Goal: Task Accomplishment & Management: Complete application form

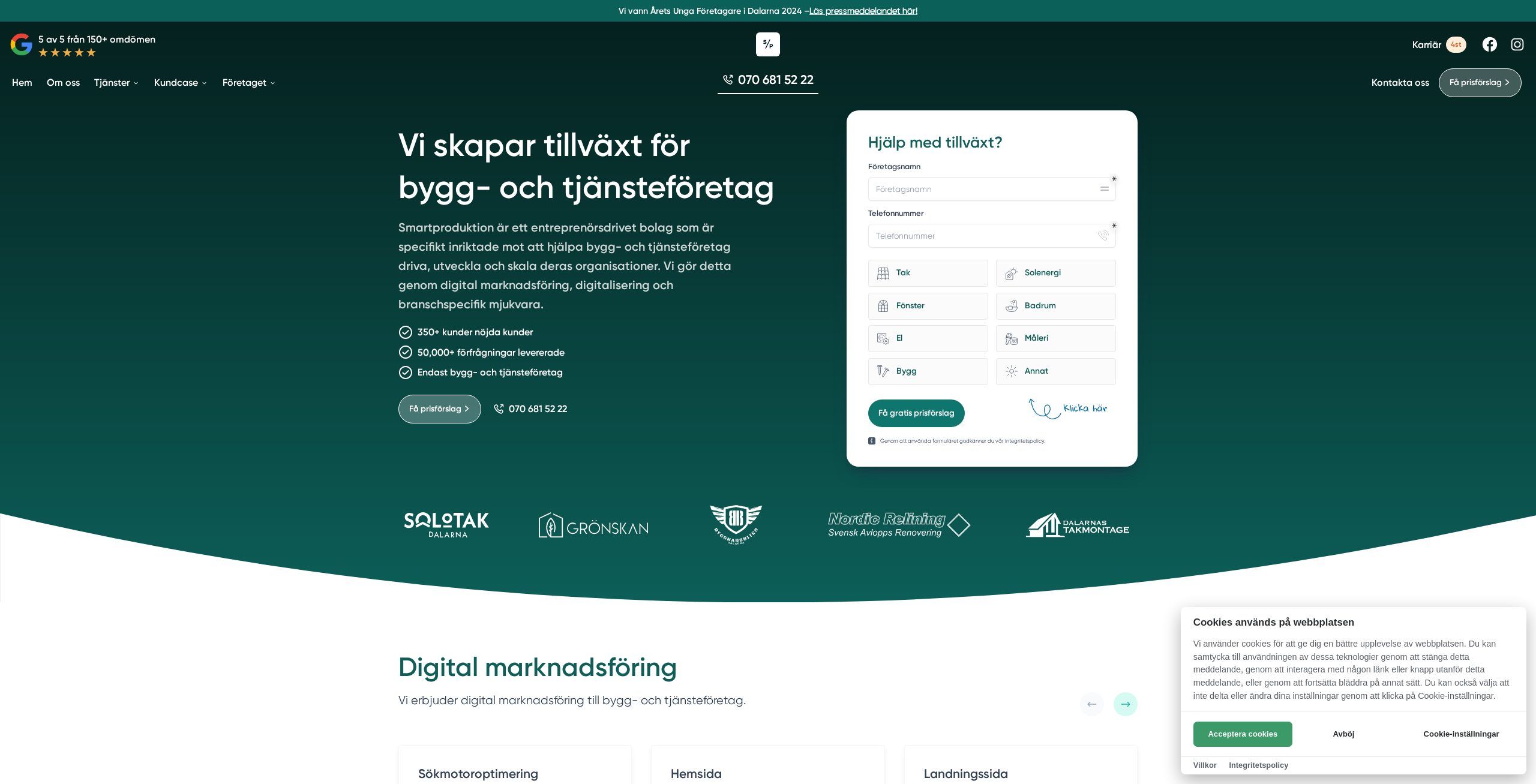
click at [1238, 735] on button "Acceptera cookies" at bounding box center [1242, 734] width 99 height 25
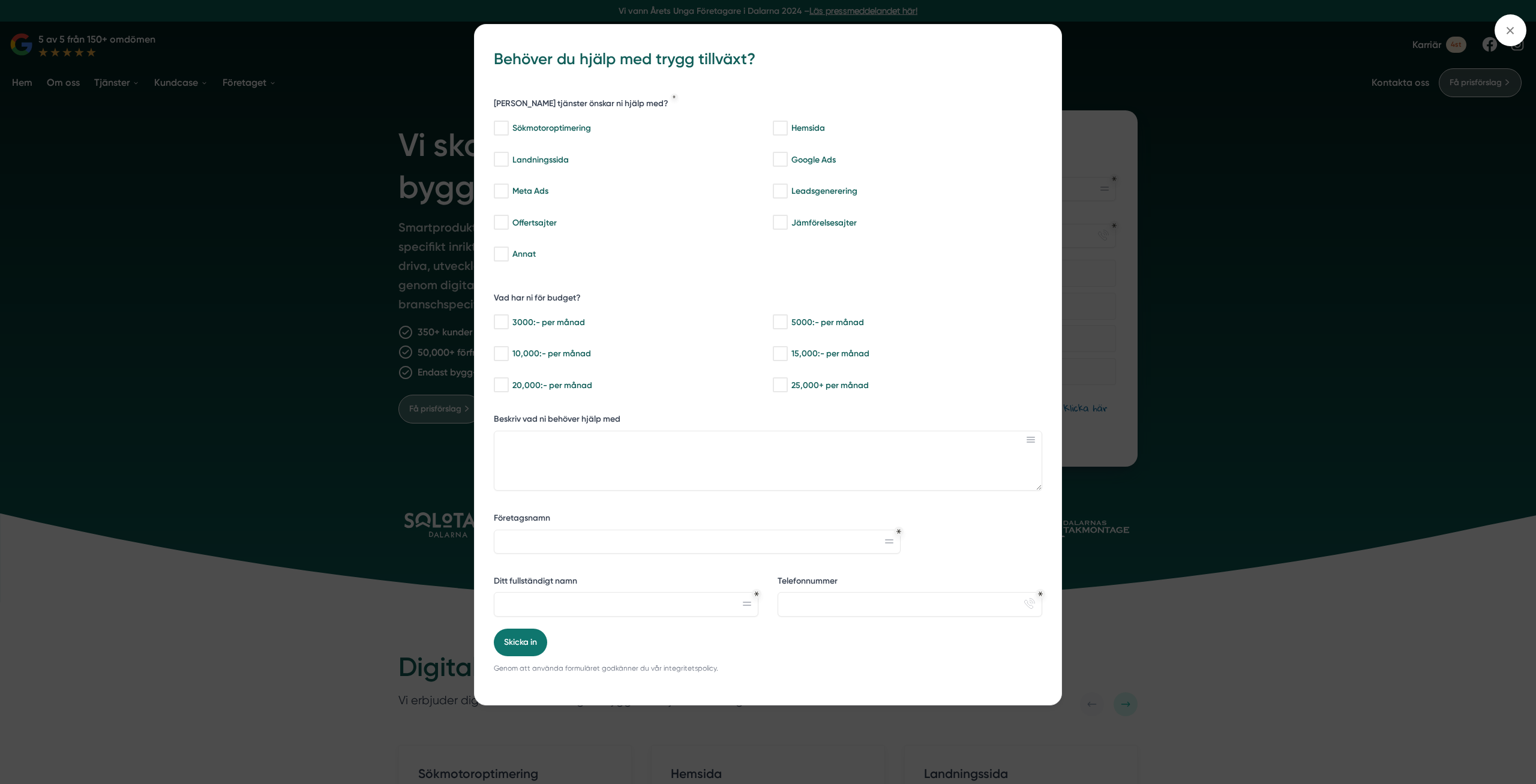
click at [208, 579] on div "bbc9b822-b2c6-488a-ab3e-9a2d59e49c7c Behöver du hjälp med trygg tillväxt? Vilka…" at bounding box center [768, 392] width 1536 height 784
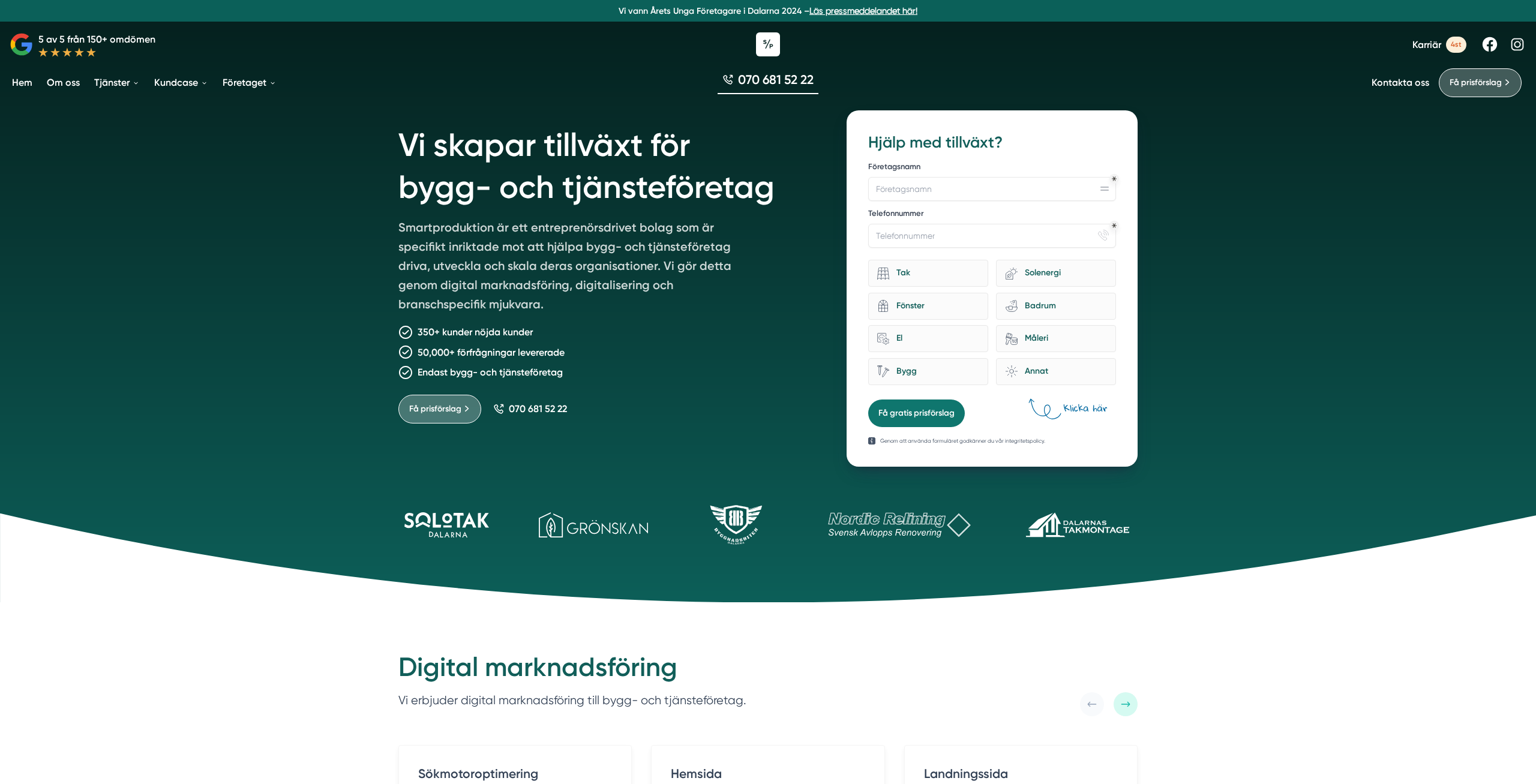
click at [1459, 45] on span "4st" at bounding box center [1456, 44] width 20 height 16
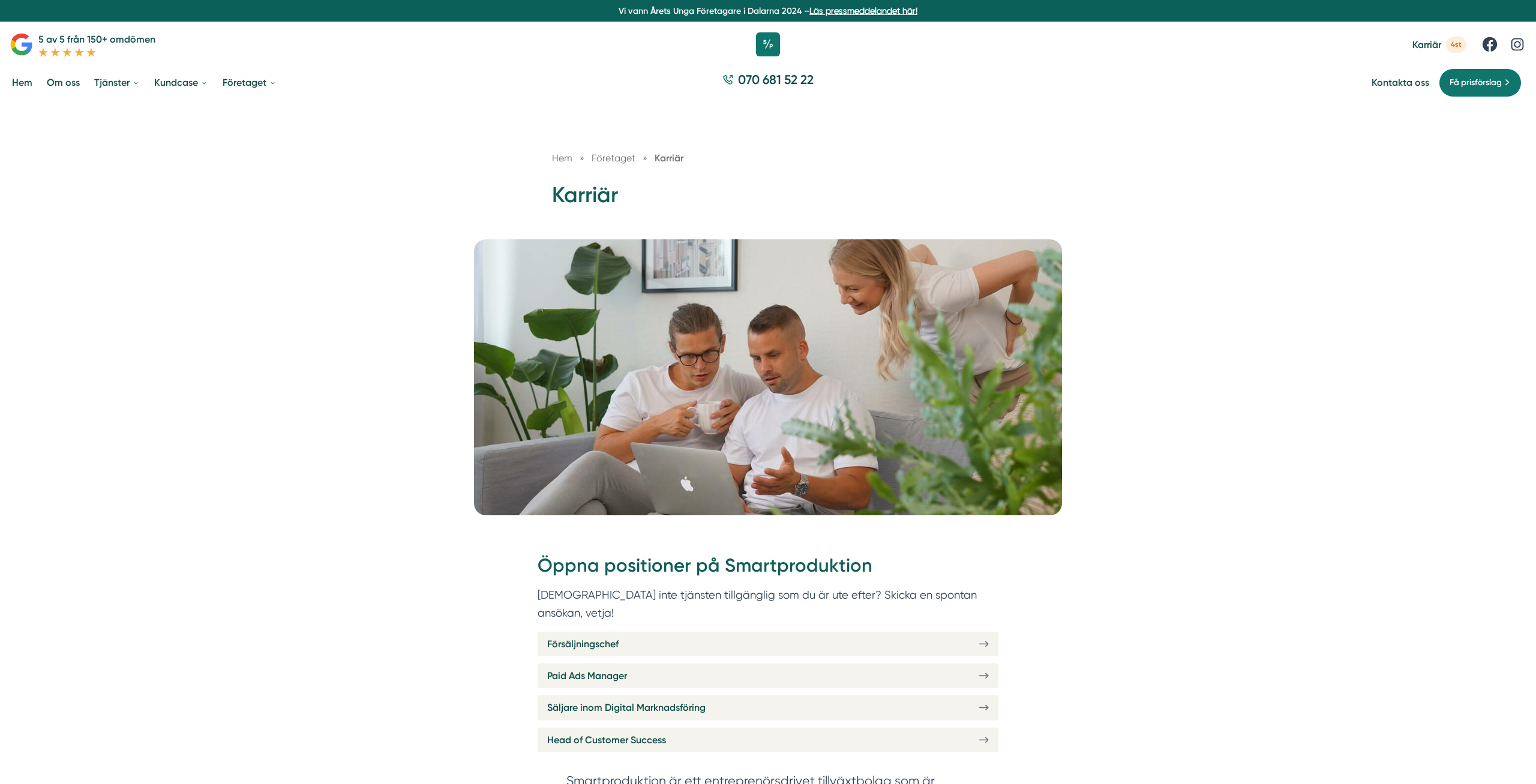
scroll to position [306, 0]
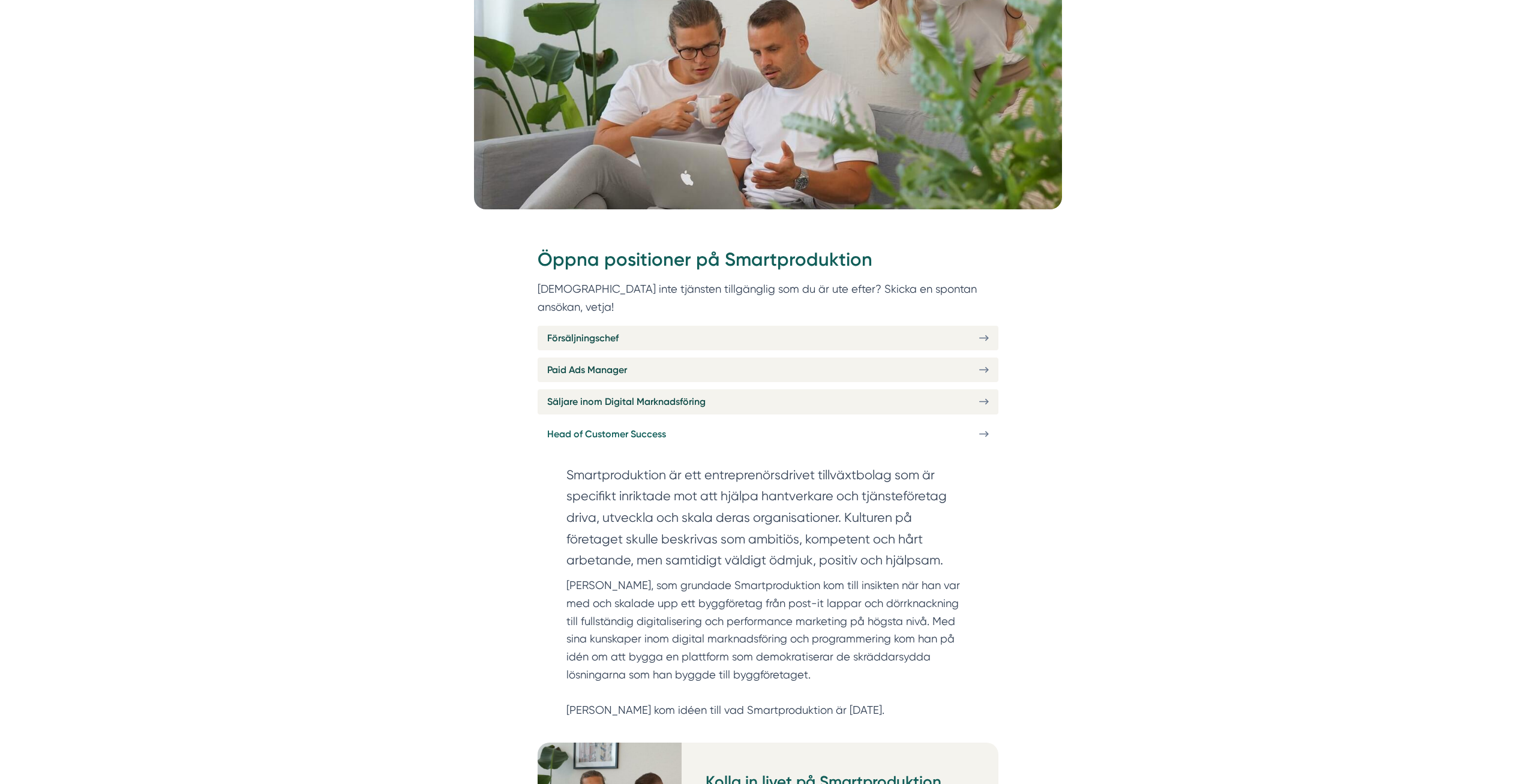
click at [592, 426] on span "Head of Customer Success" at bounding box center [607, 434] width 119 height 15
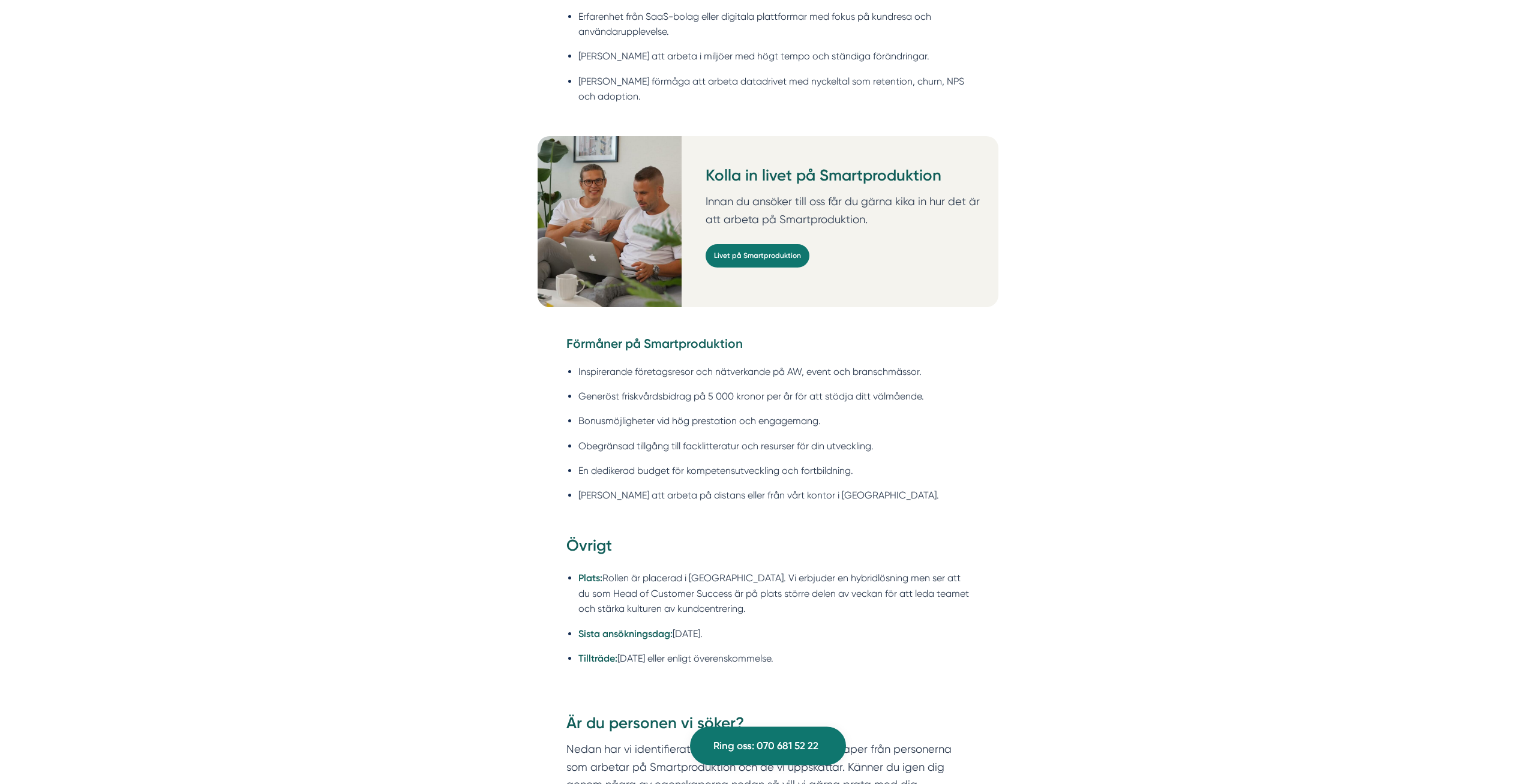
scroll to position [1590, 0]
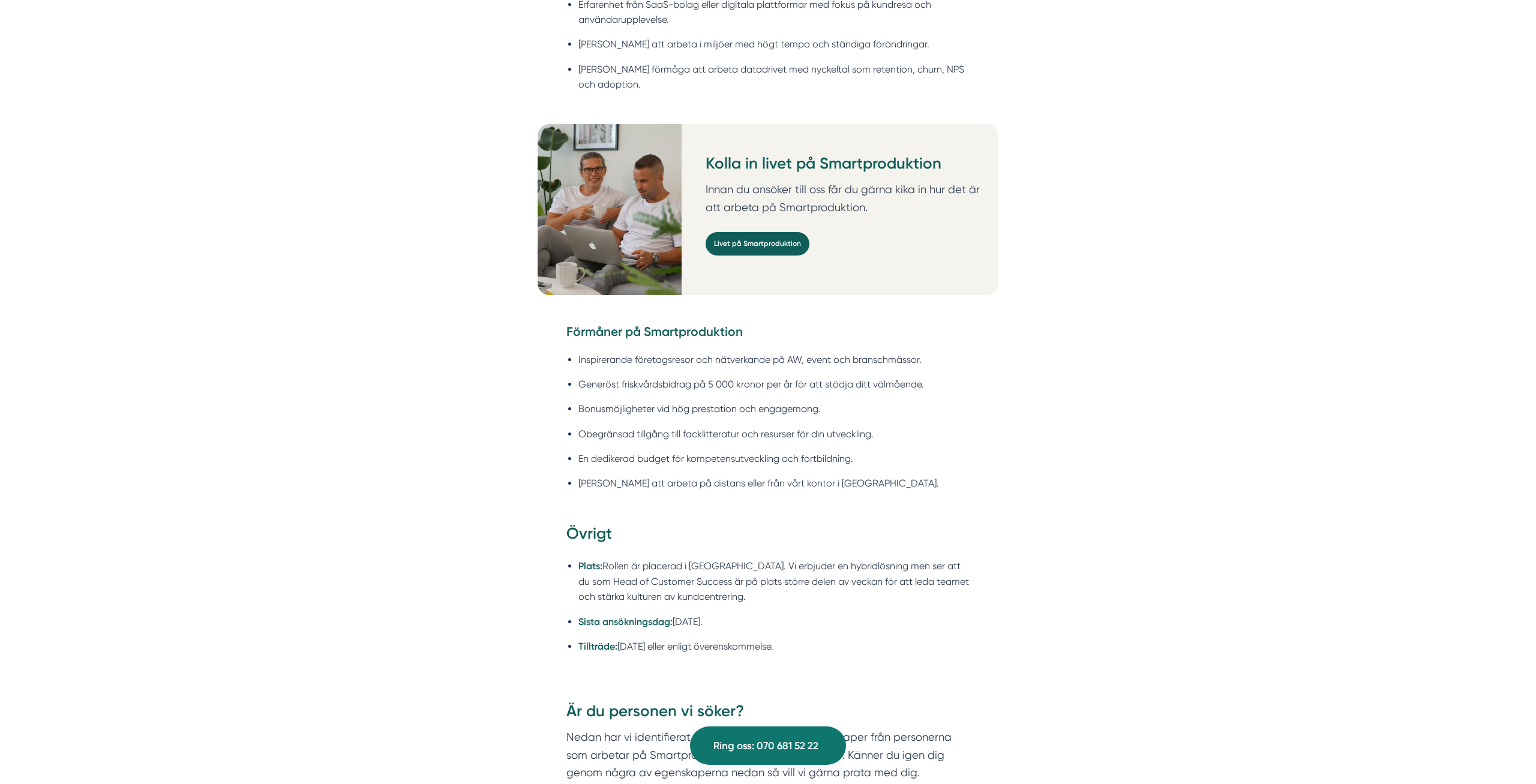
click at [756, 232] on link "Livet på Smartproduktion" at bounding box center [757, 244] width 104 height 24
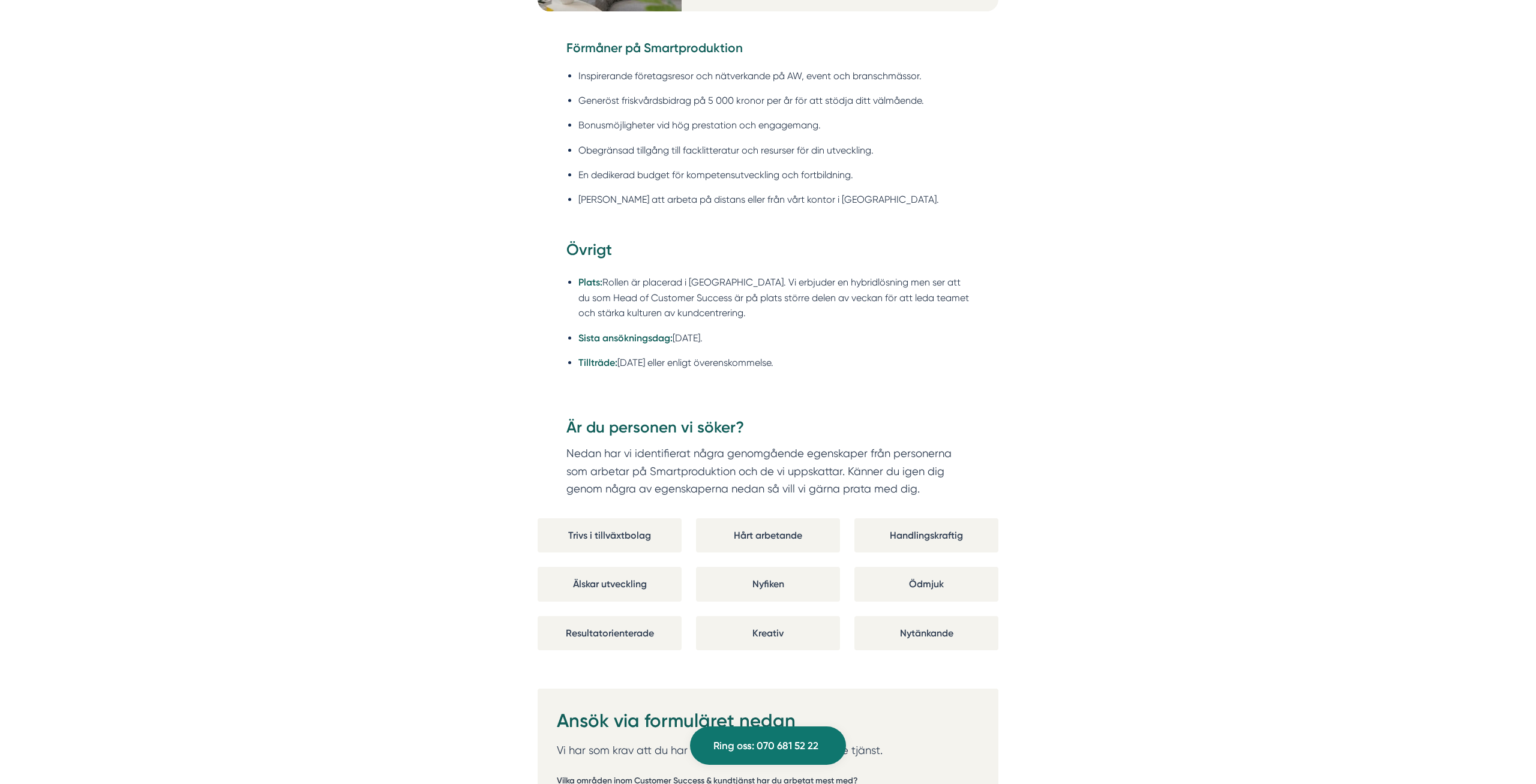
scroll to position [2018, 0]
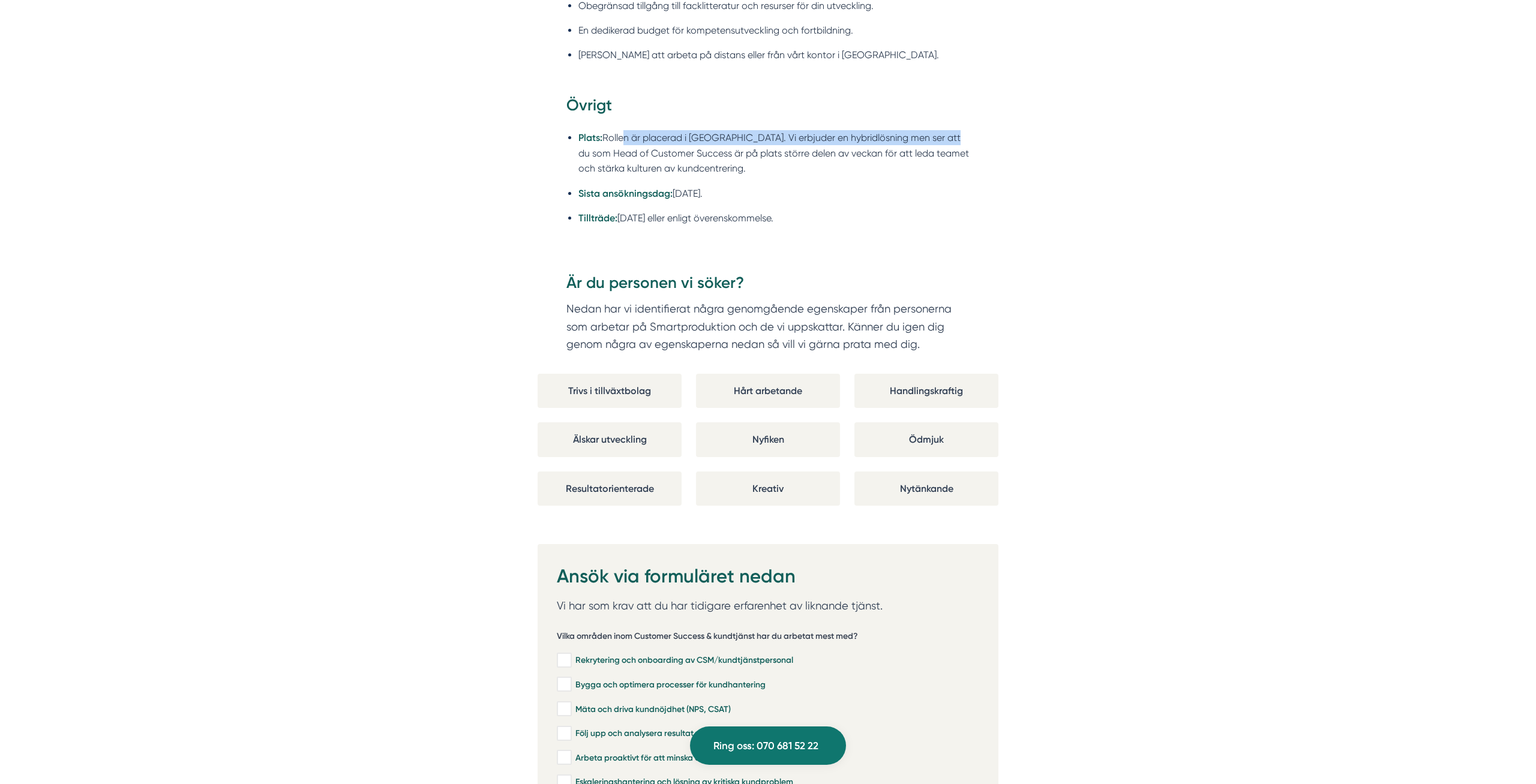
drag, startPoint x: 623, startPoint y: 124, endPoint x: 946, endPoint y: 136, distance: 323.2
click at [946, 136] on li "Plats: Rollen är placerad i Stockholm. Vi erbjuder en hybridlösning men ser att…" at bounding box center [773, 153] width 391 height 45
click at [866, 193] on ul "Plats: Rollen är placerad i Stockholm. Vi erbjuder en hybridlösning men ser att…" at bounding box center [768, 181] width 403 height 118
drag, startPoint x: 743, startPoint y: 141, endPoint x: 987, endPoint y: 144, distance: 244.0
click at [987, 144] on div "Övrigt Plats: Rollen är placerad i Stockholm. Vi erbjuder en hybridlösning men …" at bounding box center [768, 176] width 461 height 163
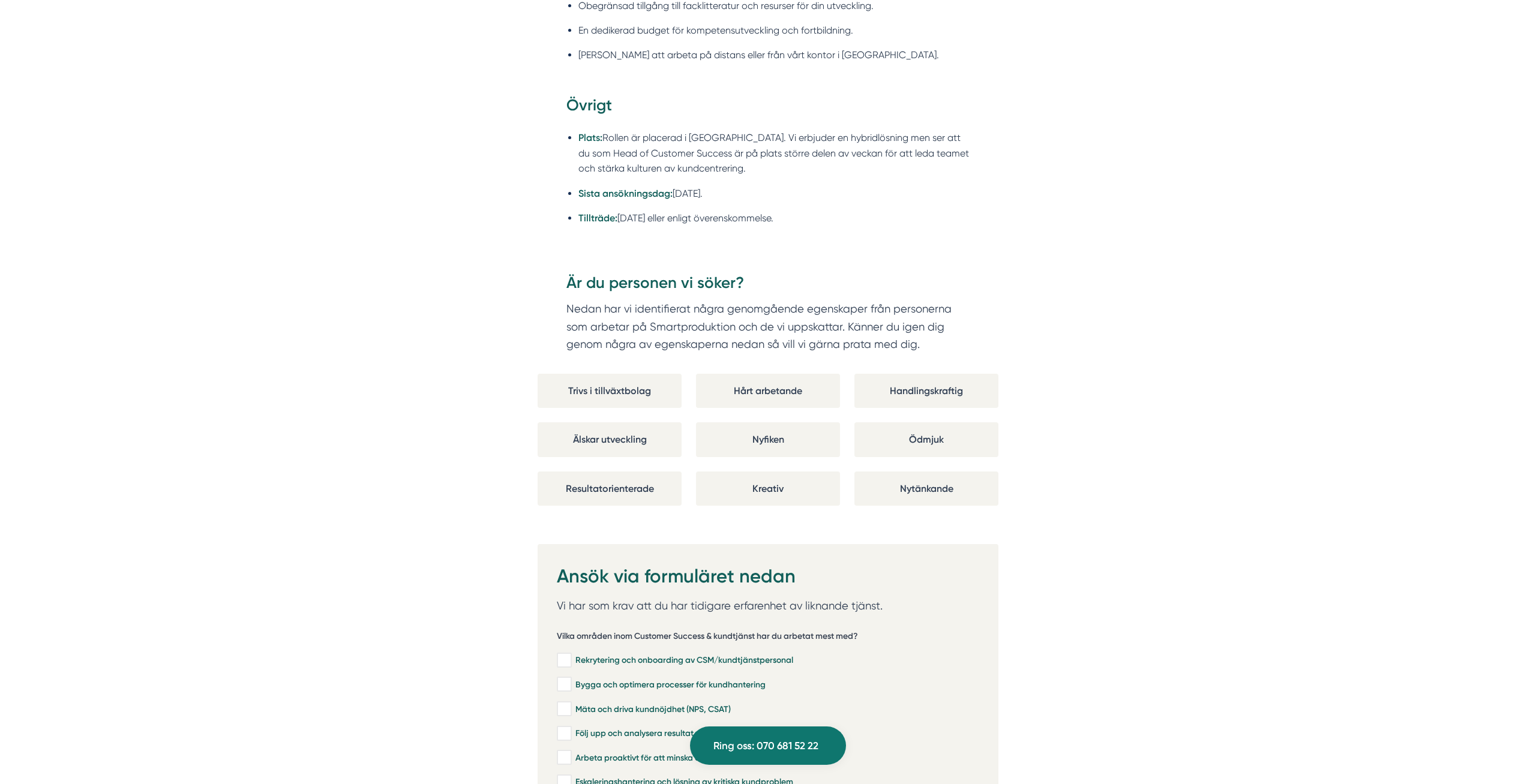
click at [973, 172] on div "Övrigt Plats: Rollen är placerad i Stockholm. Vi erbjuder en hybridlösning men …" at bounding box center [768, 176] width 461 height 163
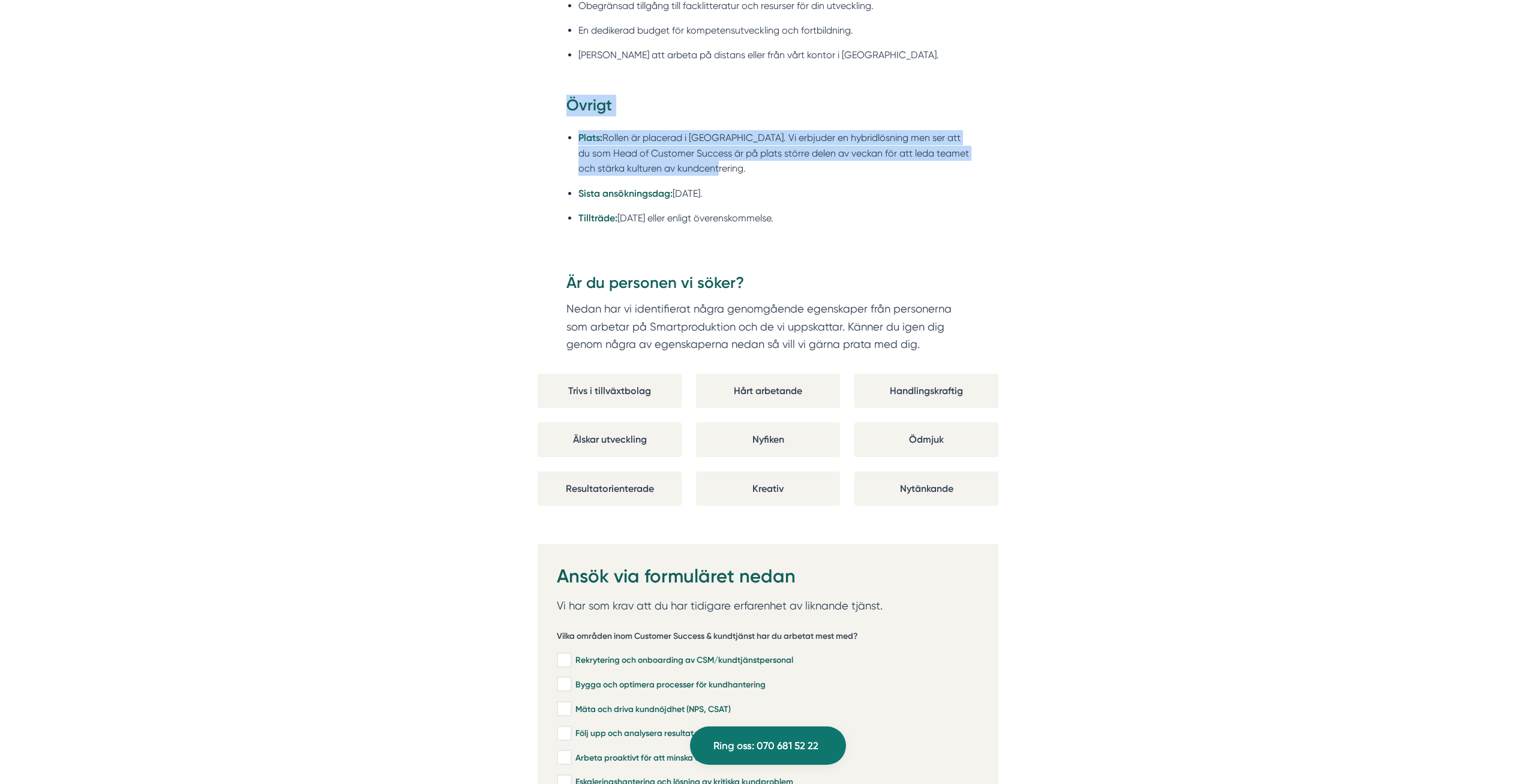
drag, startPoint x: 749, startPoint y: 161, endPoint x: 563, endPoint y: 112, distance: 192.3
click at [563, 112] on div "Övrigt Plats: Rollen är placerad i Stockholm. Vi erbjuder en hybridlösning men …" at bounding box center [768, 176] width 461 height 163
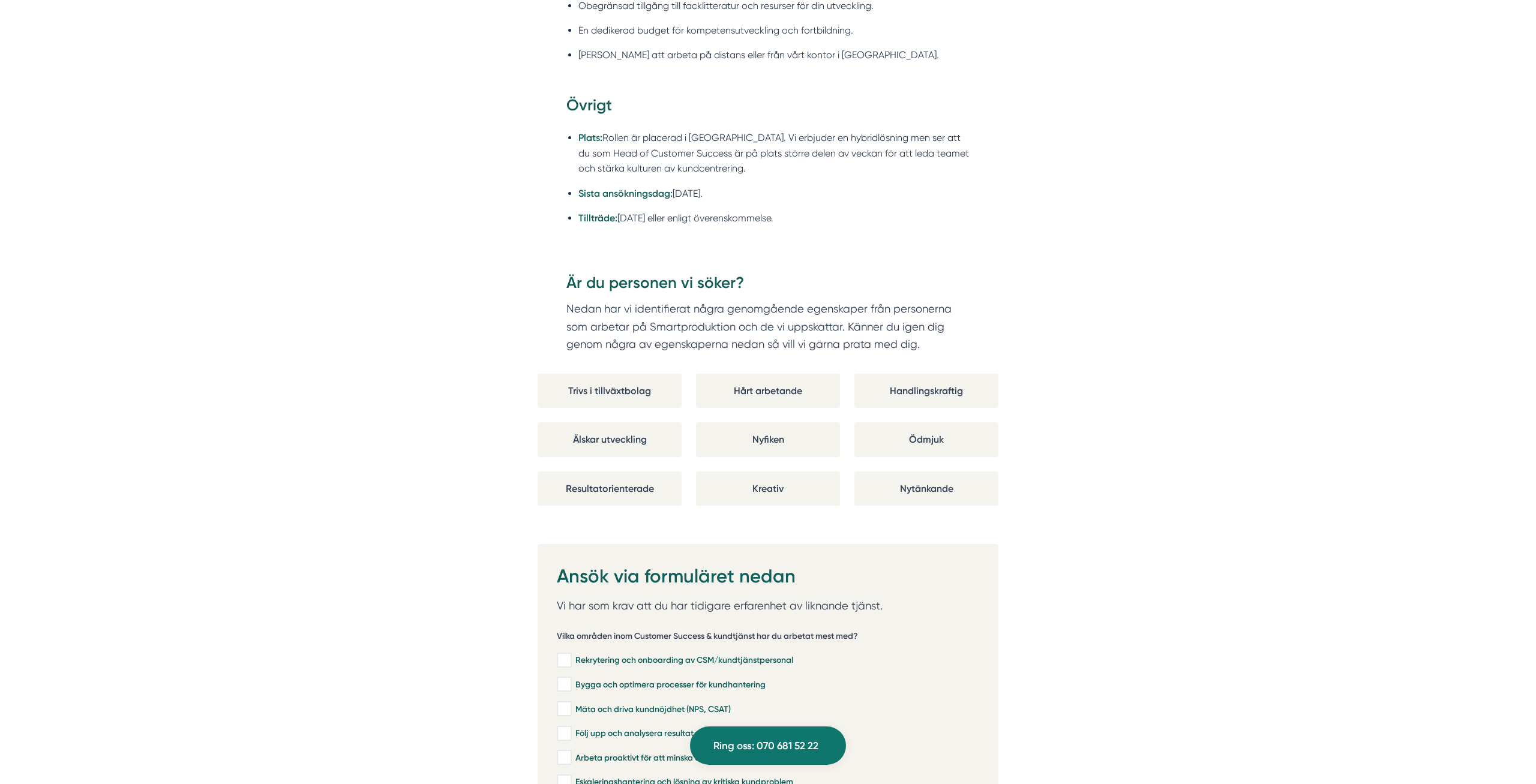
click at [507, 128] on div "Om Smartproduktion Vi på Smartproduktion hjälper bygg- och tjänsteföretag att s…" at bounding box center [768, 61] width 1536 height 2849
click at [903, 272] on h3 "Är du personen vi söker?" at bounding box center [768, 286] width 403 height 28
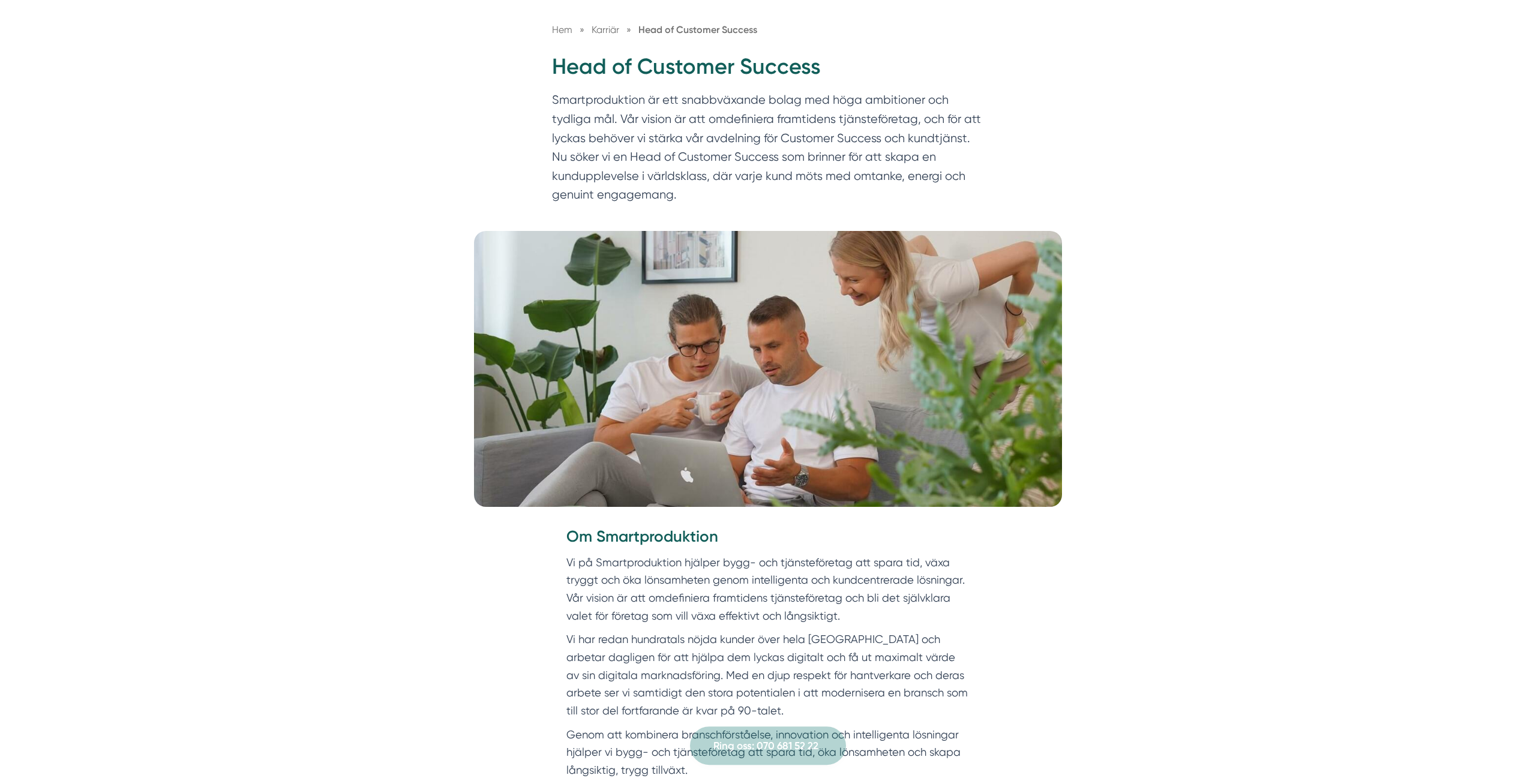
scroll to position [123, 0]
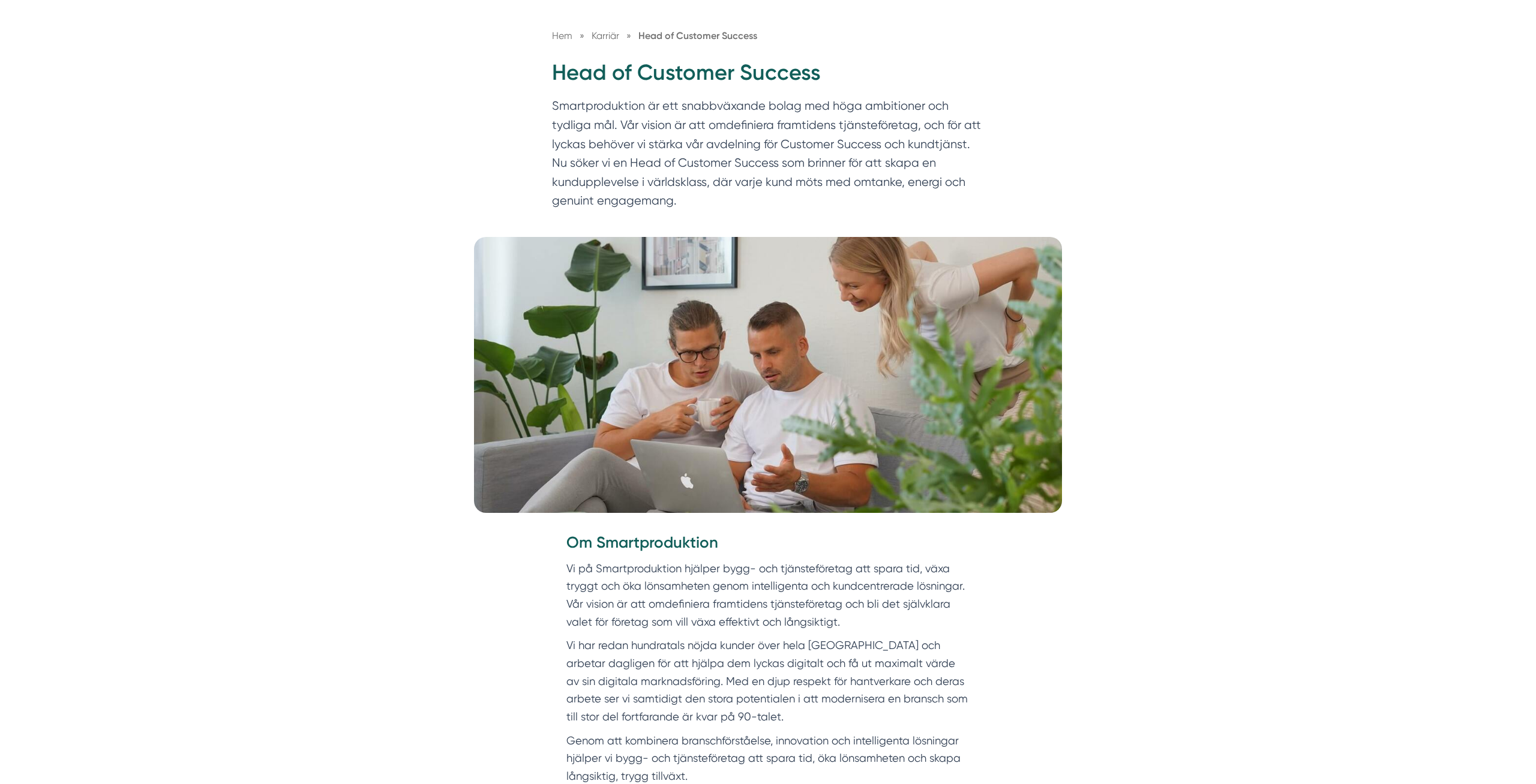
drag, startPoint x: 350, startPoint y: 328, endPoint x: 411, endPoint y: 354, distance: 66.3
click at [352, 328] on picture at bounding box center [768, 375] width 1536 height 276
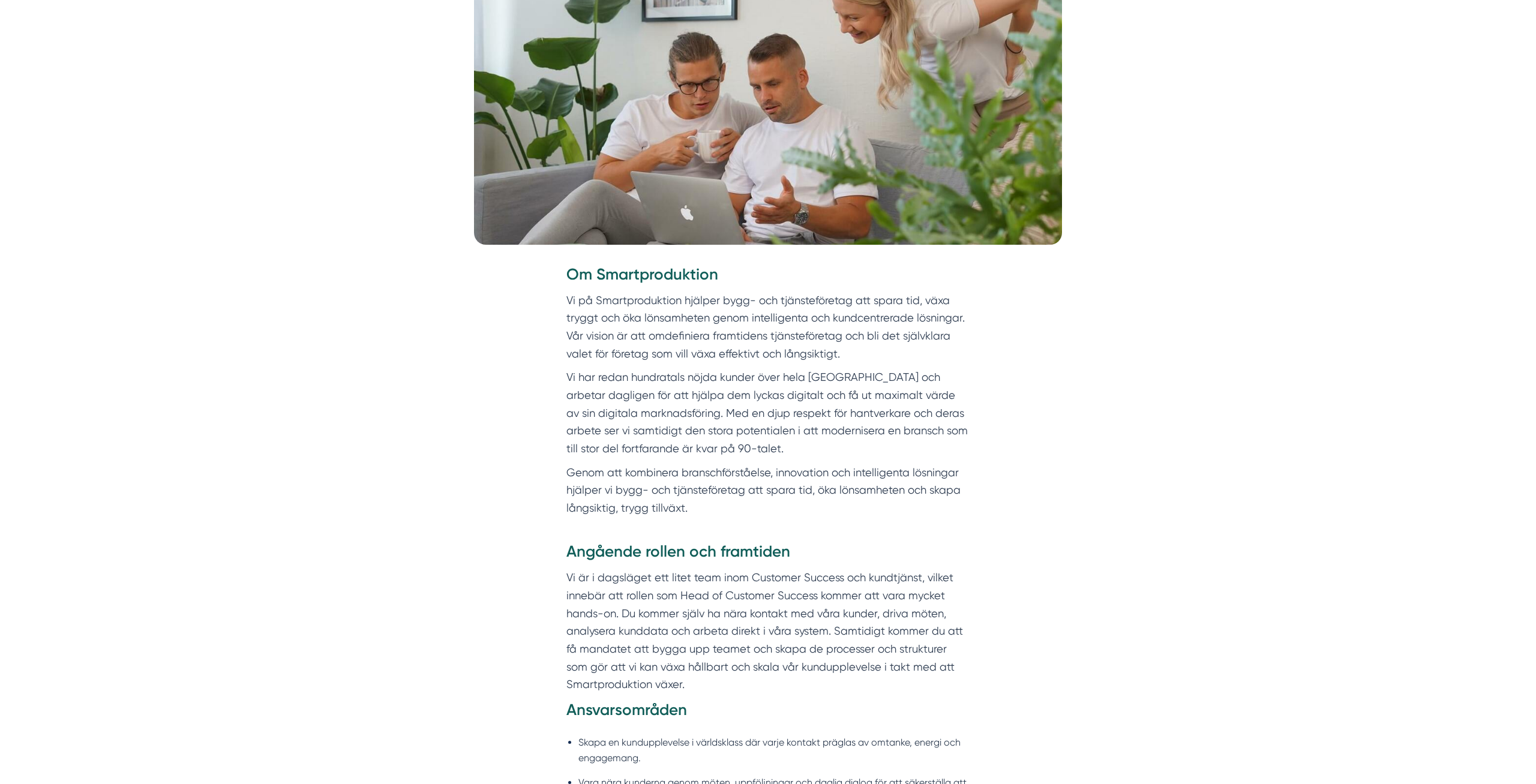
scroll to position [428, 0]
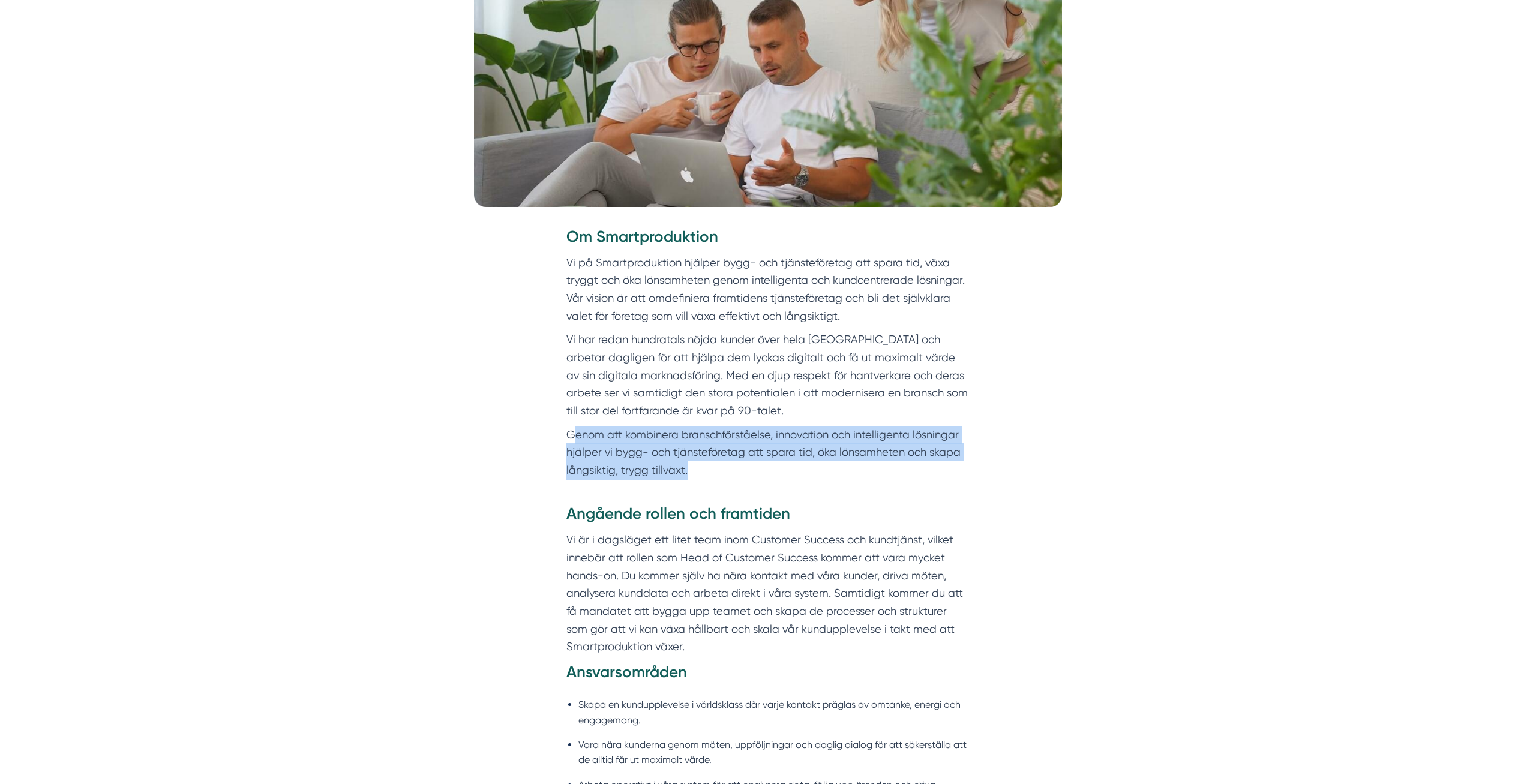
drag, startPoint x: 571, startPoint y: 426, endPoint x: 789, endPoint y: 482, distance: 225.1
click at [789, 482] on div "Om Smartproduktion Vi på Smartproduktion hjälper bygg- och tjänsteföretag att s…" at bounding box center [768, 364] width 461 height 277
click at [858, 476] on p "Genom att kombinera branschförståelse, innovation och intelligenta lösningar hj…" at bounding box center [768, 452] width 403 height 54
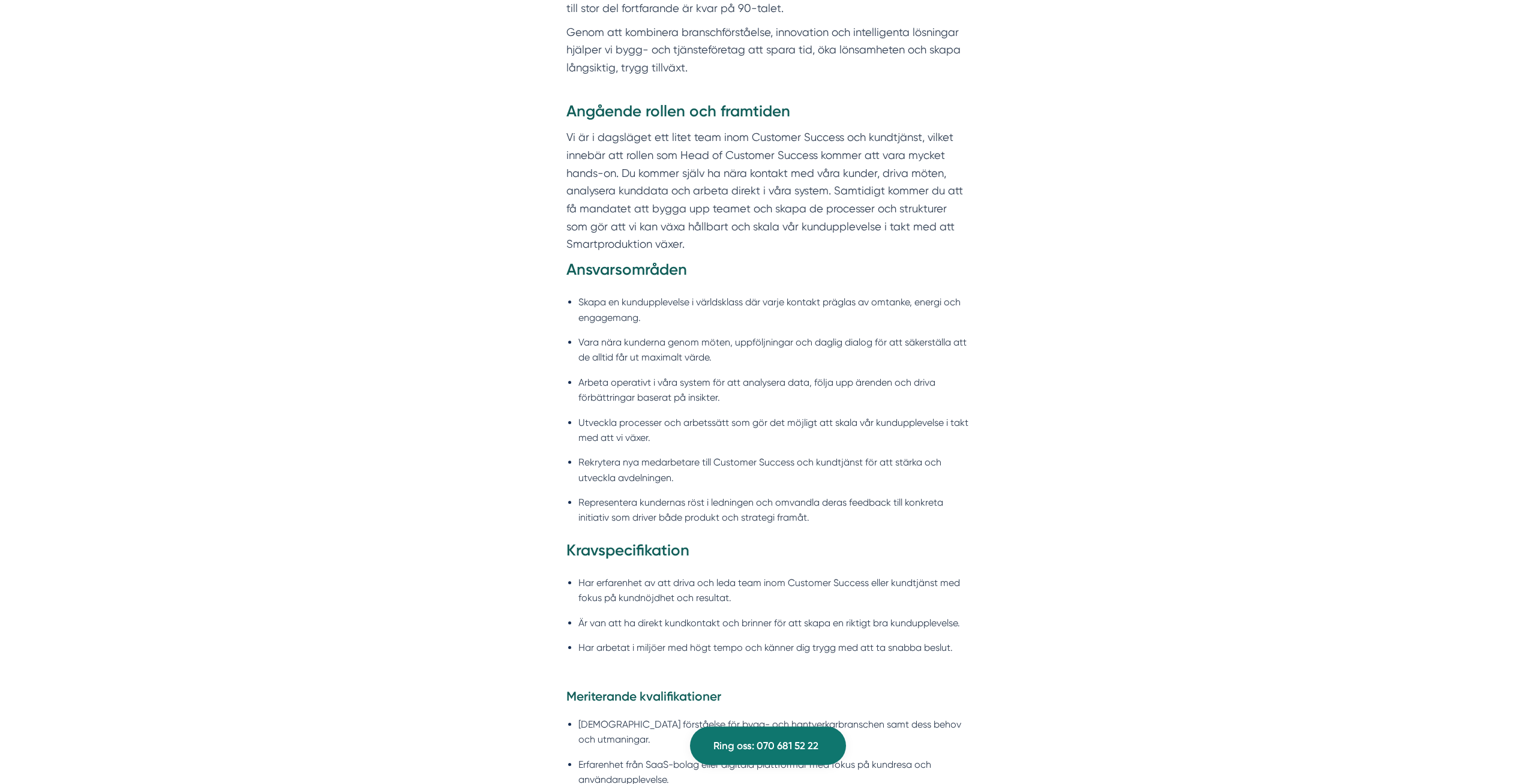
scroll to position [856, 0]
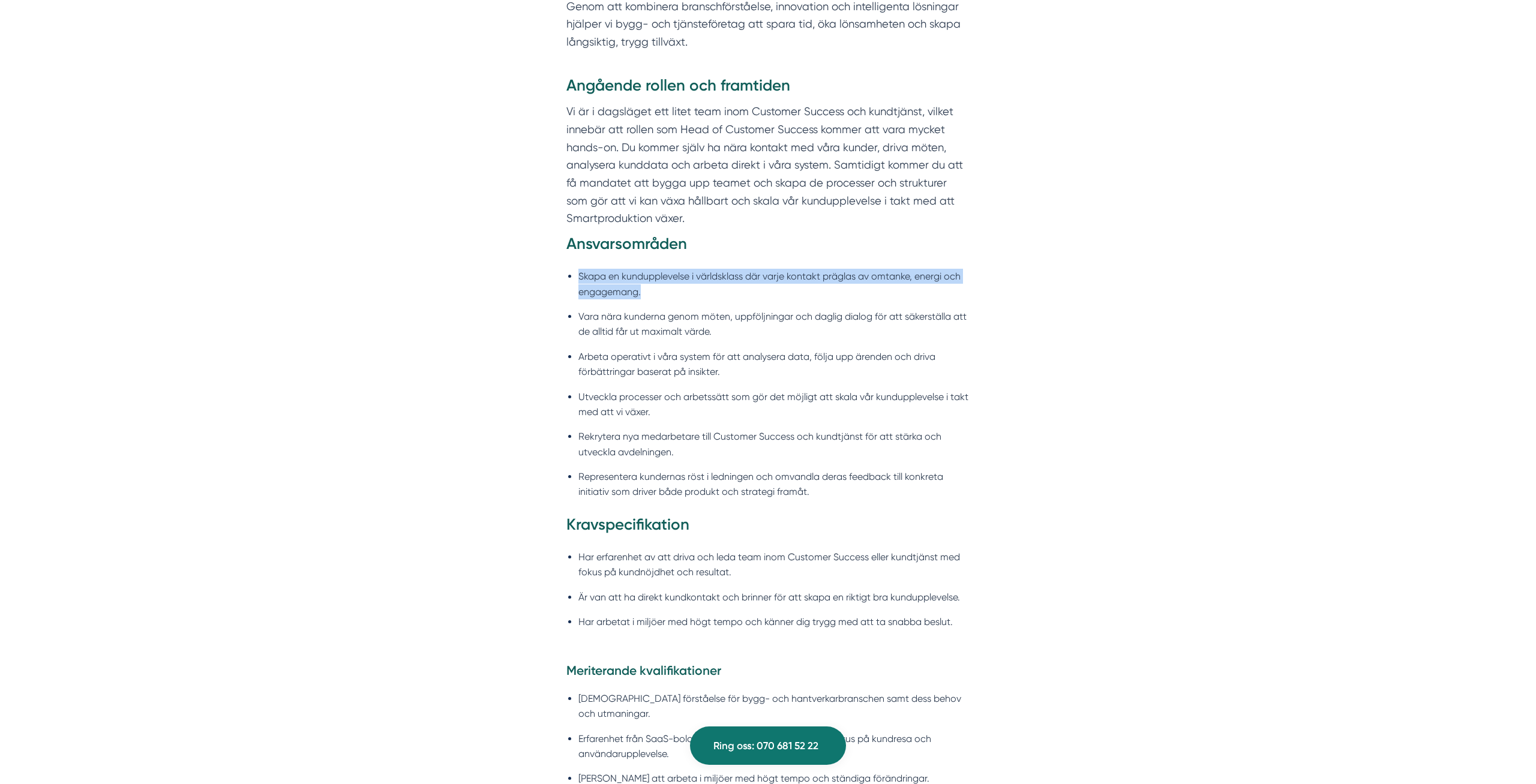
drag, startPoint x: 647, startPoint y: 290, endPoint x: 565, endPoint y: 274, distance: 83.5
click at [565, 274] on div "Angående rollen och framtiden Vi är i dagsläget ett litet team inom Customer Su…" at bounding box center [768, 368] width 461 height 586
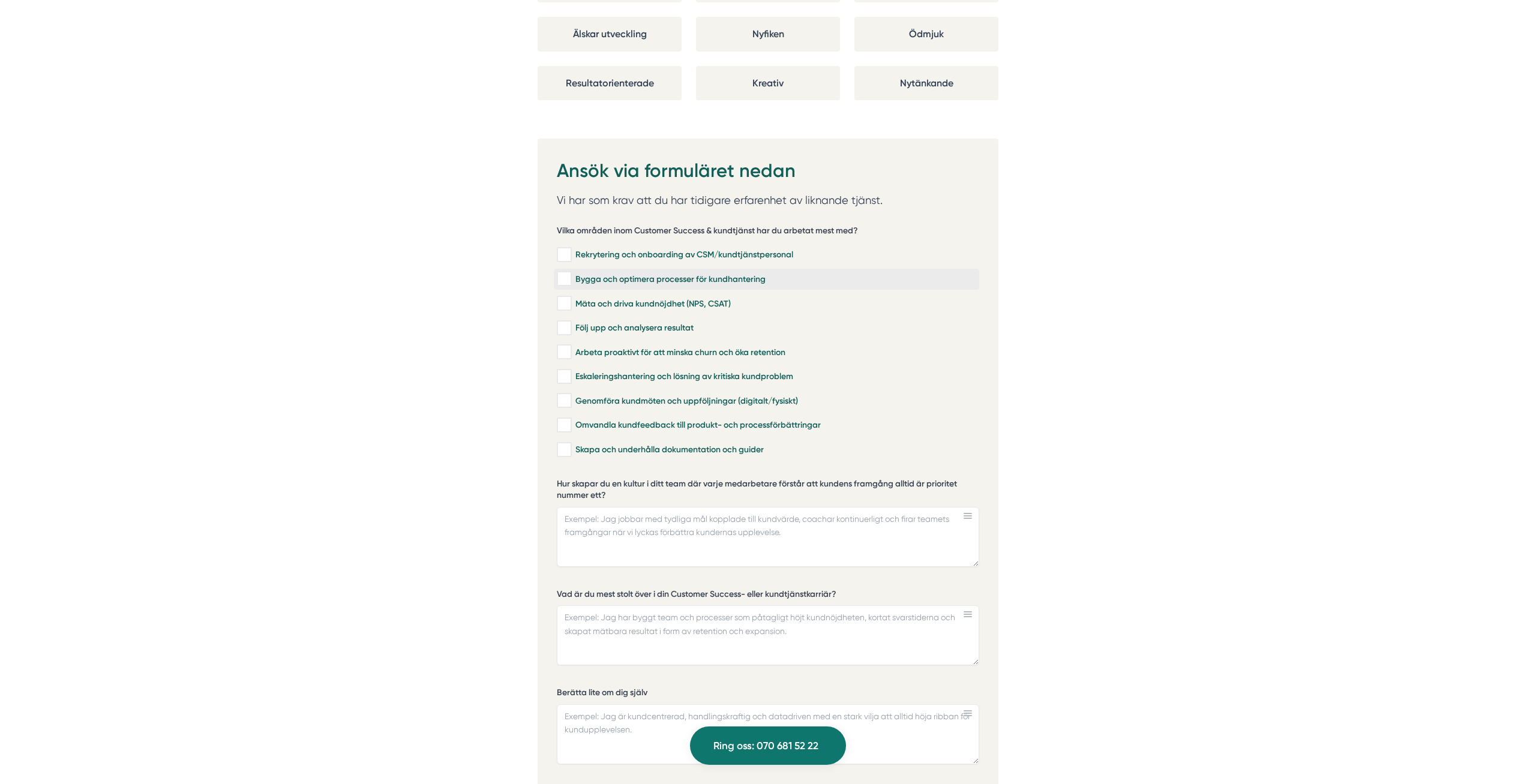
scroll to position [2446, 0]
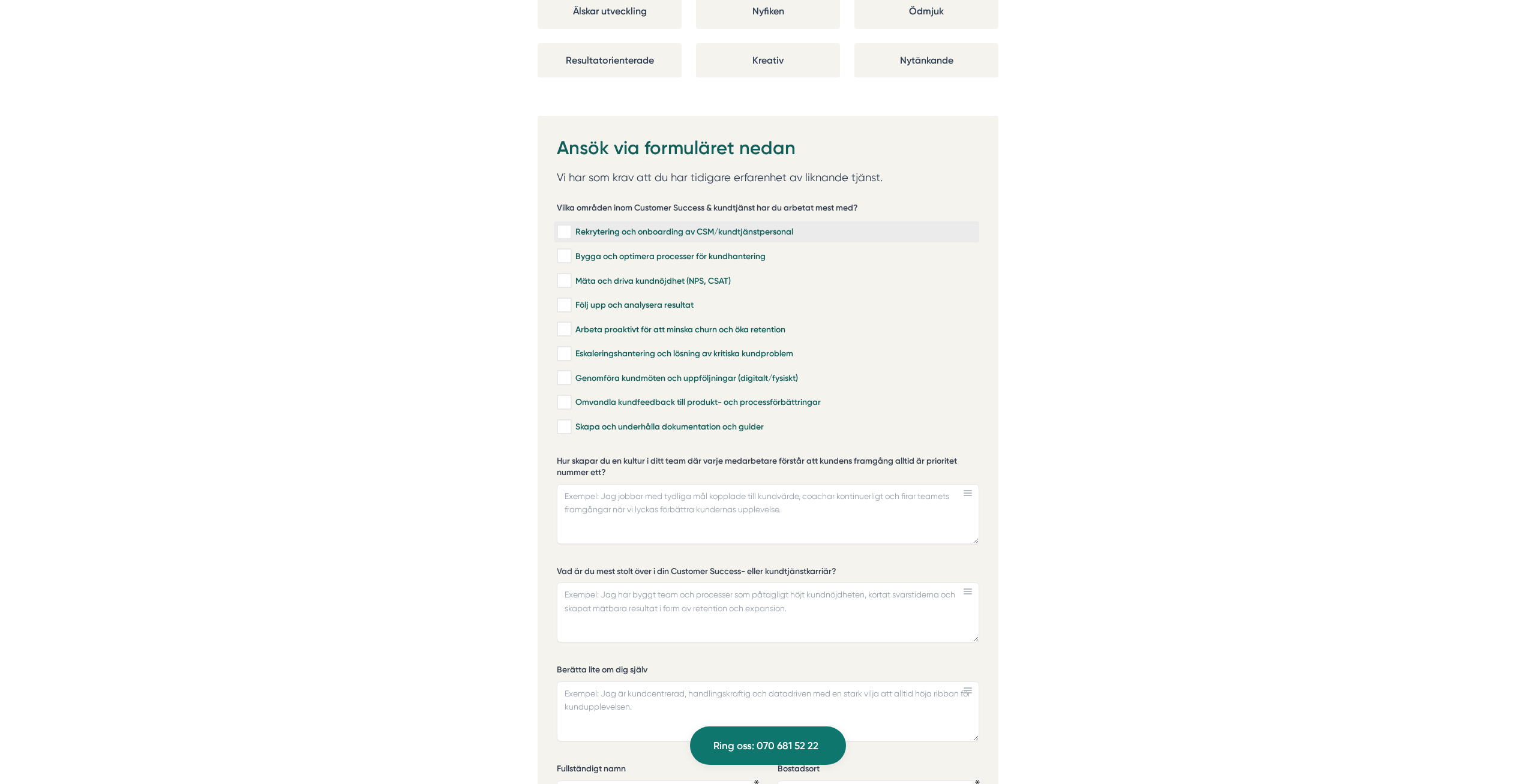
click at [565, 226] on input "Rekrytering och onboarding av CSM/kundtjänstpersonal" at bounding box center [563, 231] width 14 height 12
checkbox input "true"
click at [561, 254] on input "Bygga och optimera processer för kundhantering" at bounding box center [563, 256] width 14 height 12
checkbox input "true"
click at [563, 275] on input "Mäta och driva kundnöjdhet (NPS, CSAT)" at bounding box center [563, 280] width 14 height 12
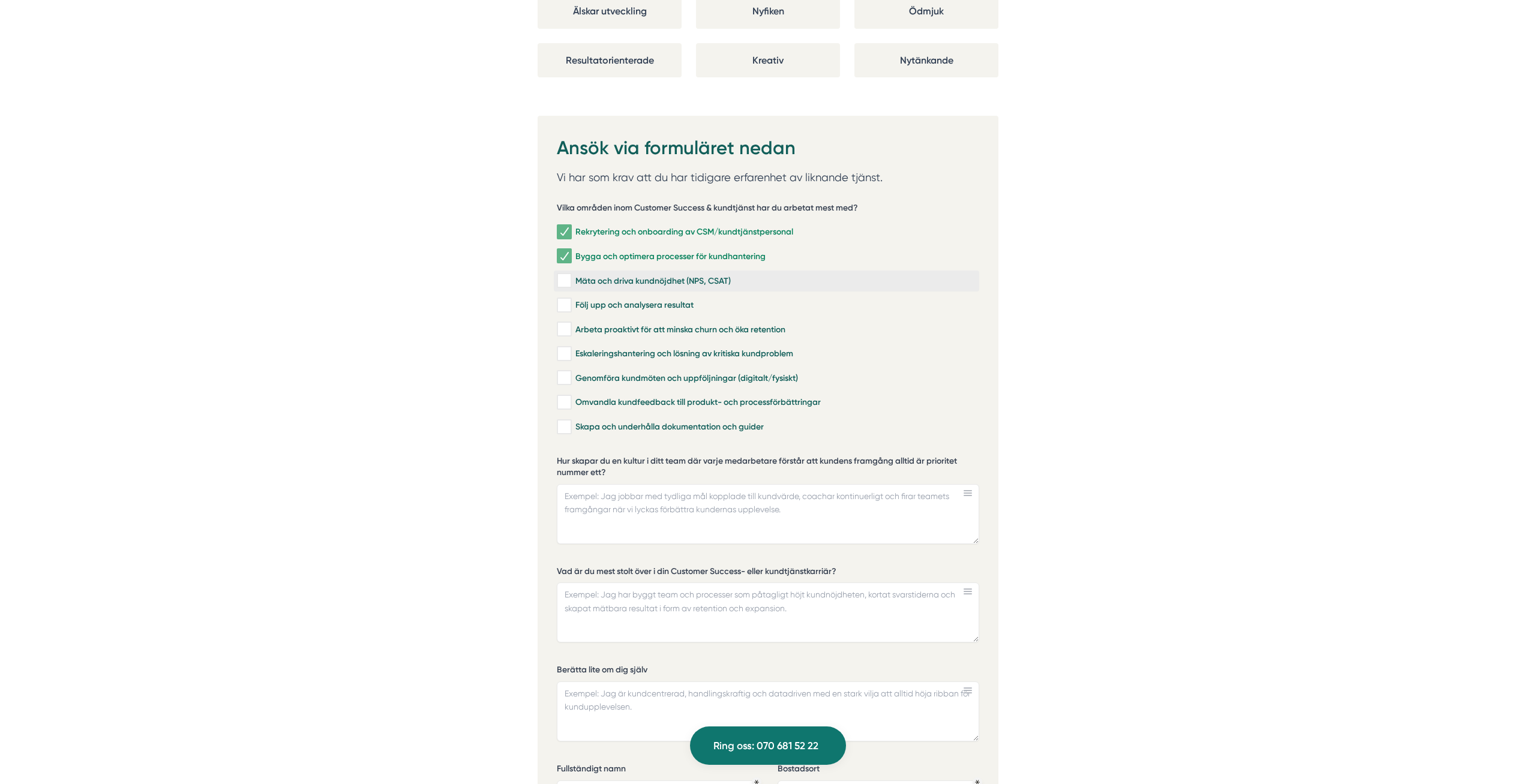
checkbox input "true"
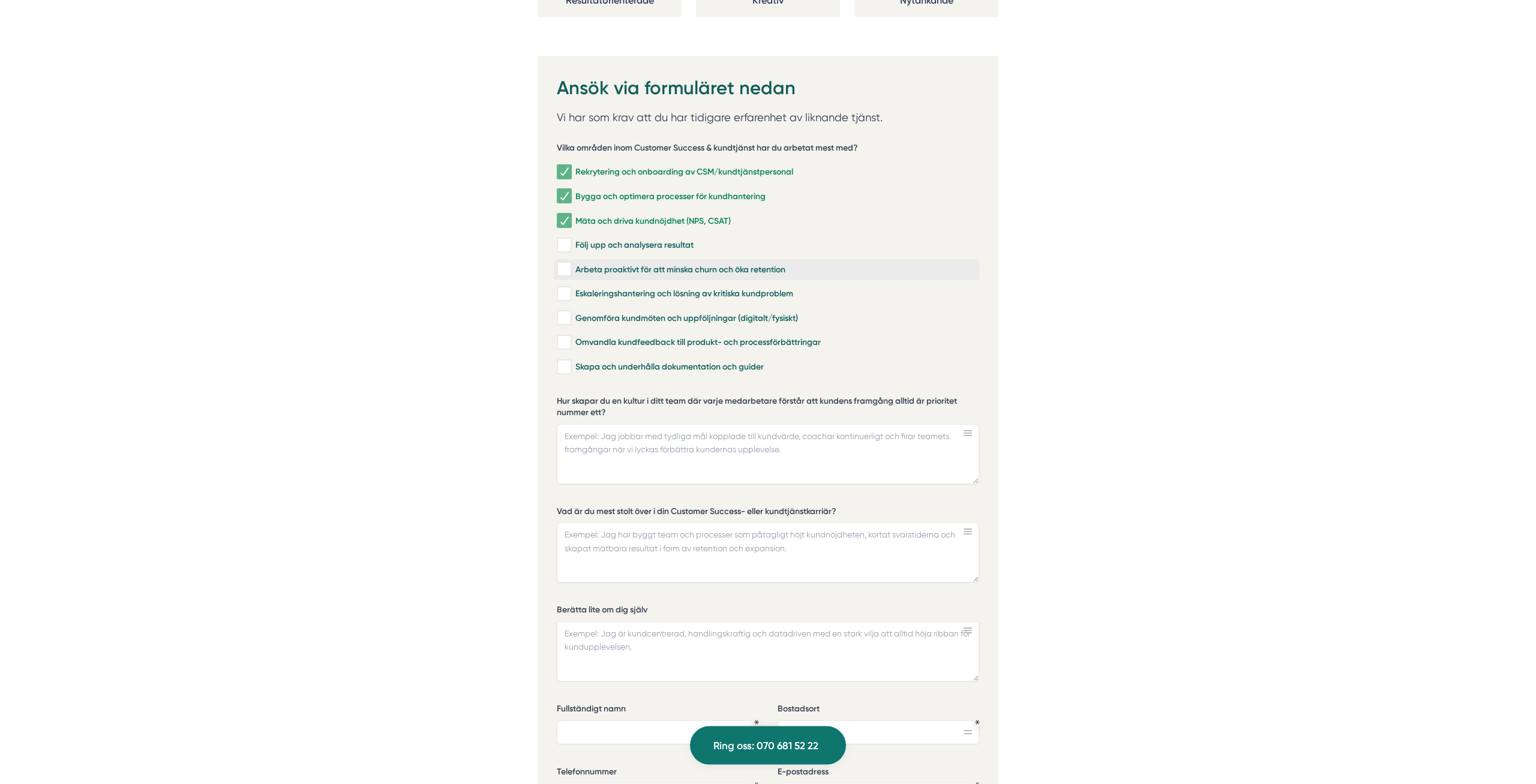
scroll to position [2569, 0]
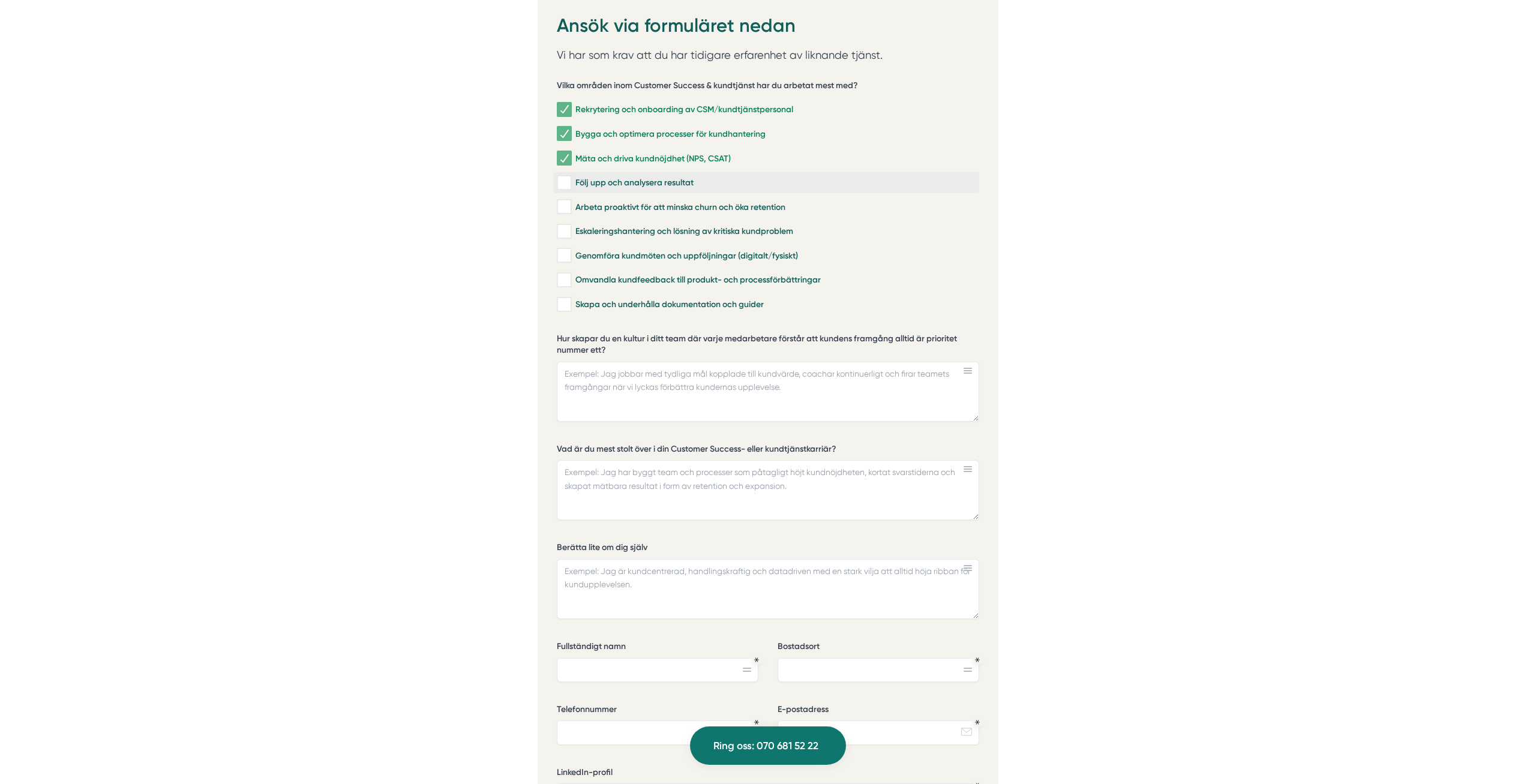
click at [561, 177] on input "Följ upp och analysera resultat" at bounding box center [563, 183] width 14 height 12
checkbox input "true"
click at [568, 226] on input "Eskaleringshantering och lösning av kritiska kundproblem" at bounding box center [563, 231] width 14 height 12
click at [561, 226] on input "Eskaleringshantering och lösning av kritiska kundproblem" at bounding box center [563, 231] width 14 height 12
checkbox input "false"
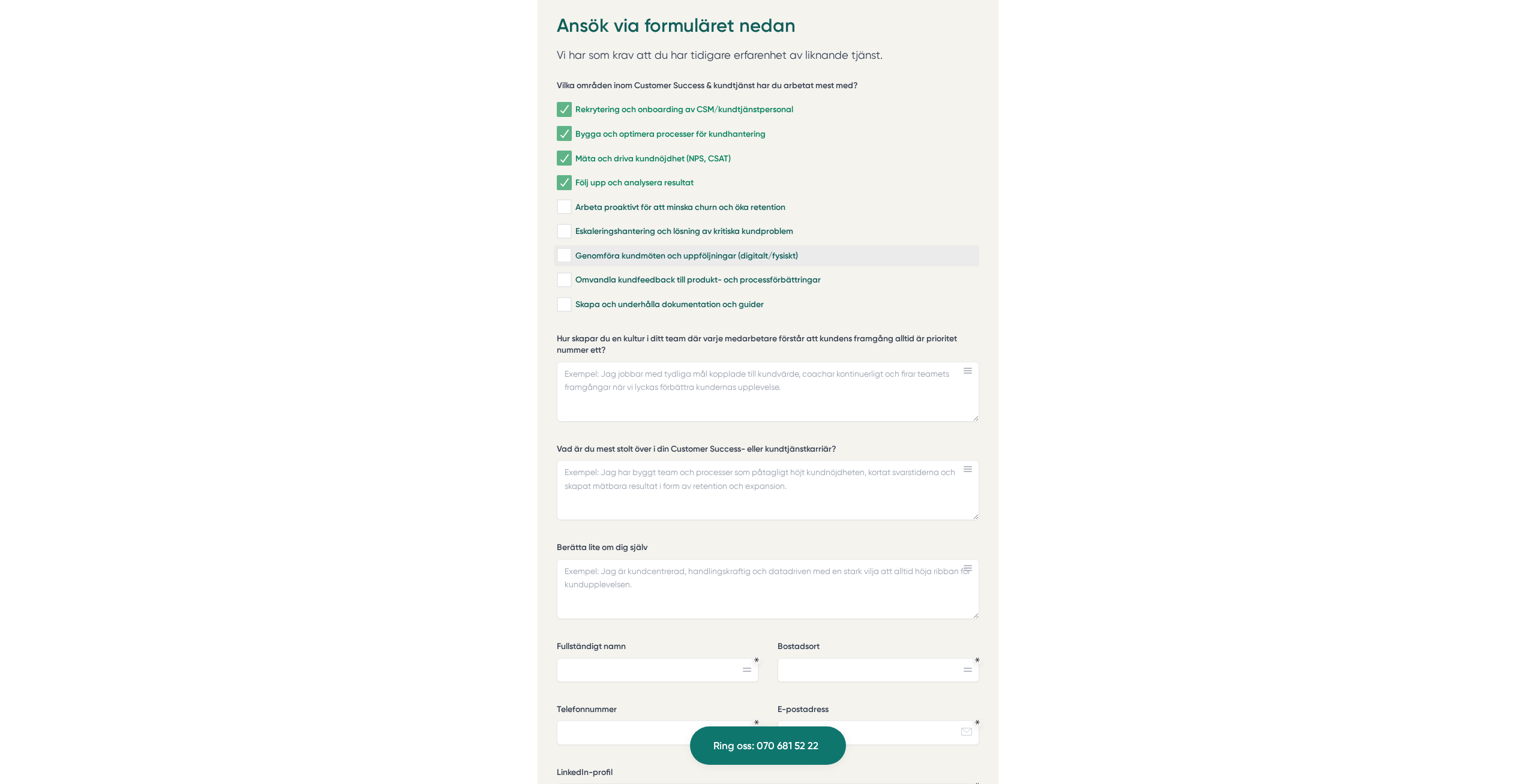
click at [567, 249] on input "Genomföra kundmöten och uppföljningar (digitalt/fysiskt)" at bounding box center [563, 255] width 14 height 12
checkbox input "true"
click at [563, 274] on input "Omvandla kundfeedback till produkt- och processförbättringar" at bounding box center [563, 279] width 14 height 12
checkbox input "true"
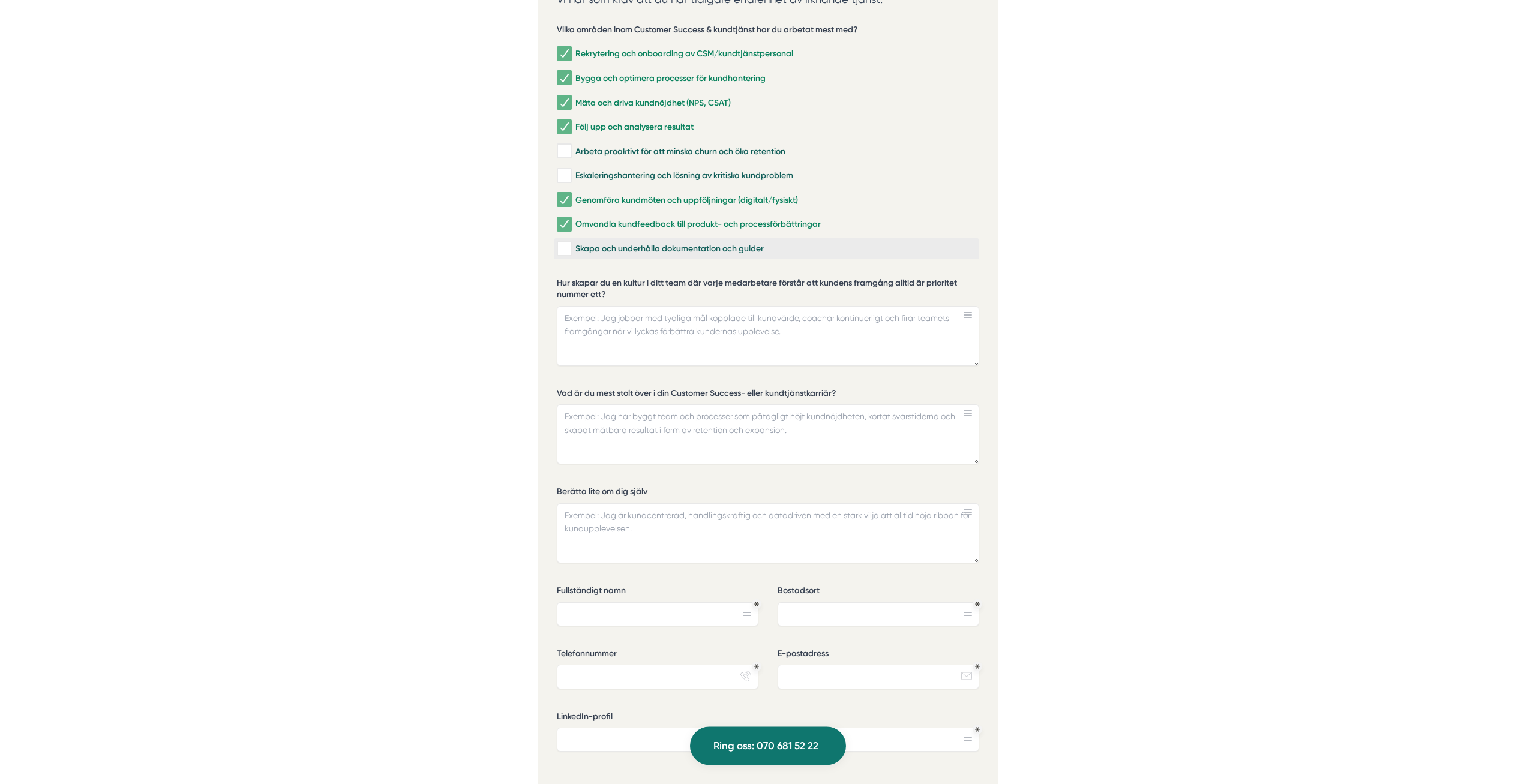
scroll to position [2691, 0]
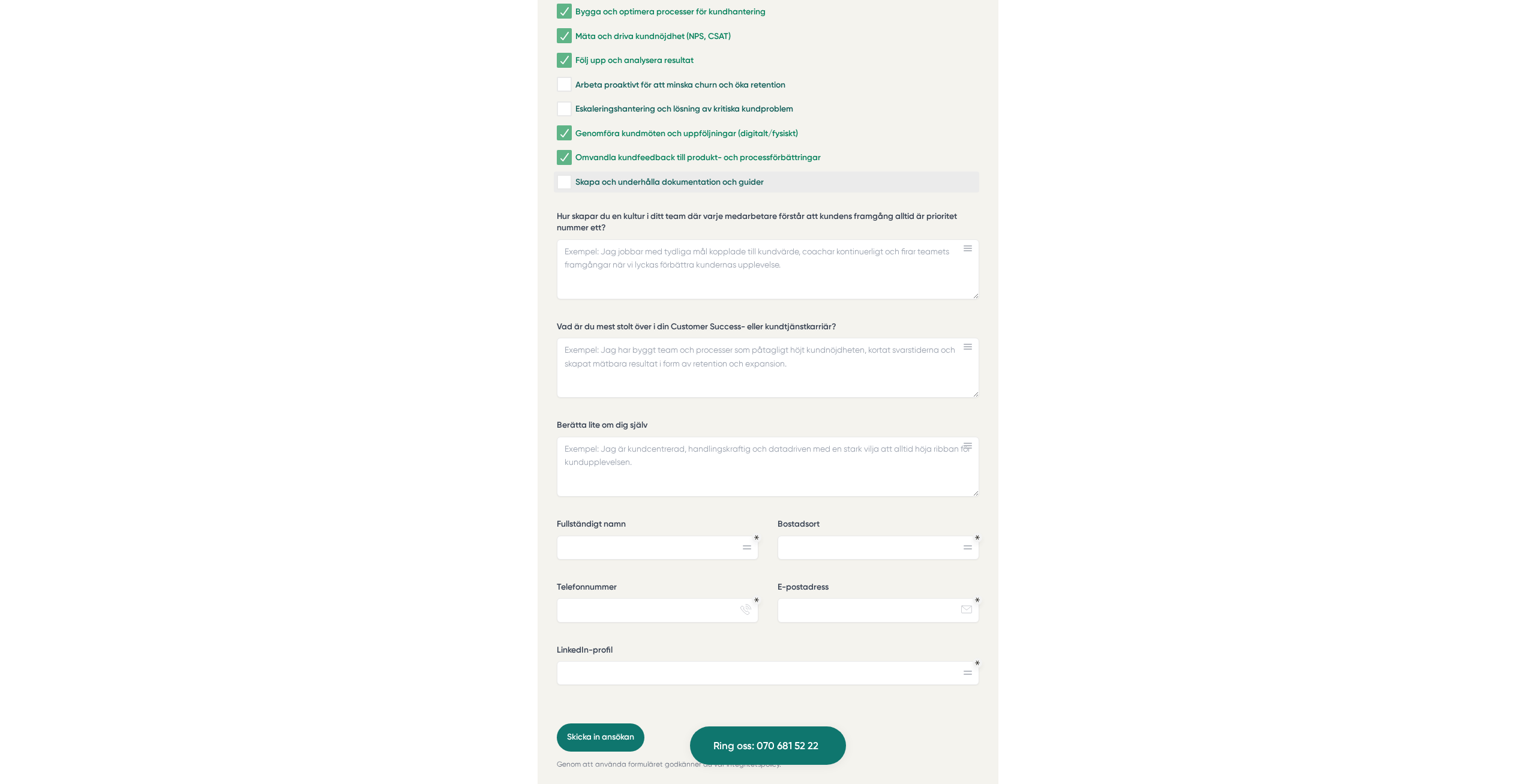
click at [565, 176] on input "Skapa och underhålla dokumentation och guider" at bounding box center [563, 182] width 14 height 12
checkbox input "true"
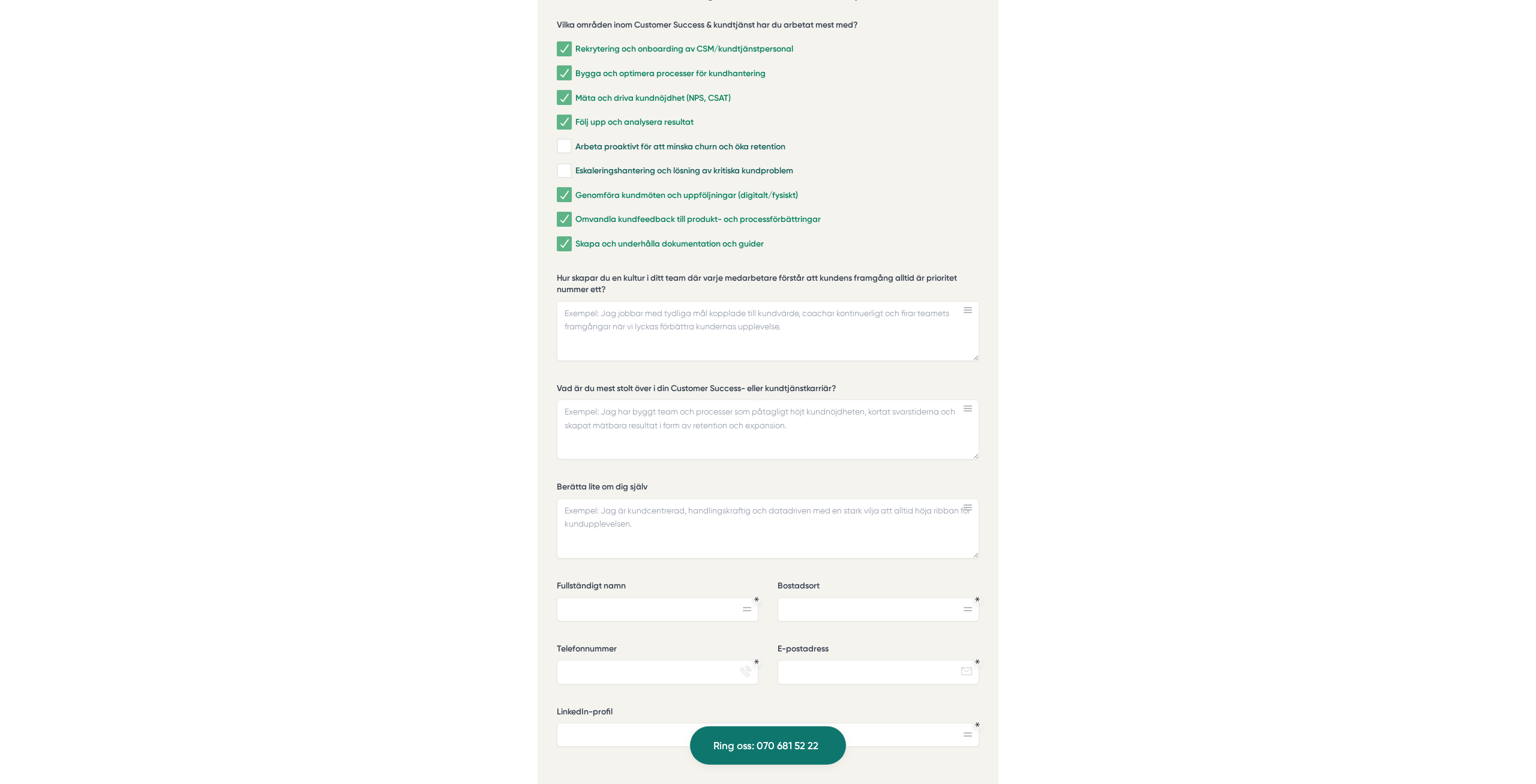
scroll to position [2630, 0]
drag, startPoint x: 790, startPoint y: 324, endPoint x: 569, endPoint y: 307, distance: 221.7
click at [569, 307] on textarea "Hur skapar du en kultur i ditt team där varje medarbetare förstår att kundens f…" at bounding box center [768, 330] width 423 height 60
click at [591, 307] on textarea "Hur skapar du en kultur i ditt team där varje medarbetare förstår att kundens f…" at bounding box center [768, 330] width 423 height 60
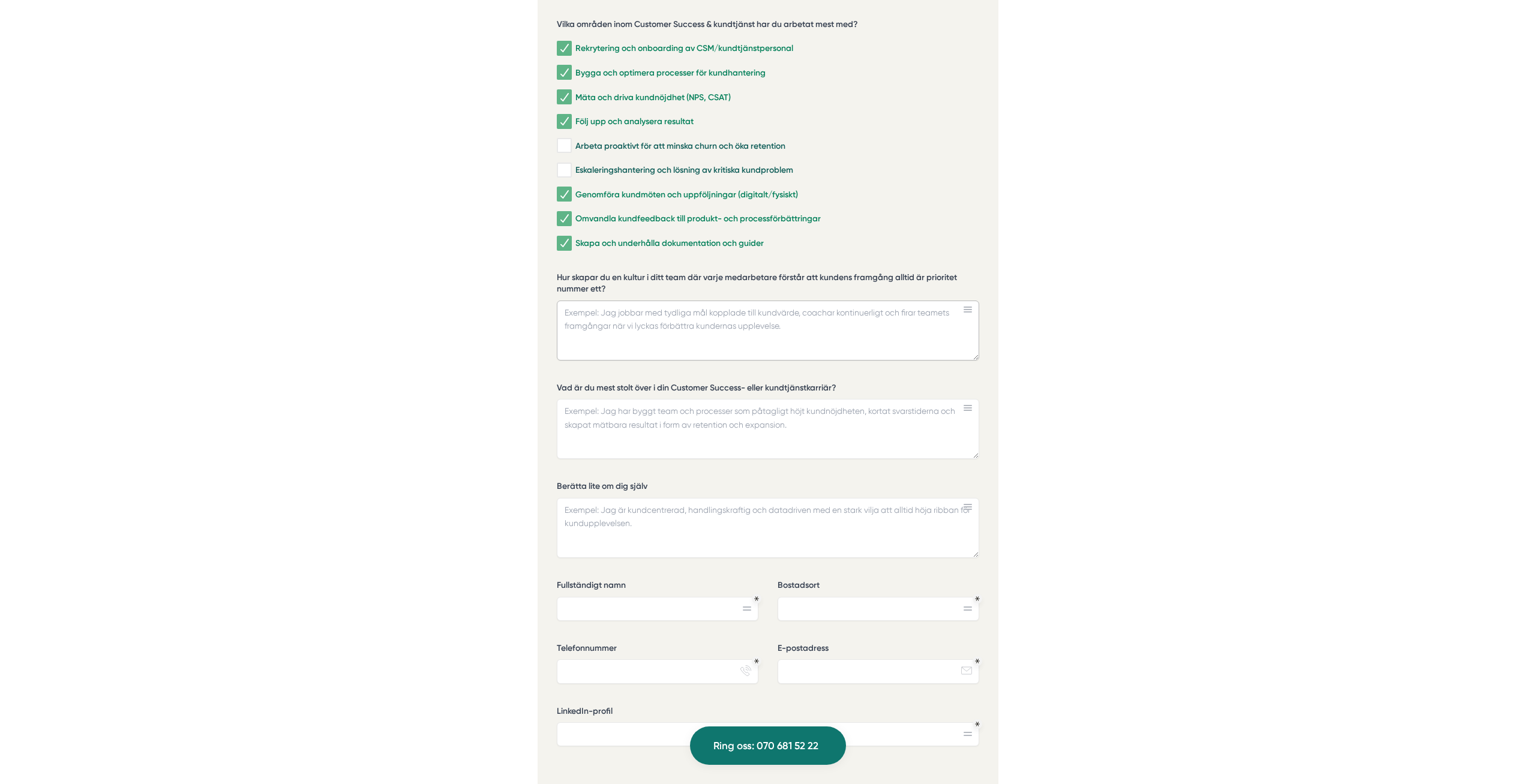
click at [591, 307] on textarea "Hur skapar du en kultur i ditt team där varje medarbetare förstår att kundens f…" at bounding box center [768, 330] width 423 height 60
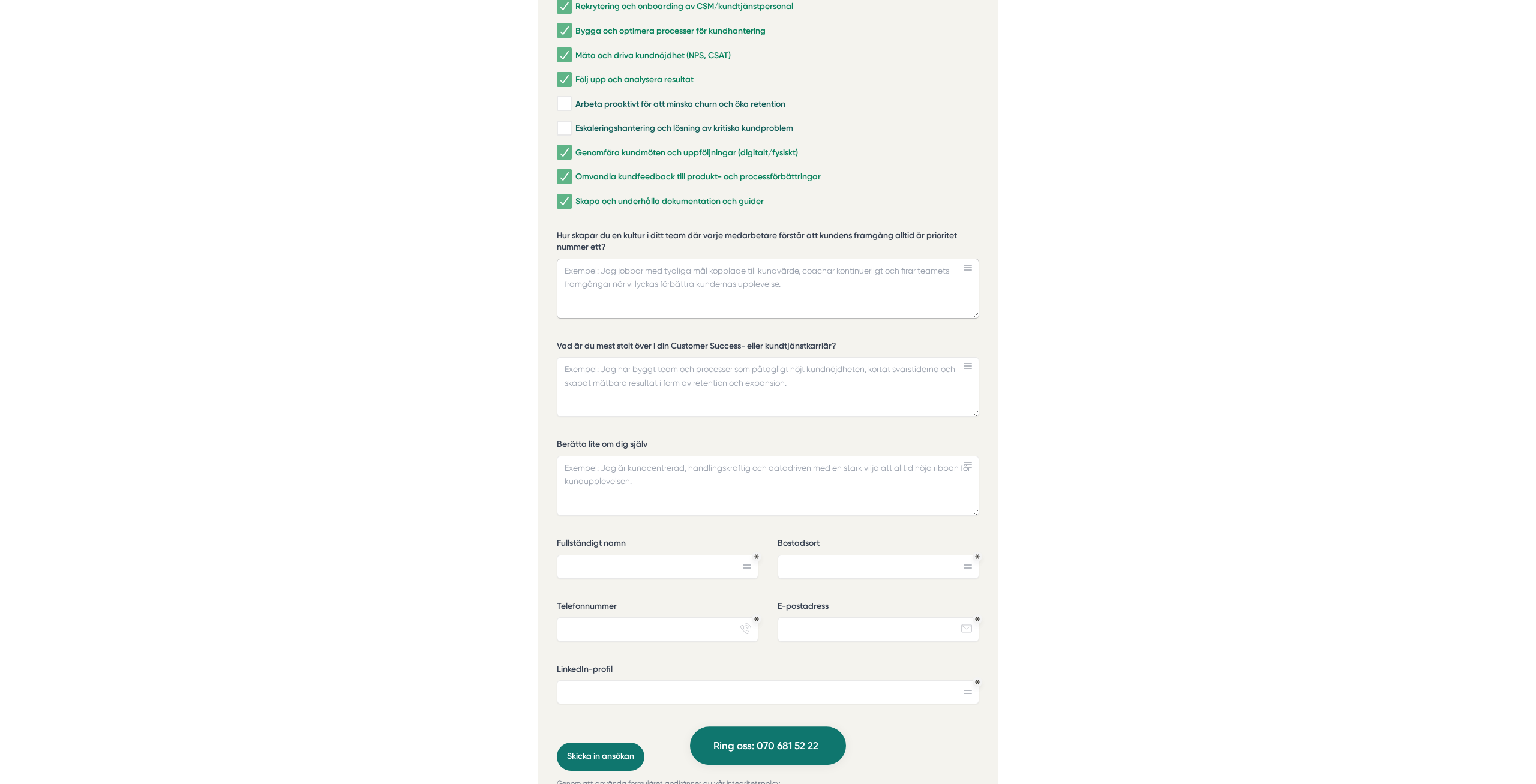
scroll to position [2752, 0]
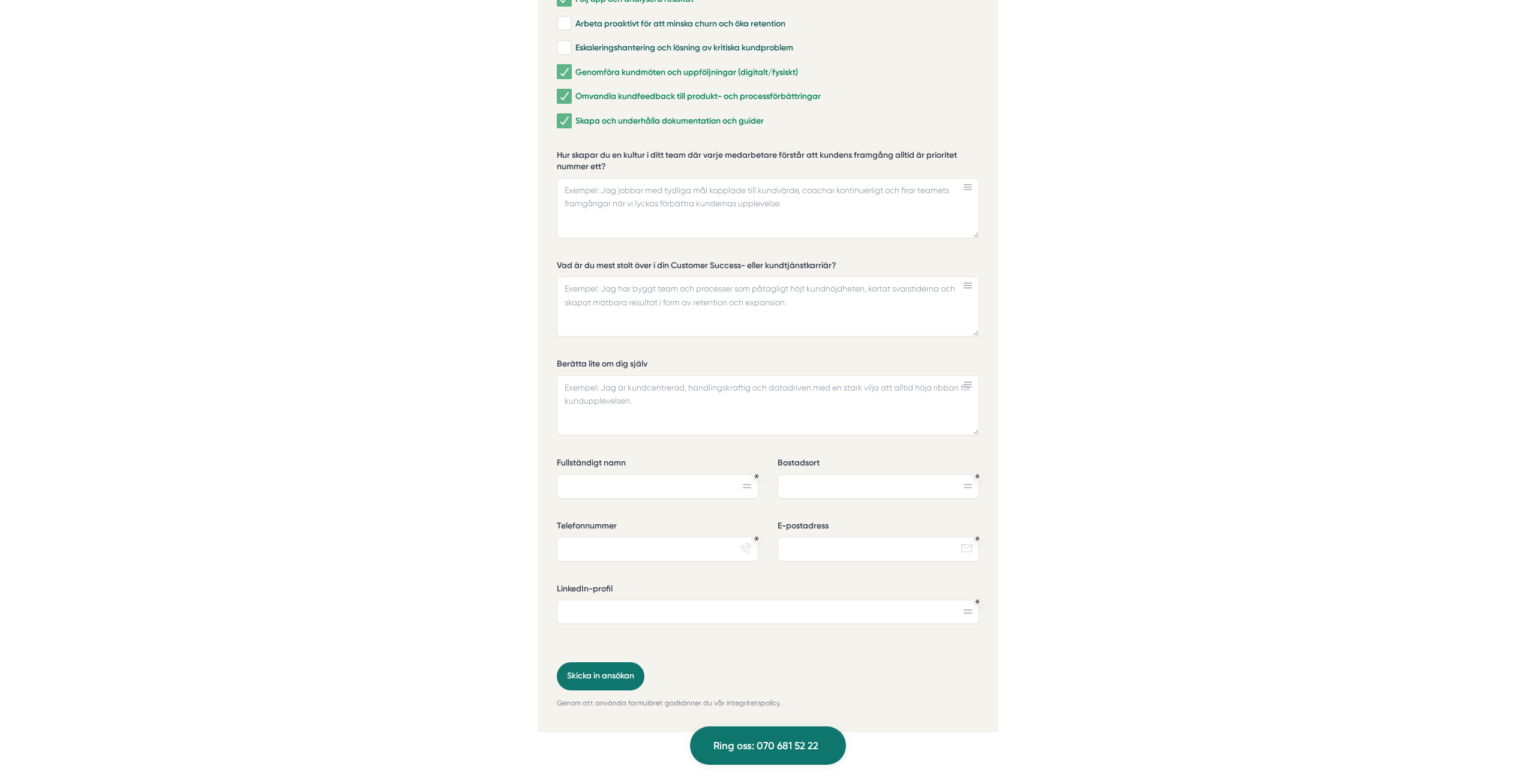
drag, startPoint x: 654, startPoint y: 359, endPoint x: 555, endPoint y: 357, distance: 99.0
click at [555, 357] on div "Ansök via formuläret nedan Vi har som krav att du har tidigare erfarenhet av li…" at bounding box center [768, 271] width 461 height 923
click at [596, 358] on label "Berätta lite om dig själv" at bounding box center [768, 366] width 423 height 15
click at [596, 376] on textarea "Berätta lite om dig själv" at bounding box center [768, 406] width 423 height 60
click at [678, 347] on div "Vilka områden inom Customer Success & kundtjänst har du arbetat mest med? Rekry…" at bounding box center [768, 274] width 423 height 776
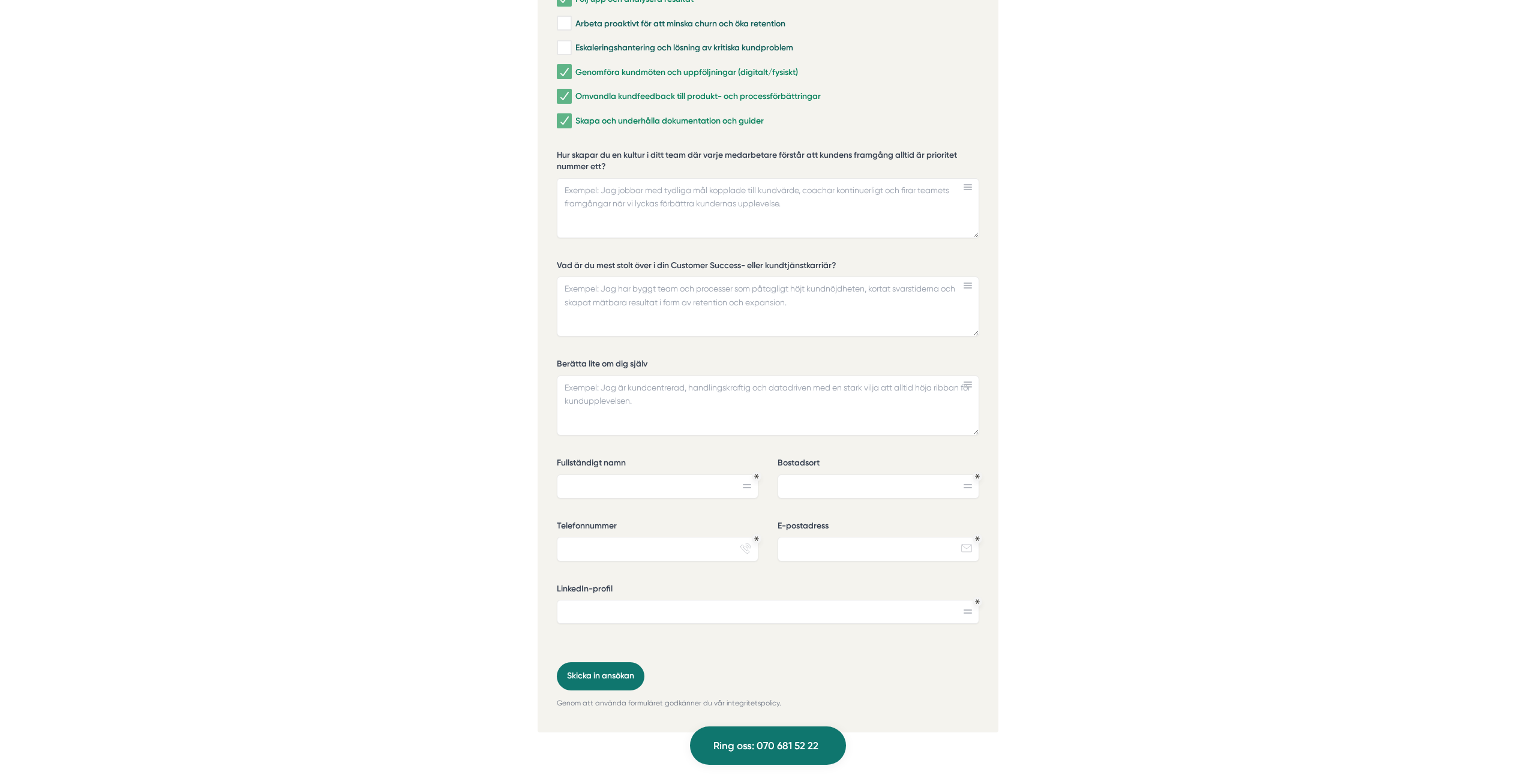
click at [968, 609] on icon at bounding box center [968, 611] width 8 height 4
click at [798, 608] on input "LinkedIn-profil" at bounding box center [768, 611] width 423 height 24
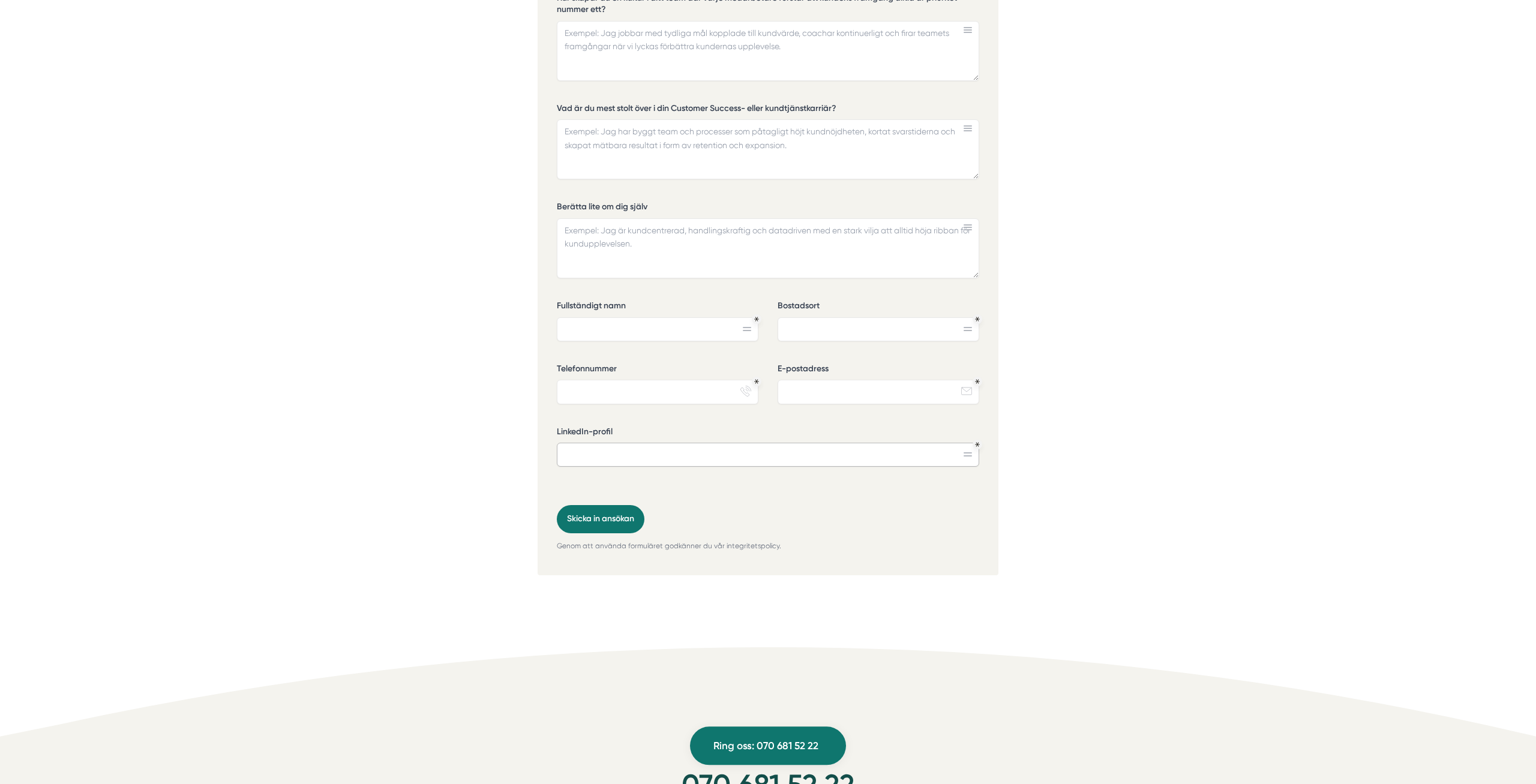
scroll to position [2935, 0]
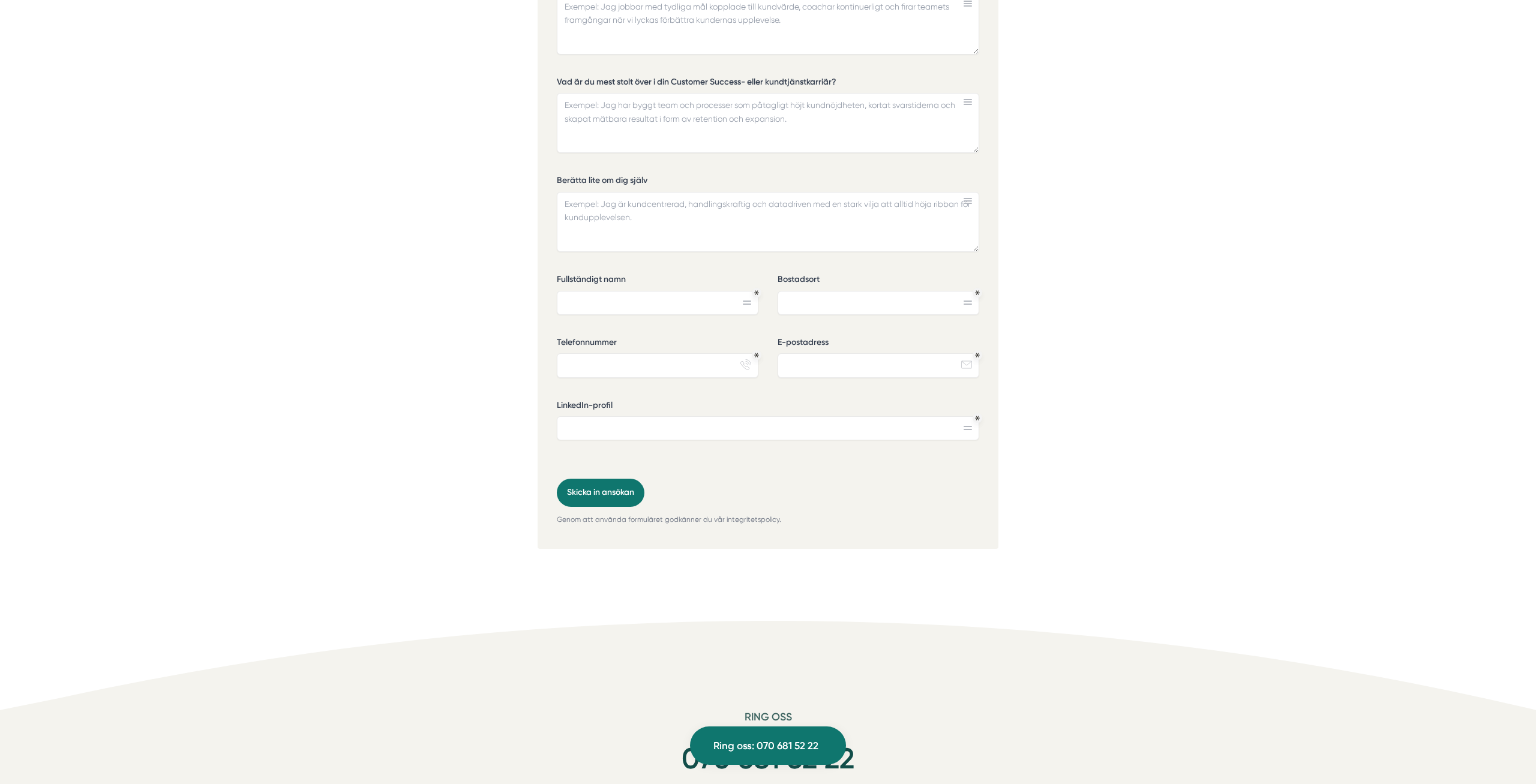
drag, startPoint x: 713, startPoint y: 507, endPoint x: 844, endPoint y: 509, distance: 131.0
click at [840, 514] on p "Genom att använda formuläret godkänner du vår integritetspolicy." at bounding box center [768, 519] width 423 height 11
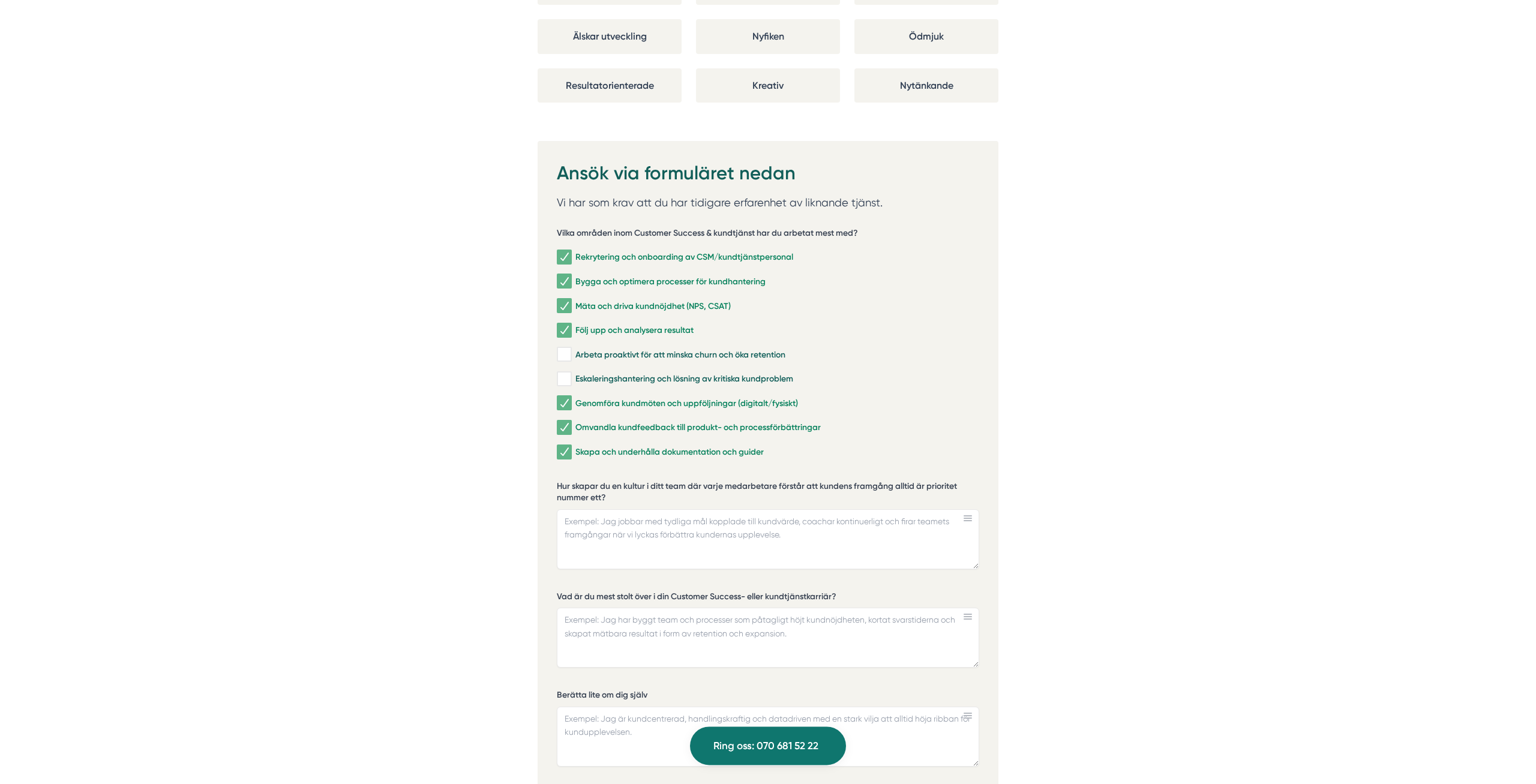
scroll to position [2446, 0]
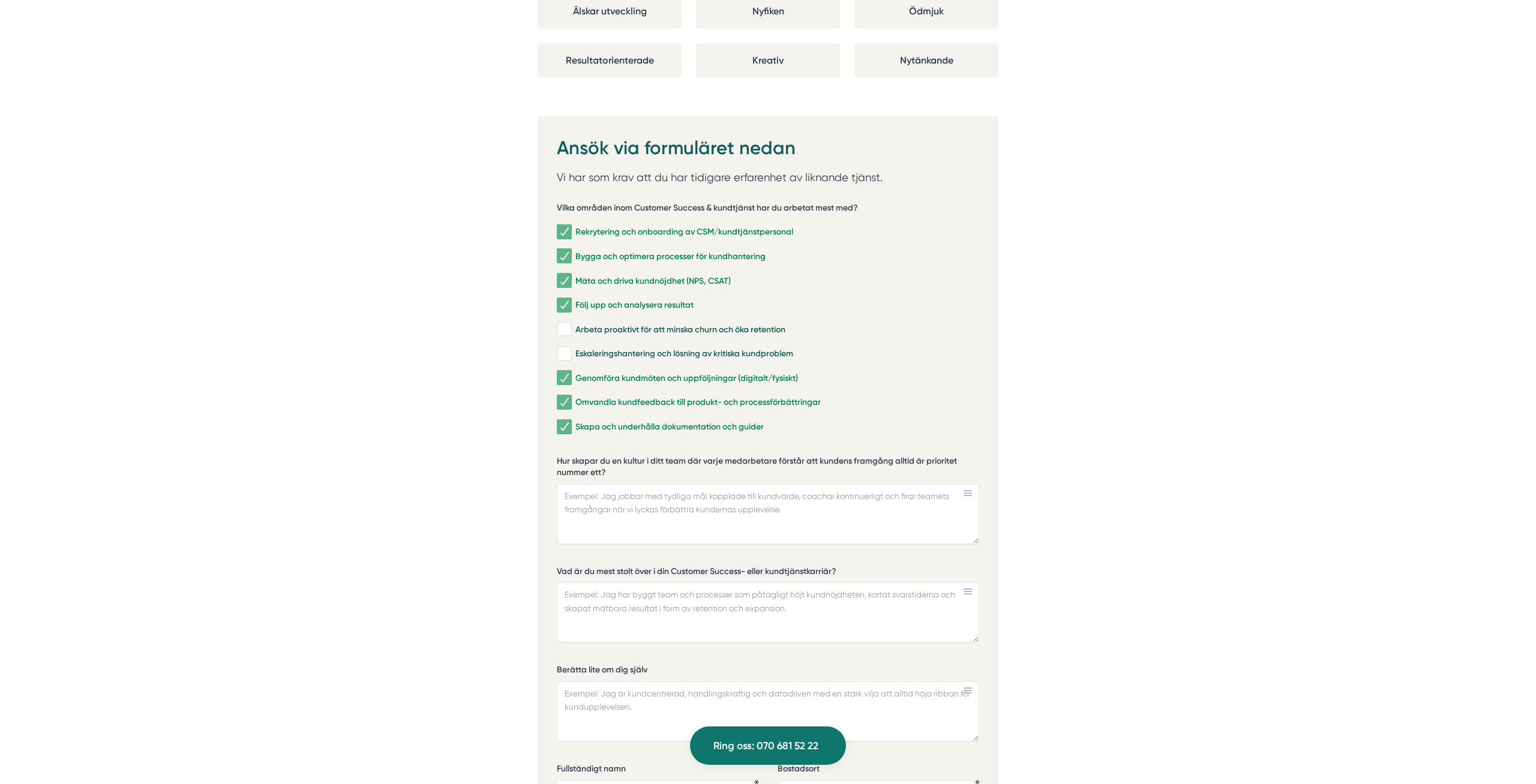
drag, startPoint x: 565, startPoint y: 459, endPoint x: 549, endPoint y: 449, distance: 18.9
click at [549, 449] on div "Ansök via formuläret nedan Vi har som krav att du har tidigare erfarenhet av li…" at bounding box center [768, 577] width 461 height 923
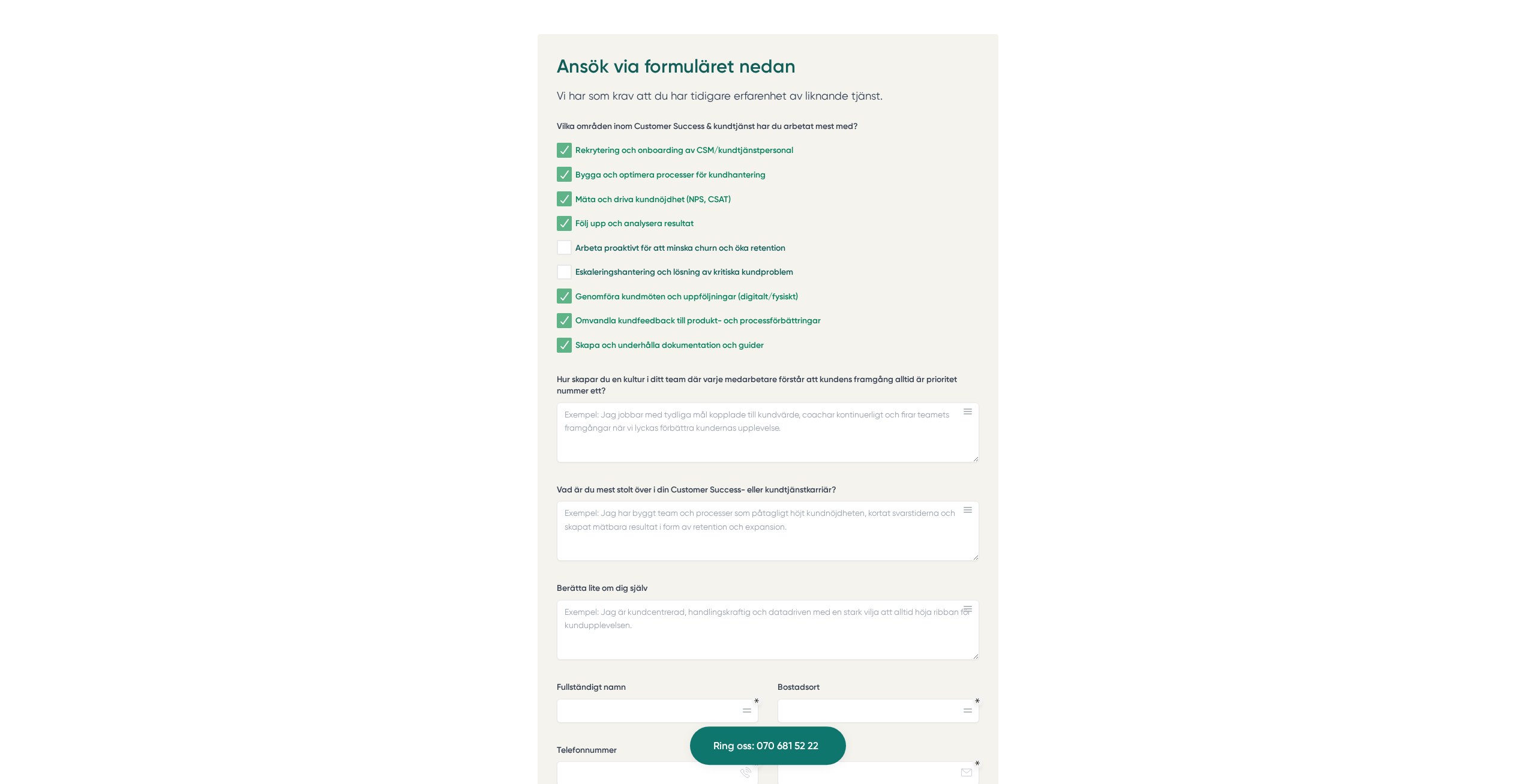
scroll to position [2507, 0]
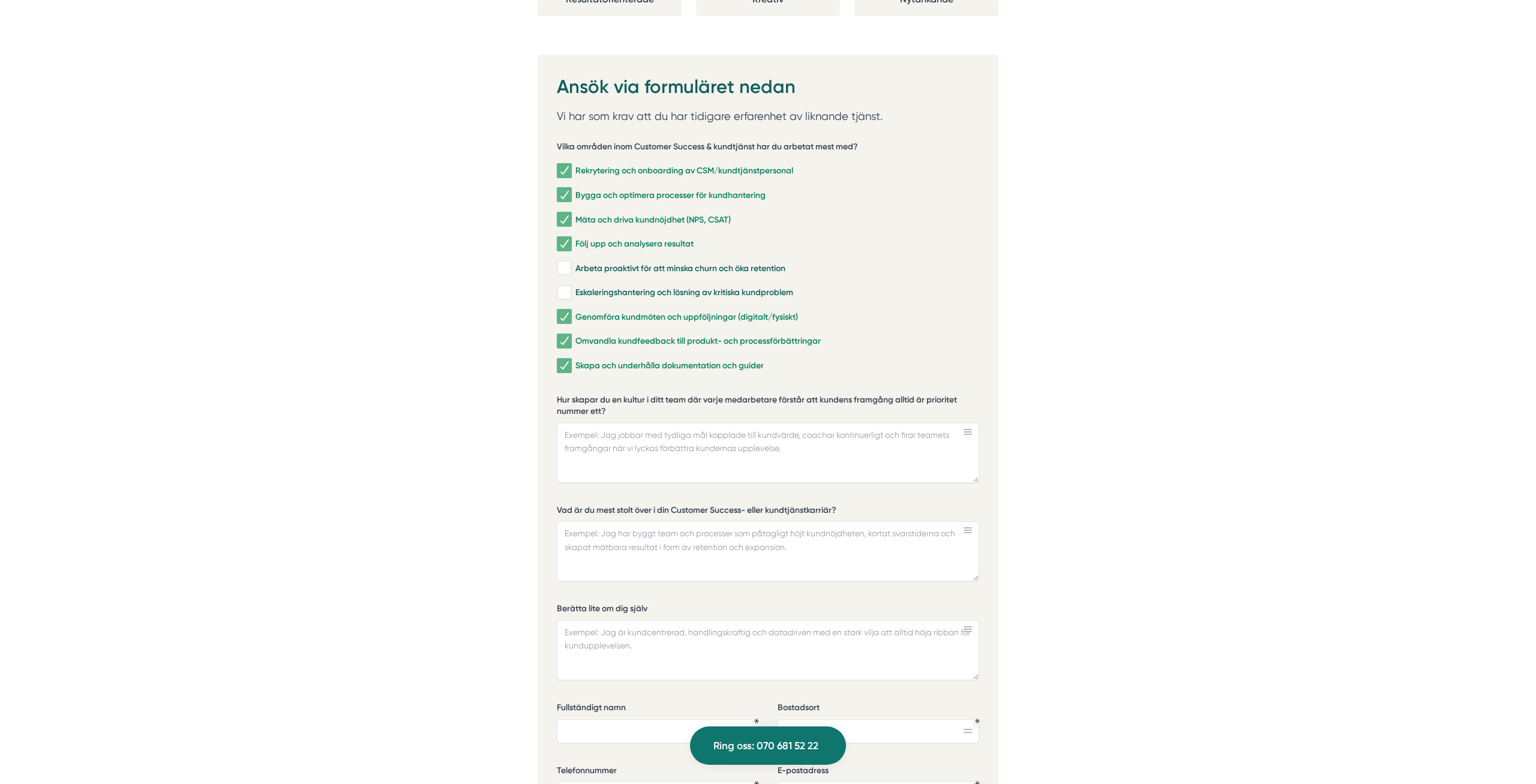
drag, startPoint x: 512, startPoint y: 436, endPoint x: 503, endPoint y: 406, distance: 31.3
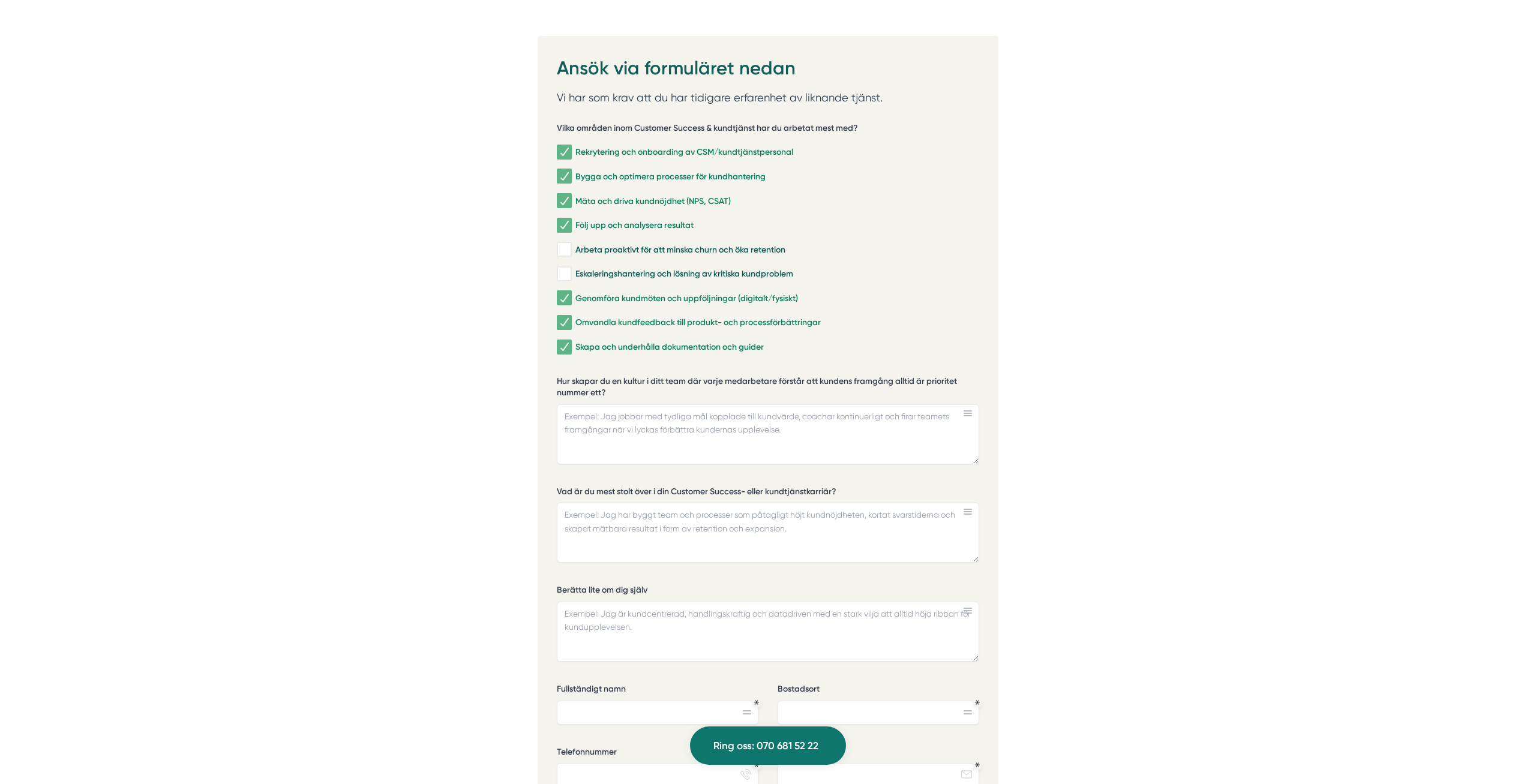
scroll to position [2446, 0]
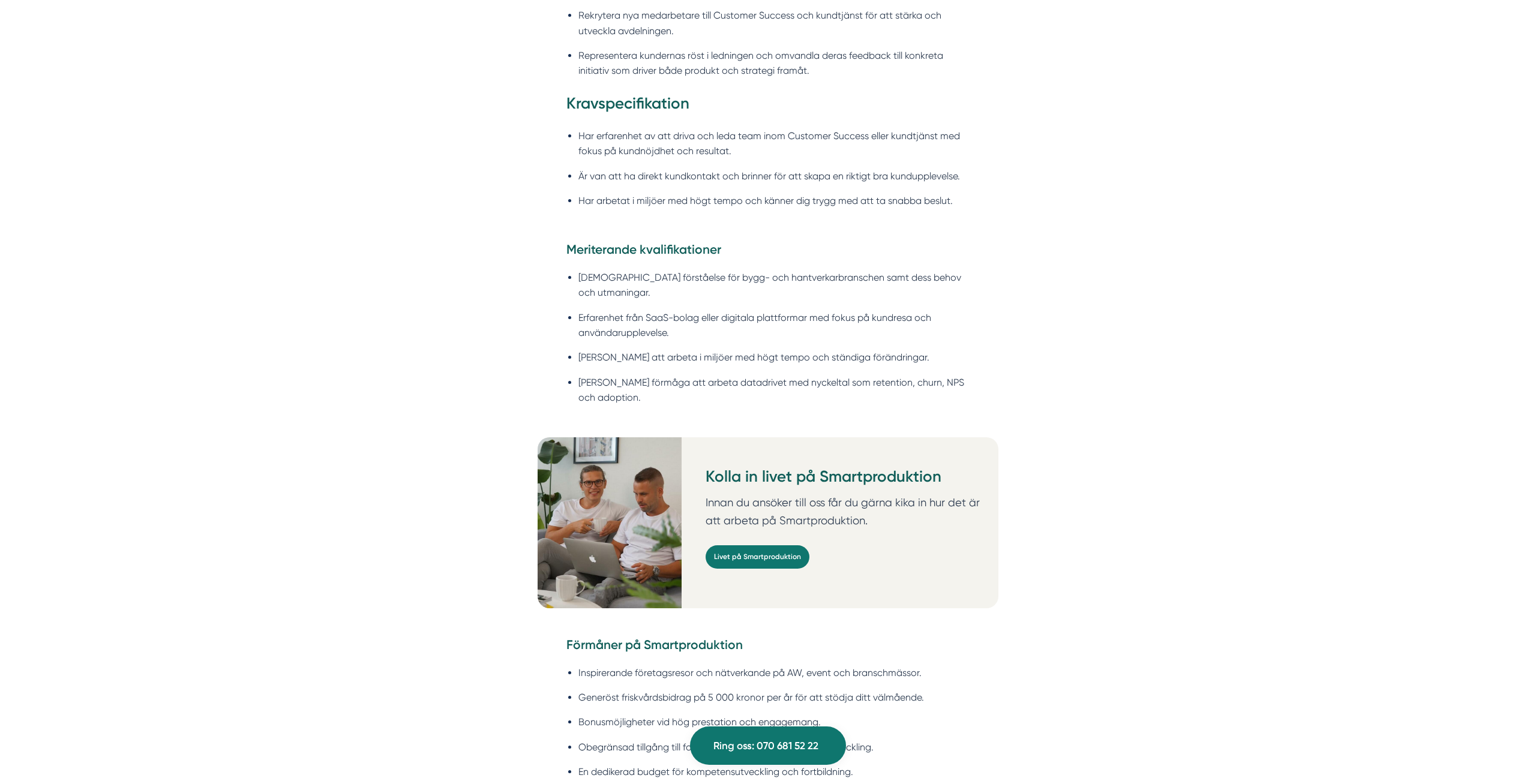
scroll to position [1468, 0]
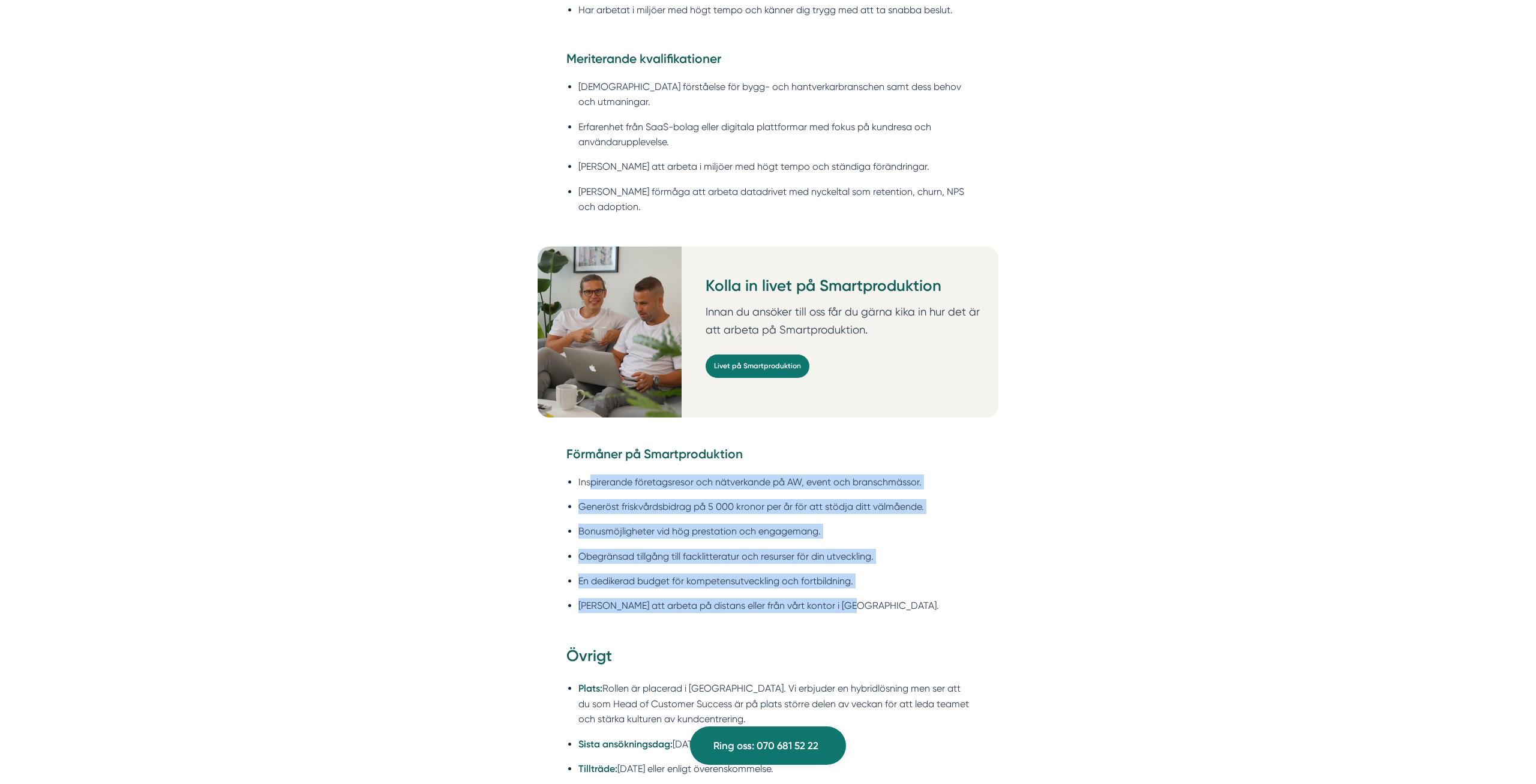
drag, startPoint x: 608, startPoint y: 463, endPoint x: 881, endPoint y: 608, distance: 309.1
click at [881, 608] on ul "Inspirerande företagsresor och nätverkande på AW, event och branschmässor. Gene…" at bounding box center [768, 546] width 403 height 161
click at [920, 610] on ul "Inspirerande företagsresor och nätverkande på AW, event och branschmässor. Gene…" at bounding box center [768, 546] width 403 height 161
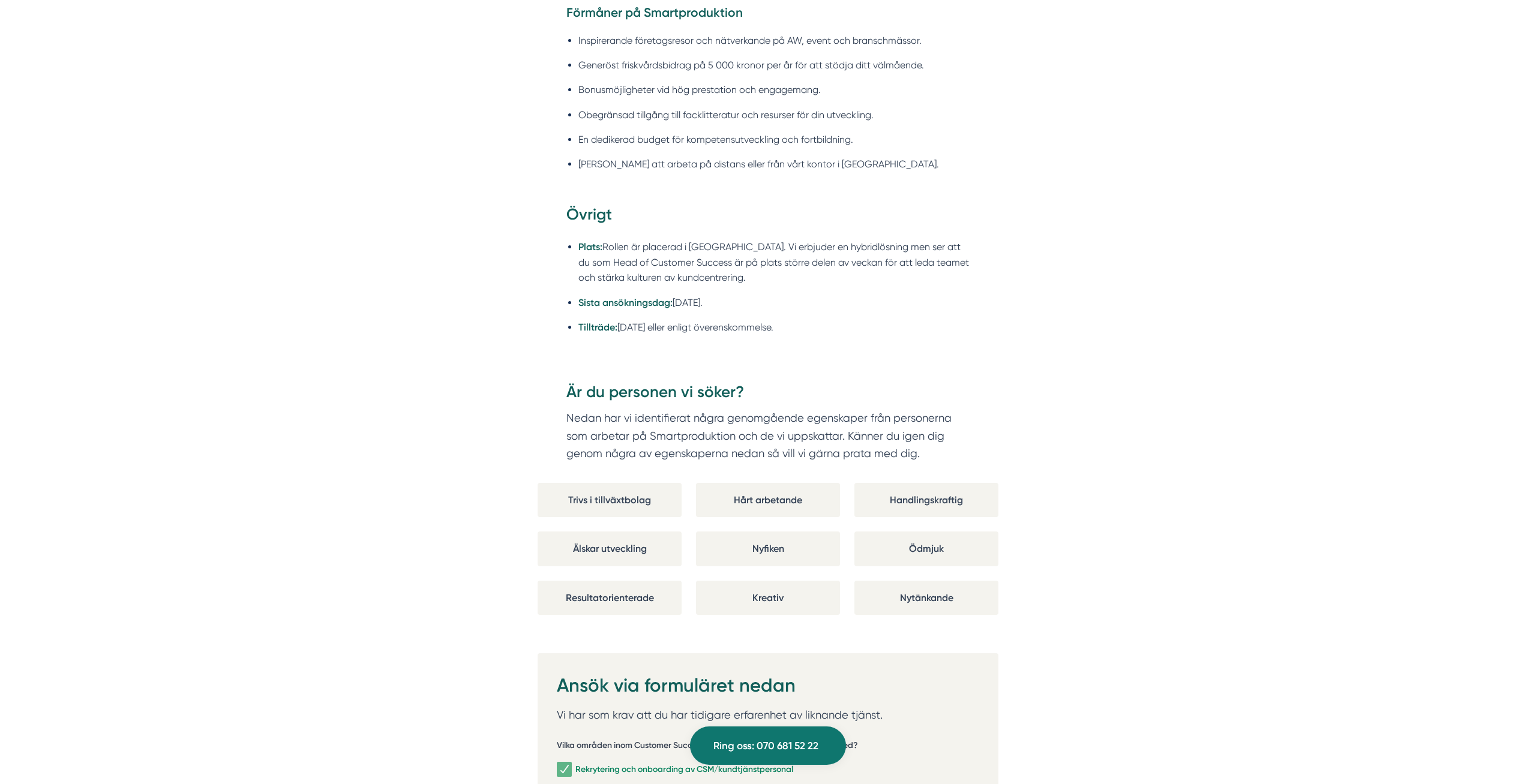
scroll to position [1957, 0]
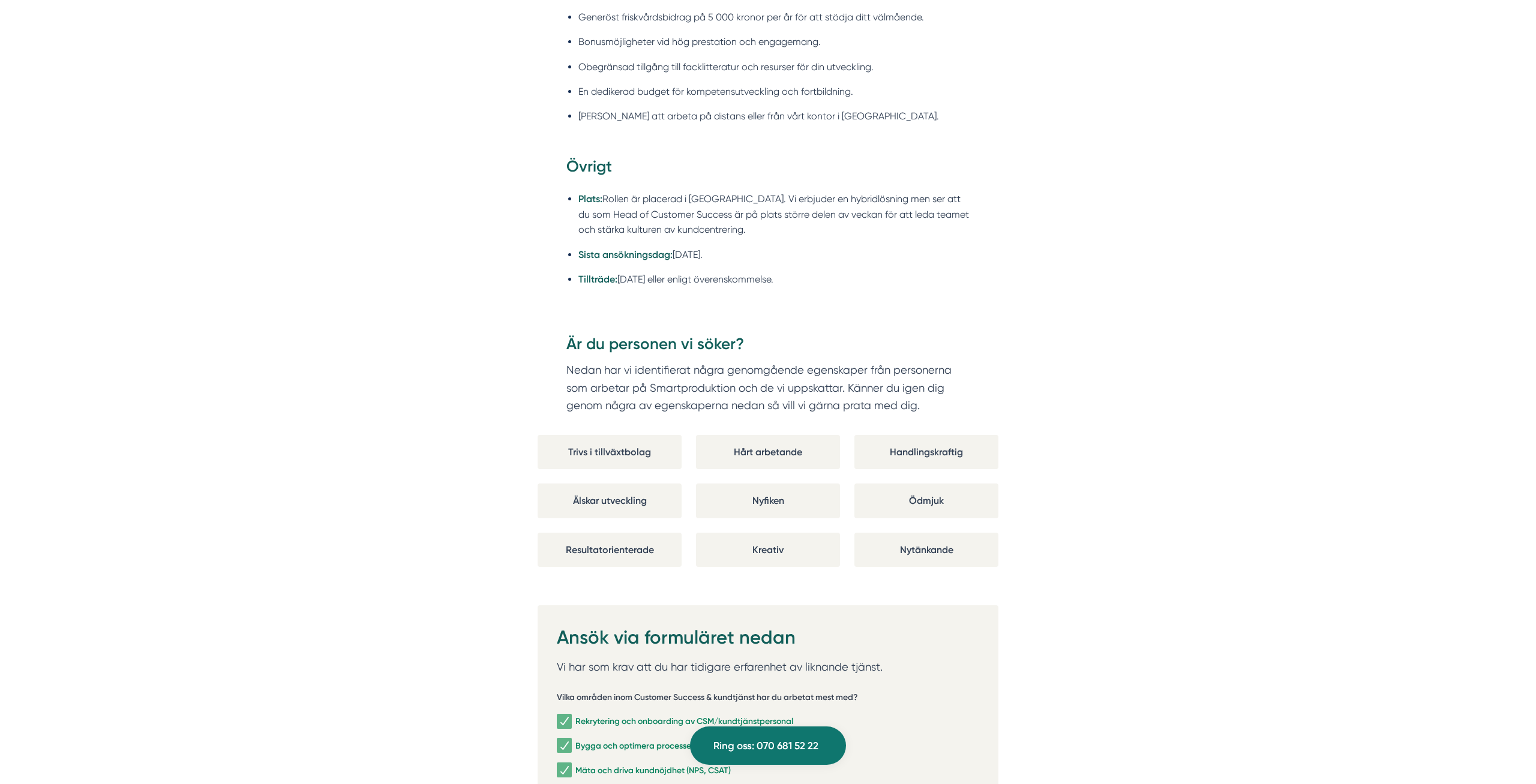
click at [1114, 510] on div "Om Smartproduktion Vi på Smartproduktion hjälper bygg- och tjänsteföretag att s…" at bounding box center [768, 121] width 1536 height 2849
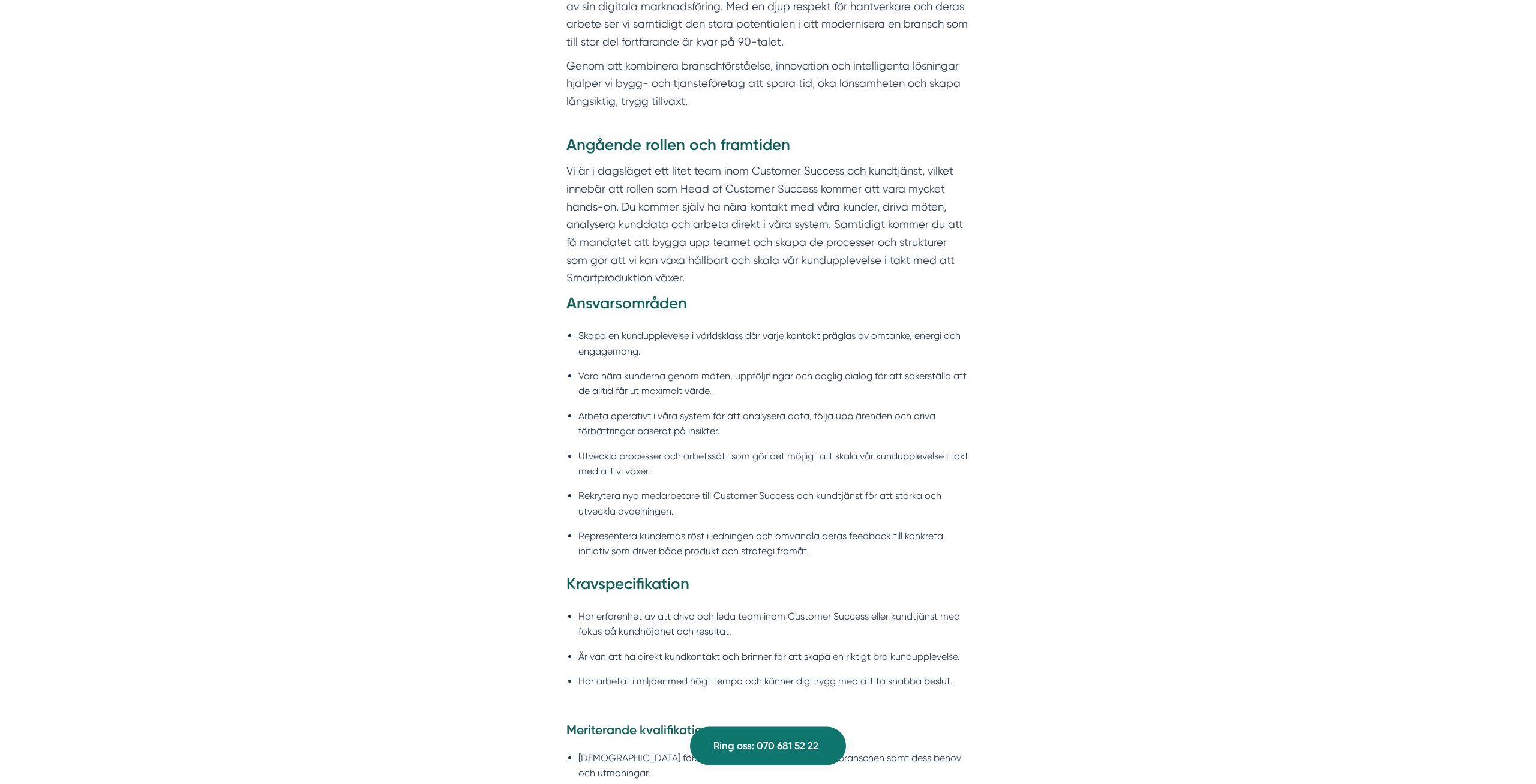
scroll to position [795, 0]
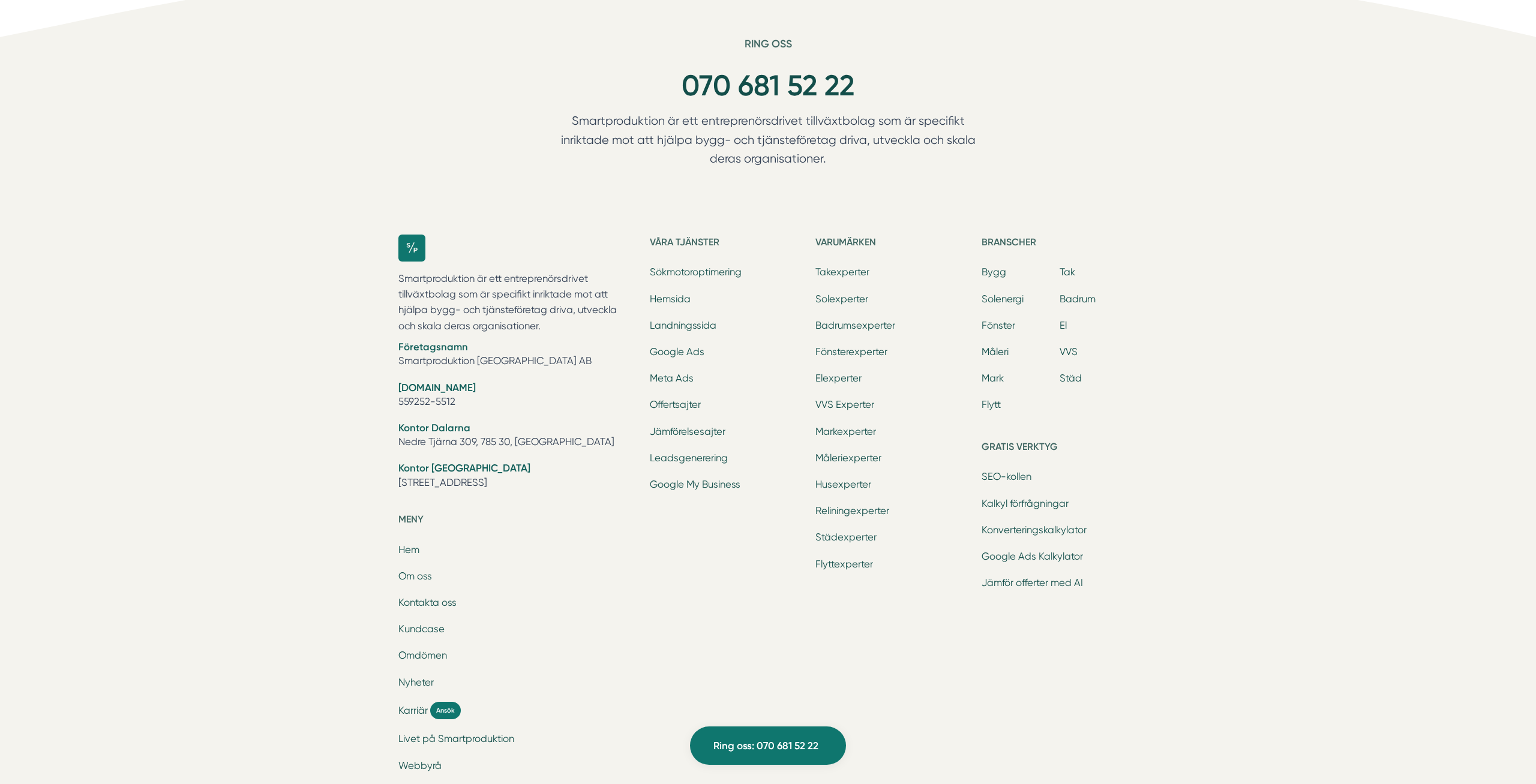
scroll to position [3740, 0]
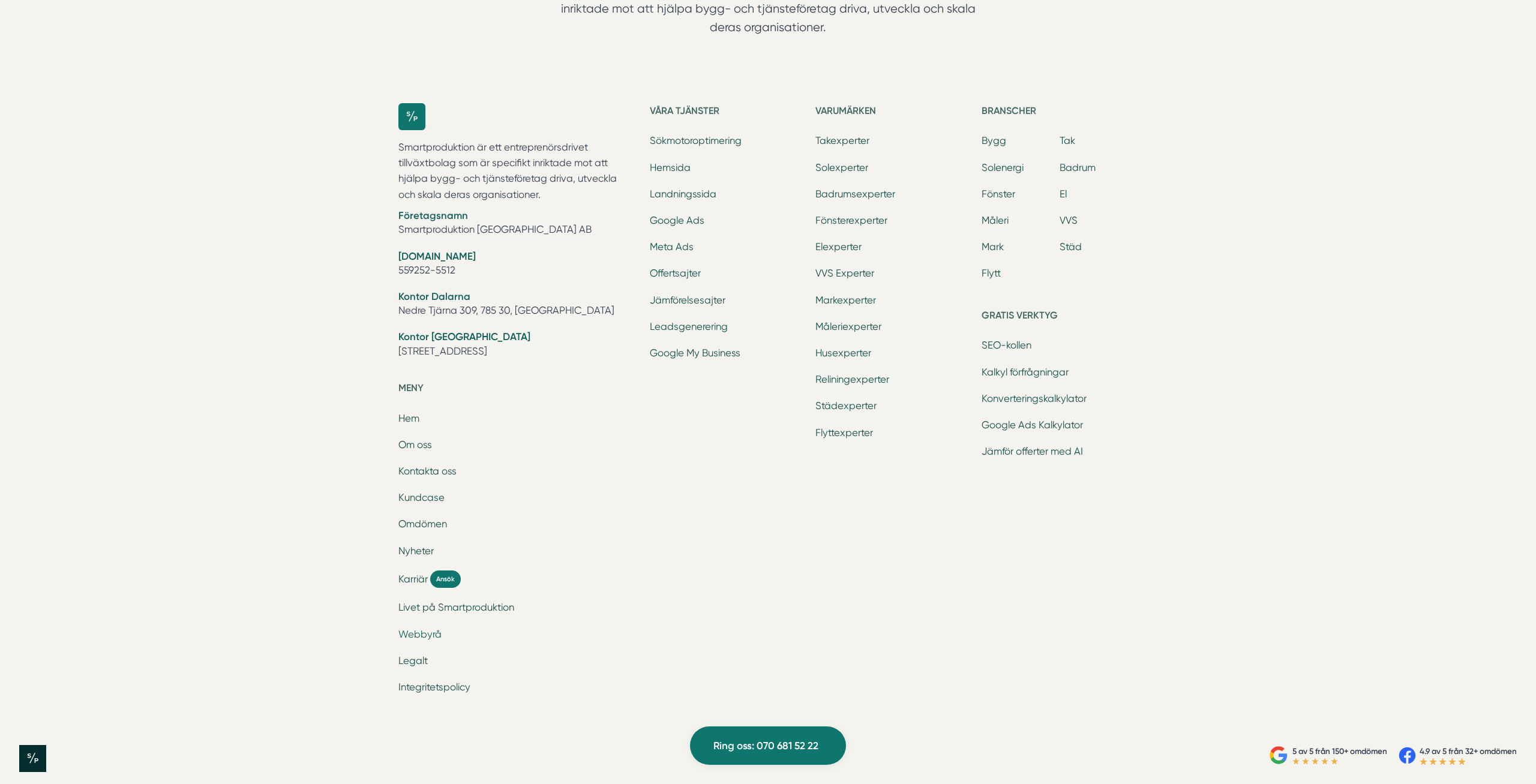
click at [419, 629] on link "Webbyrå" at bounding box center [420, 634] width 43 height 11
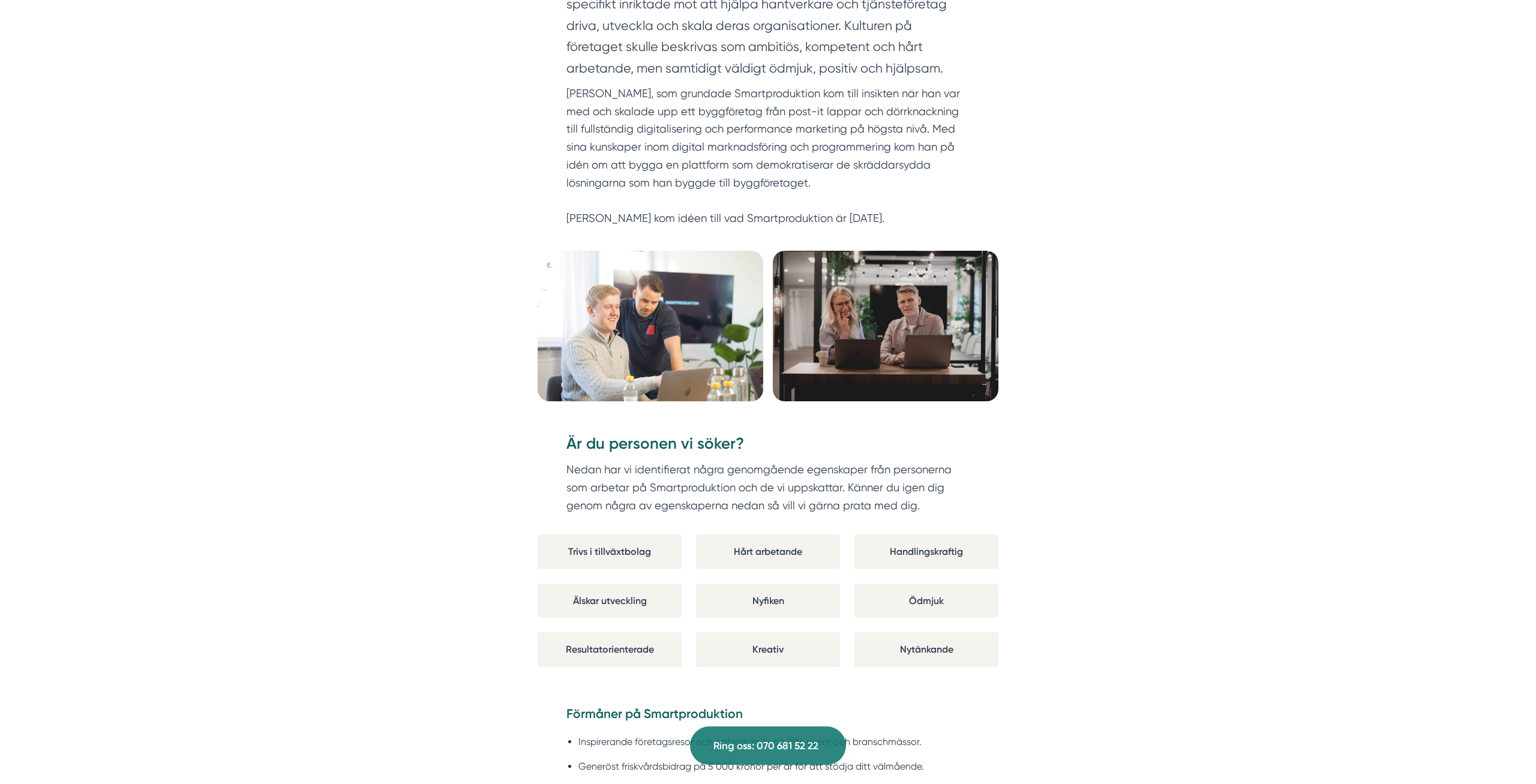
scroll to position [612, 0]
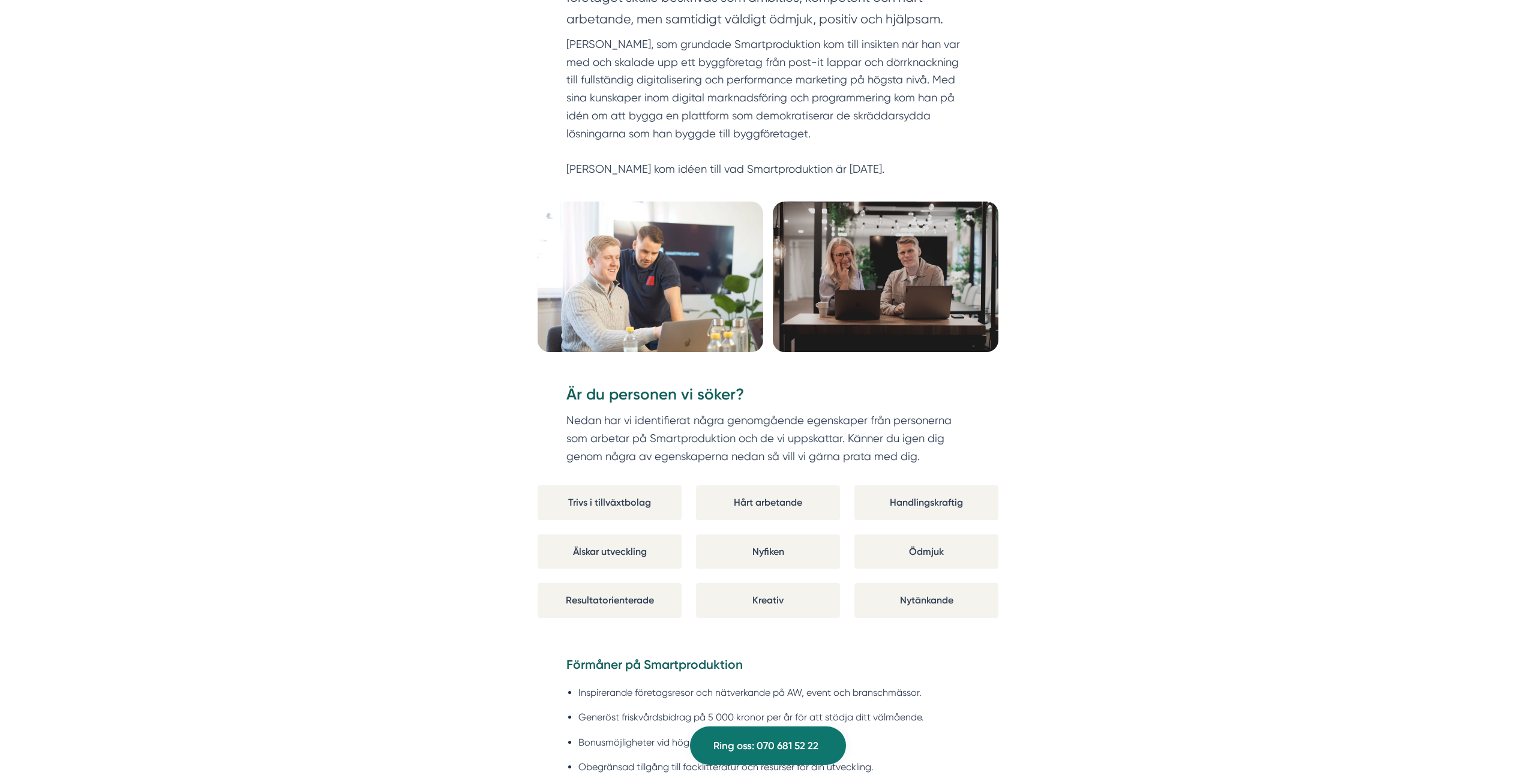
drag, startPoint x: 703, startPoint y: 423, endPoint x: 1036, endPoint y: 464, distance: 335.5
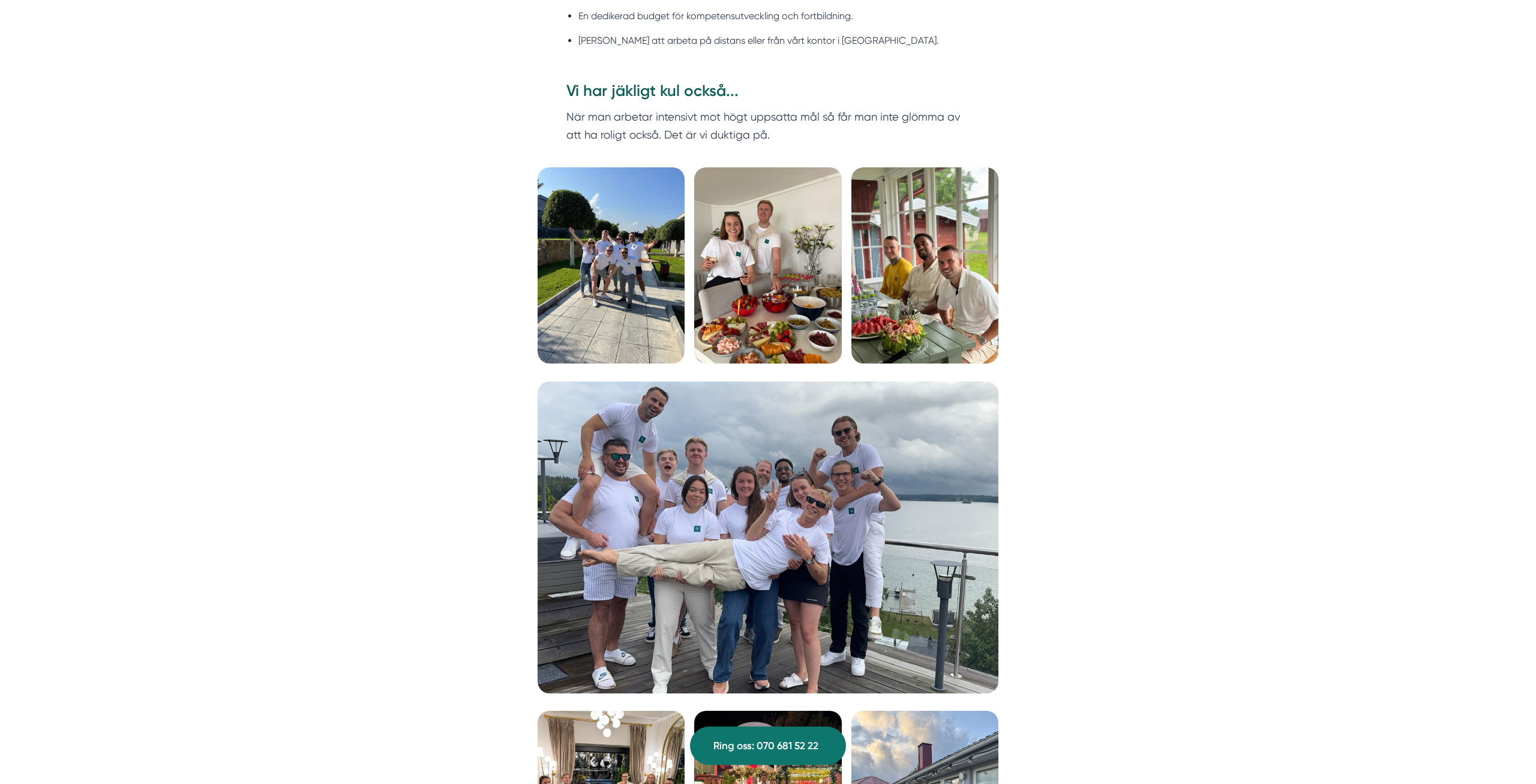
scroll to position [1406, 0]
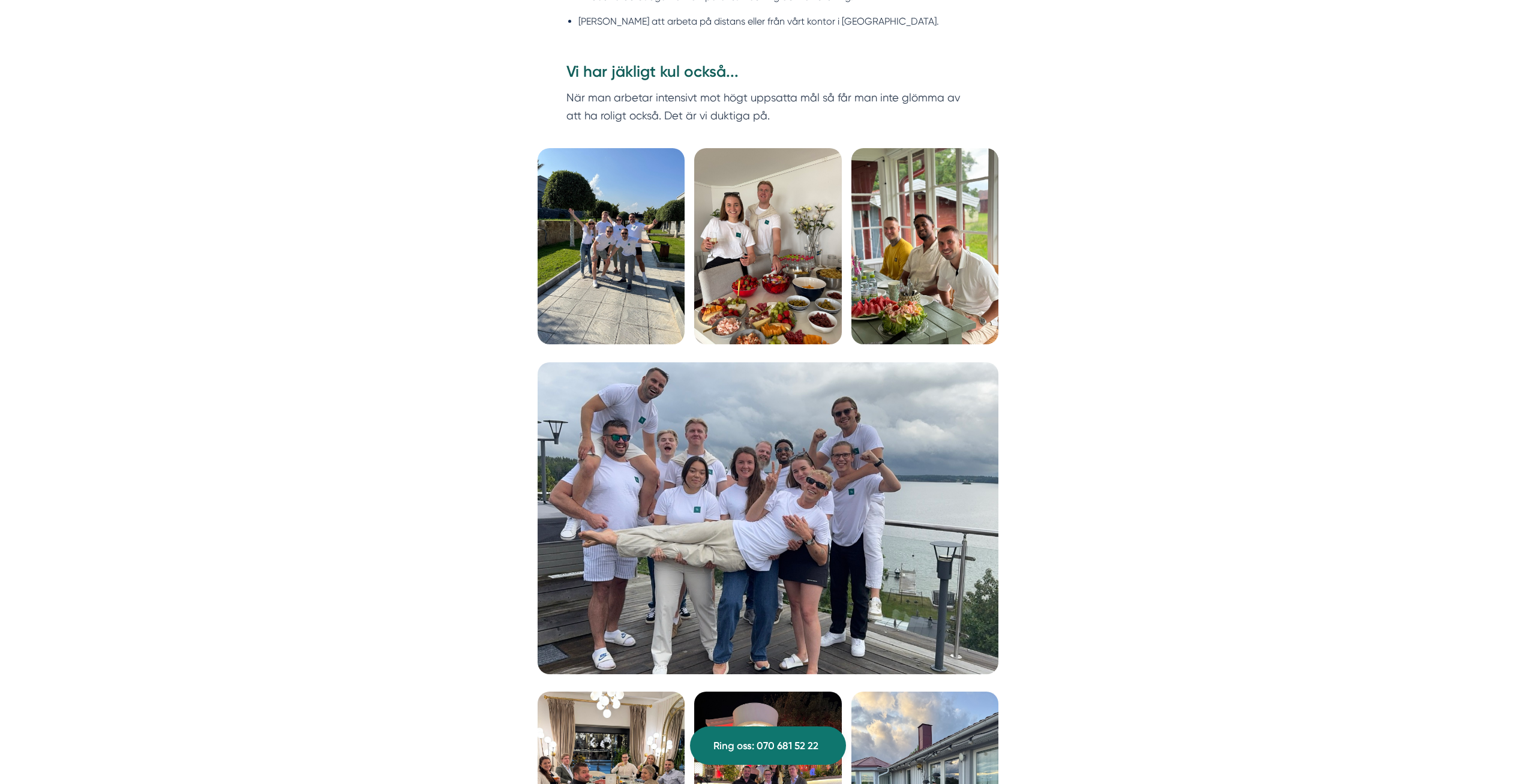
click at [775, 308] on img at bounding box center [767, 246] width 147 height 196
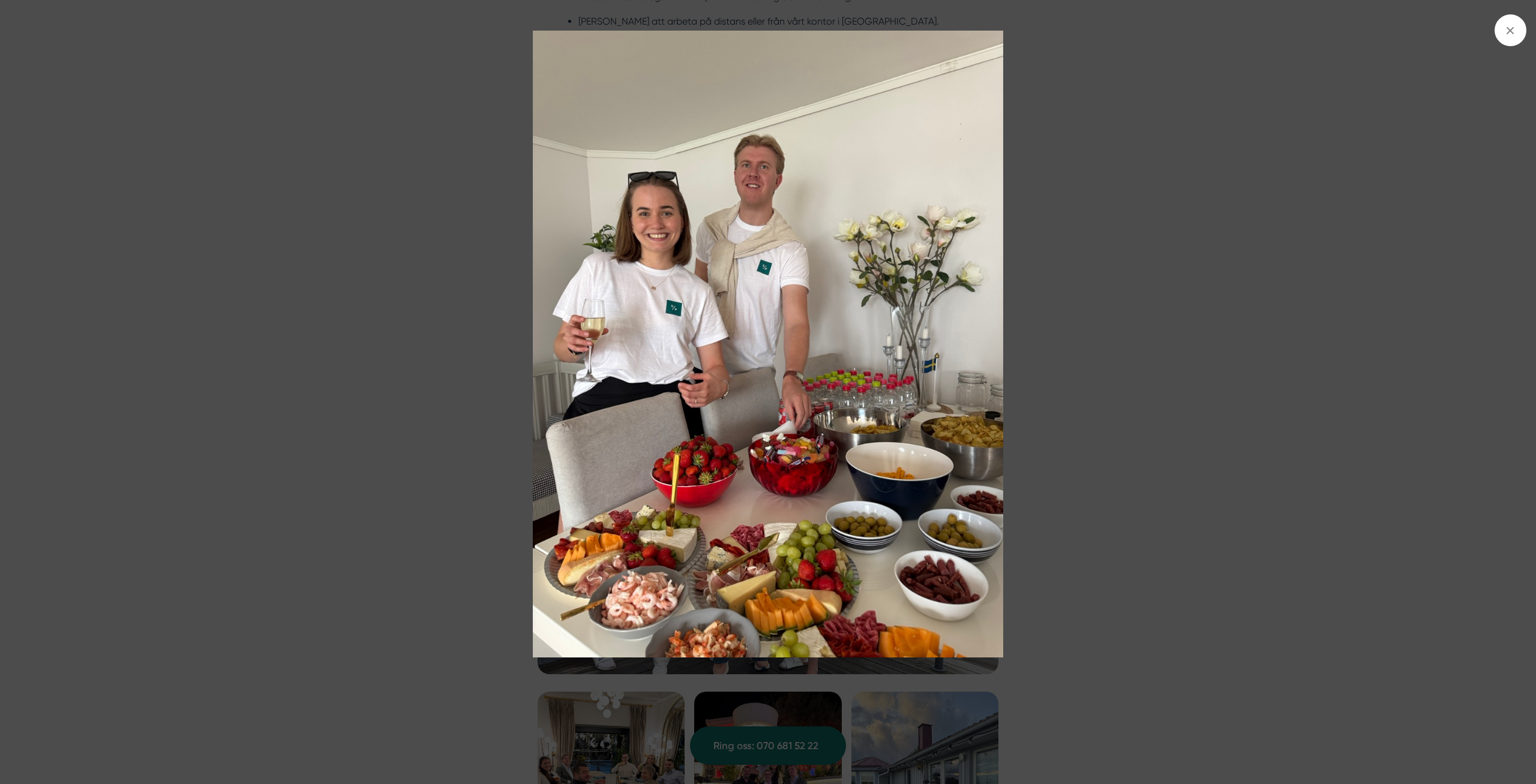
click at [1033, 374] on img at bounding box center [768, 344] width 1152 height 627
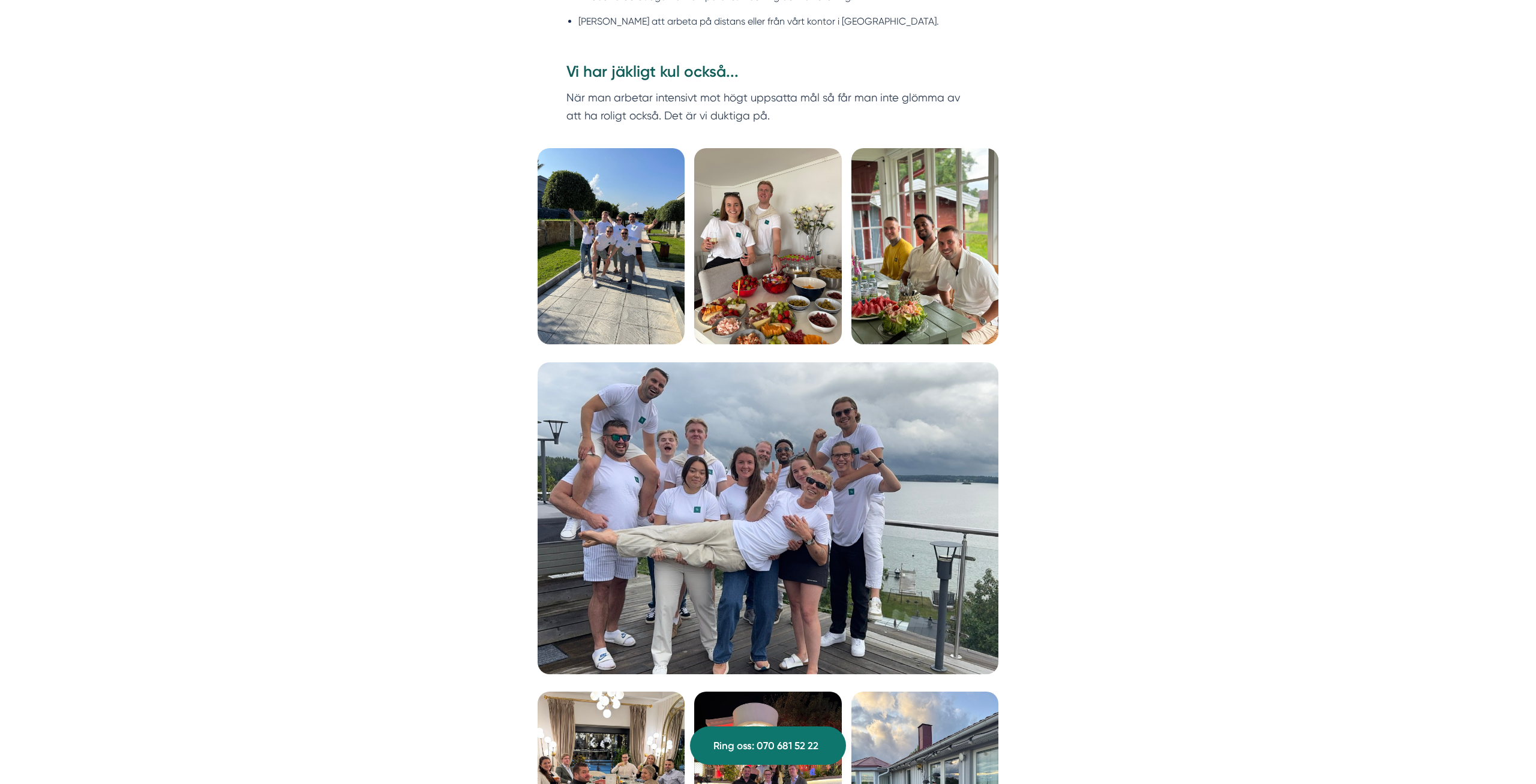
click at [868, 486] on img at bounding box center [768, 518] width 461 height 312
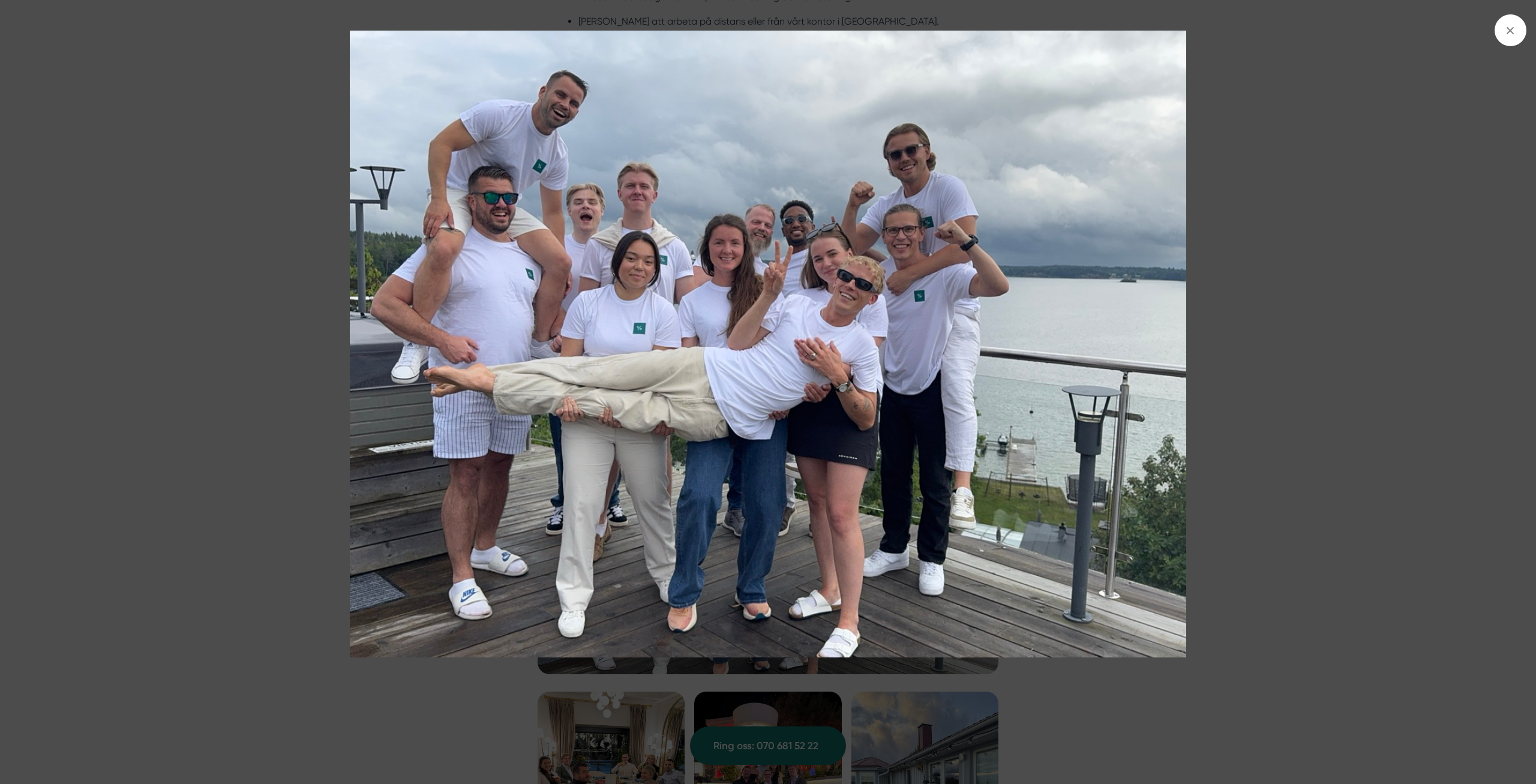
click at [1308, 441] on img at bounding box center [768, 344] width 1152 height 627
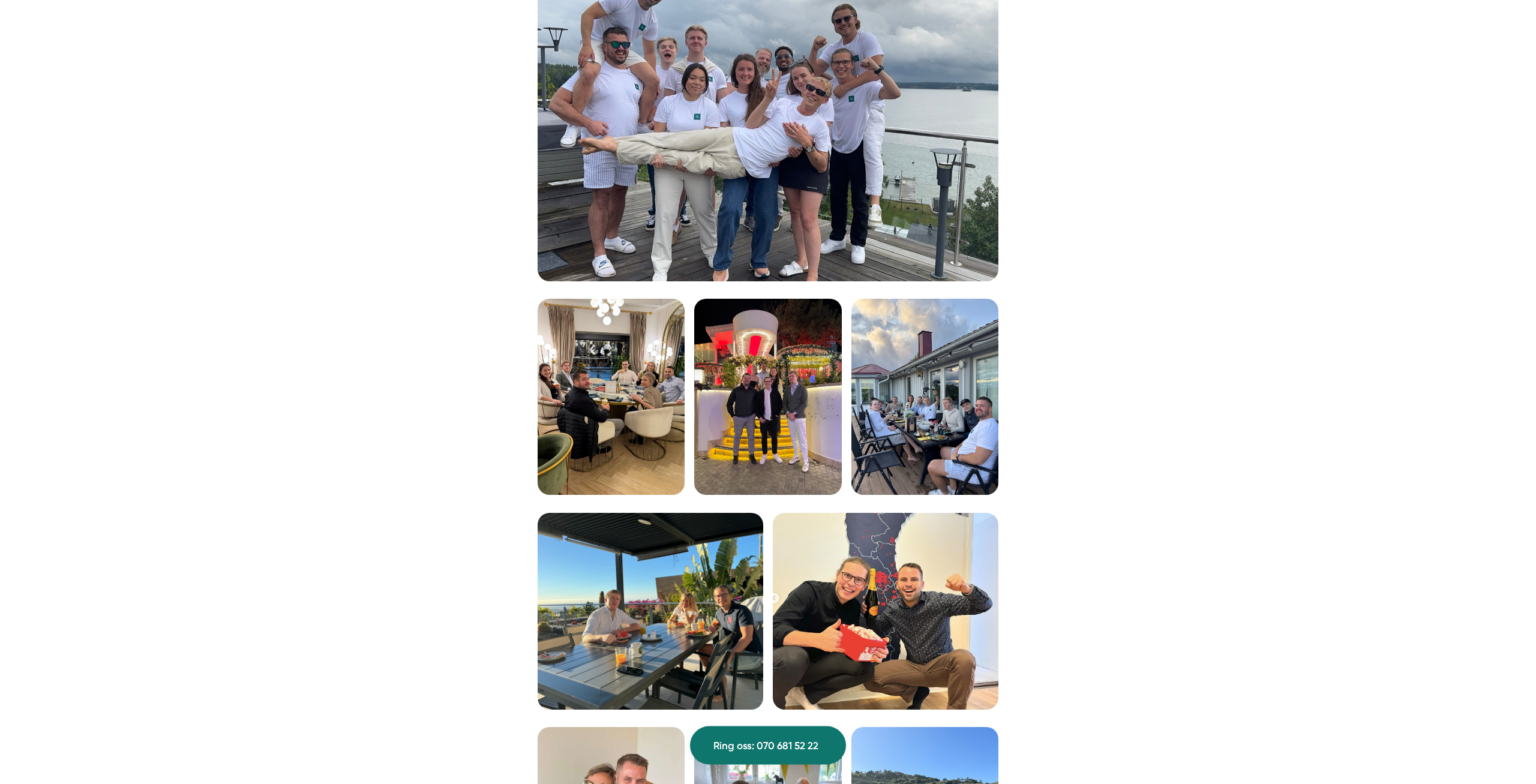
scroll to position [1957, 0]
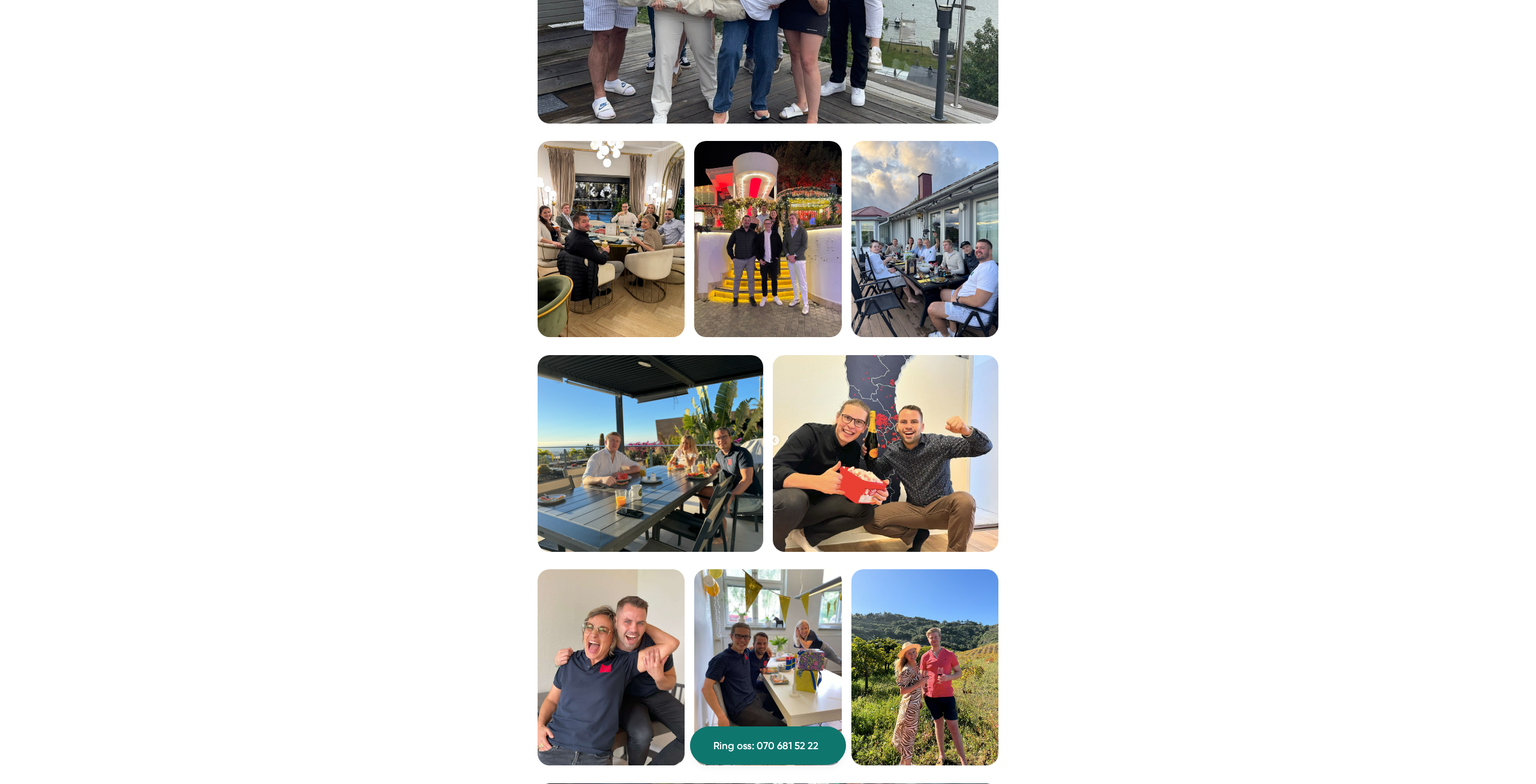
click at [913, 449] on img at bounding box center [885, 453] width 226 height 197
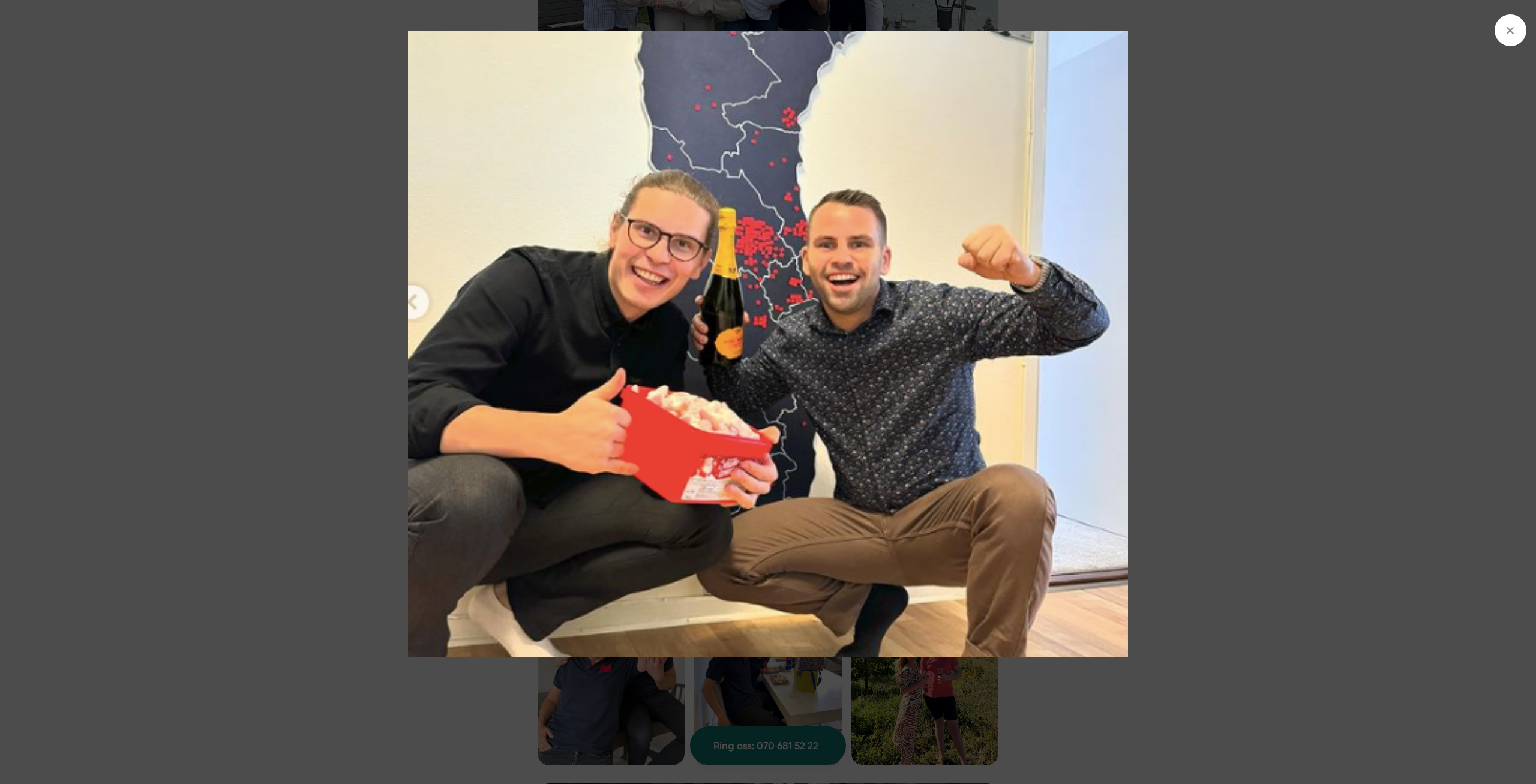
click at [346, 420] on img at bounding box center [768, 344] width 1152 height 627
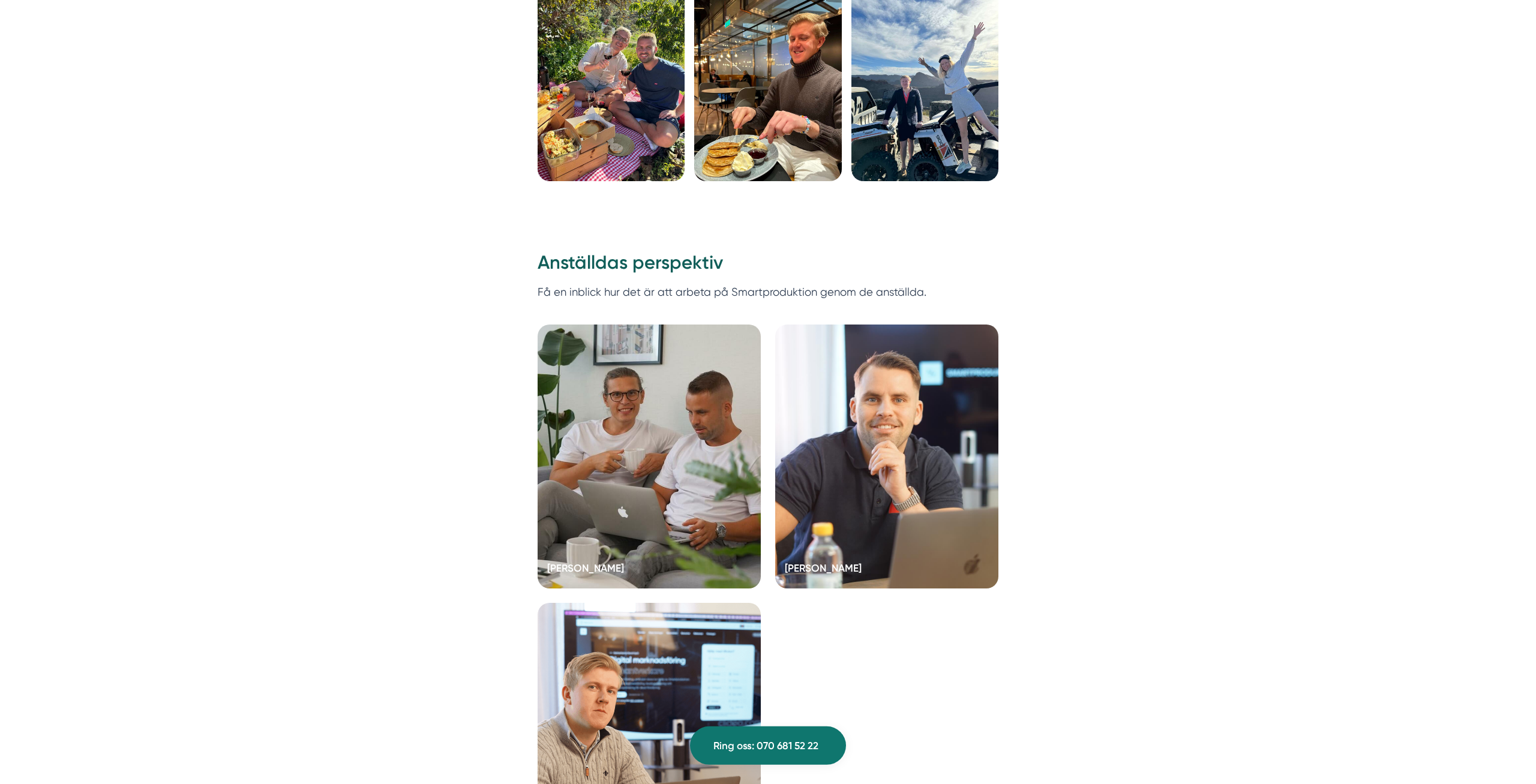
scroll to position [3180, 0]
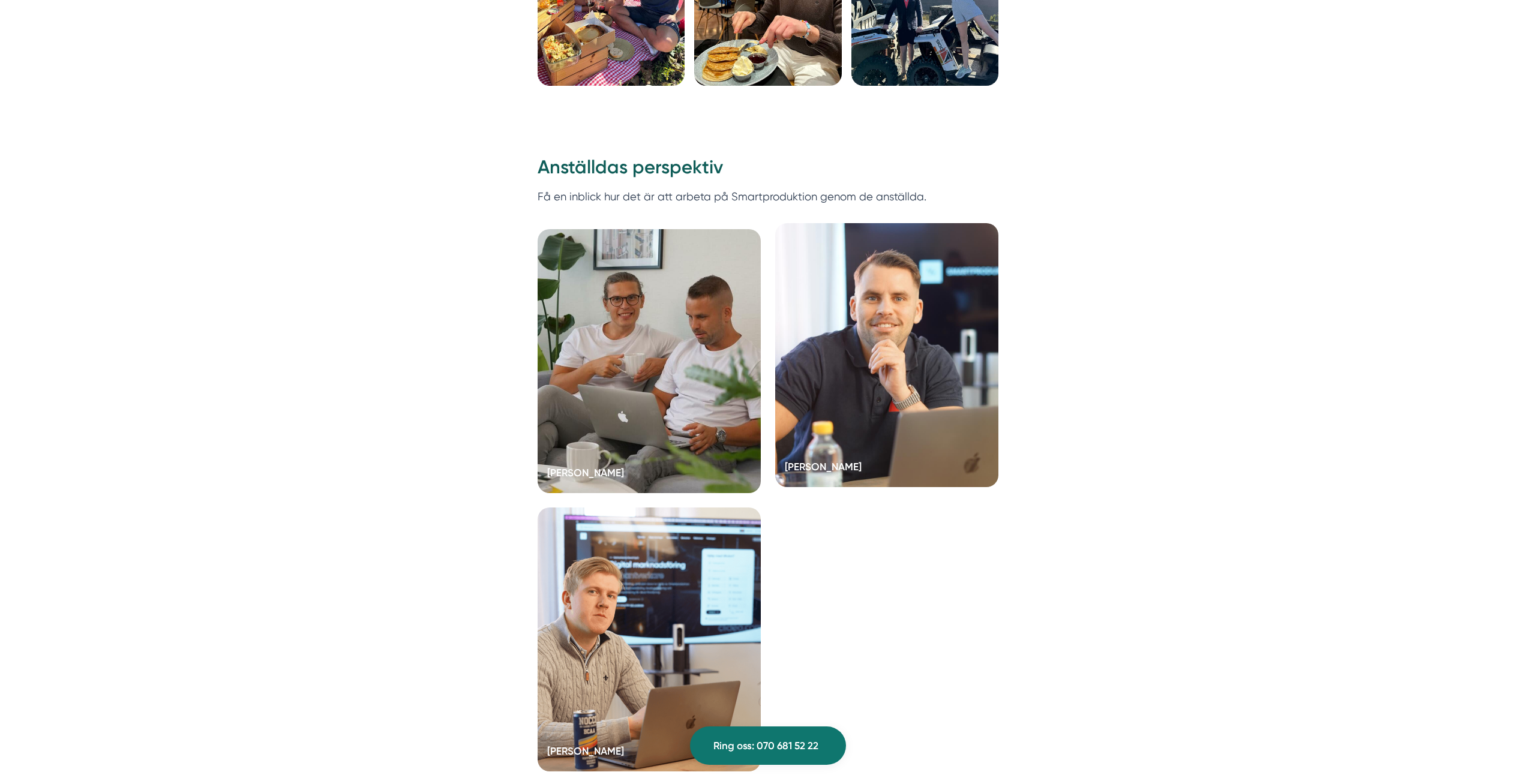
click at [823, 470] on h5 "Niclas Henriksson" at bounding box center [823, 468] width 77 height 20
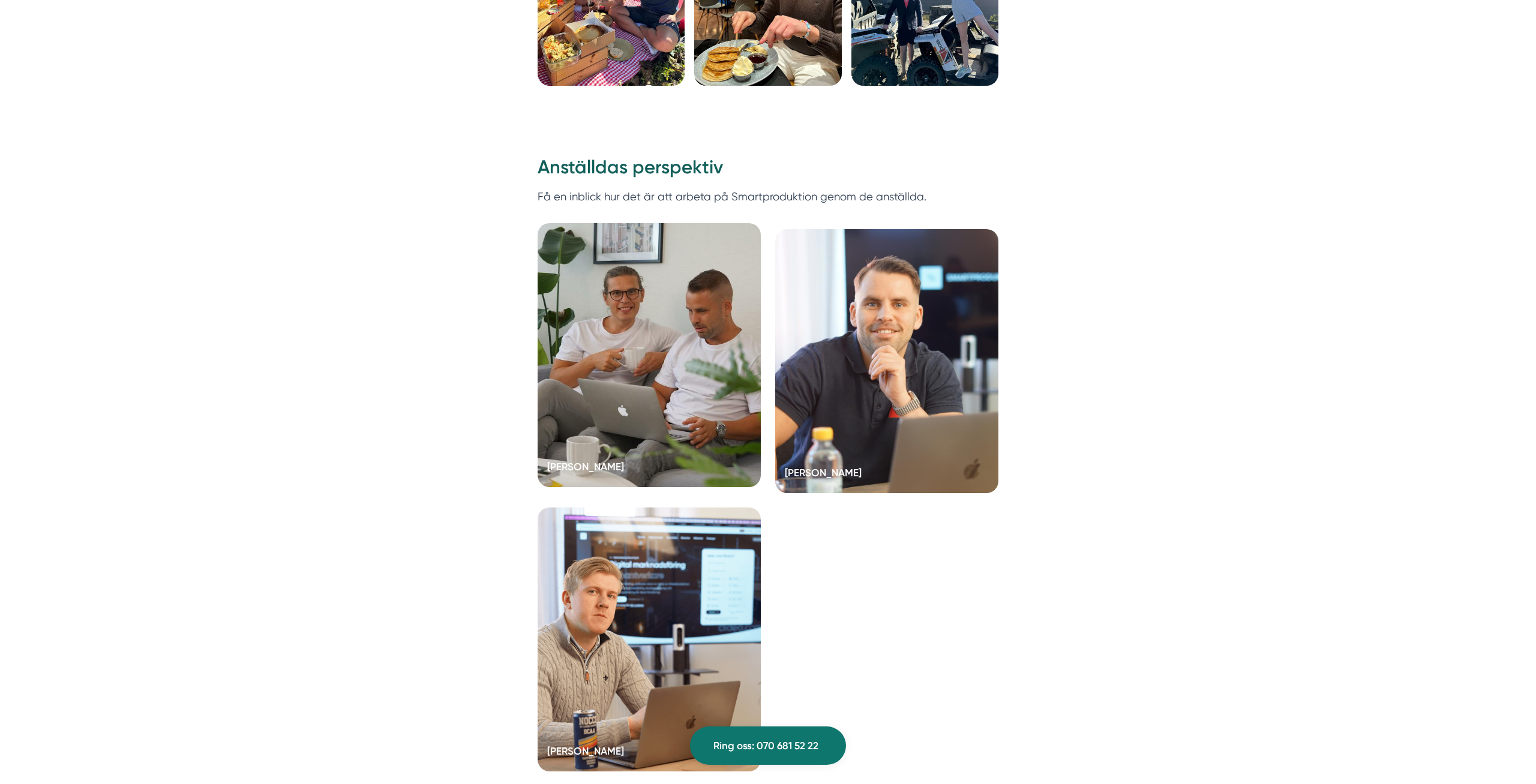
click at [710, 420] on div at bounding box center [649, 355] width 223 height 264
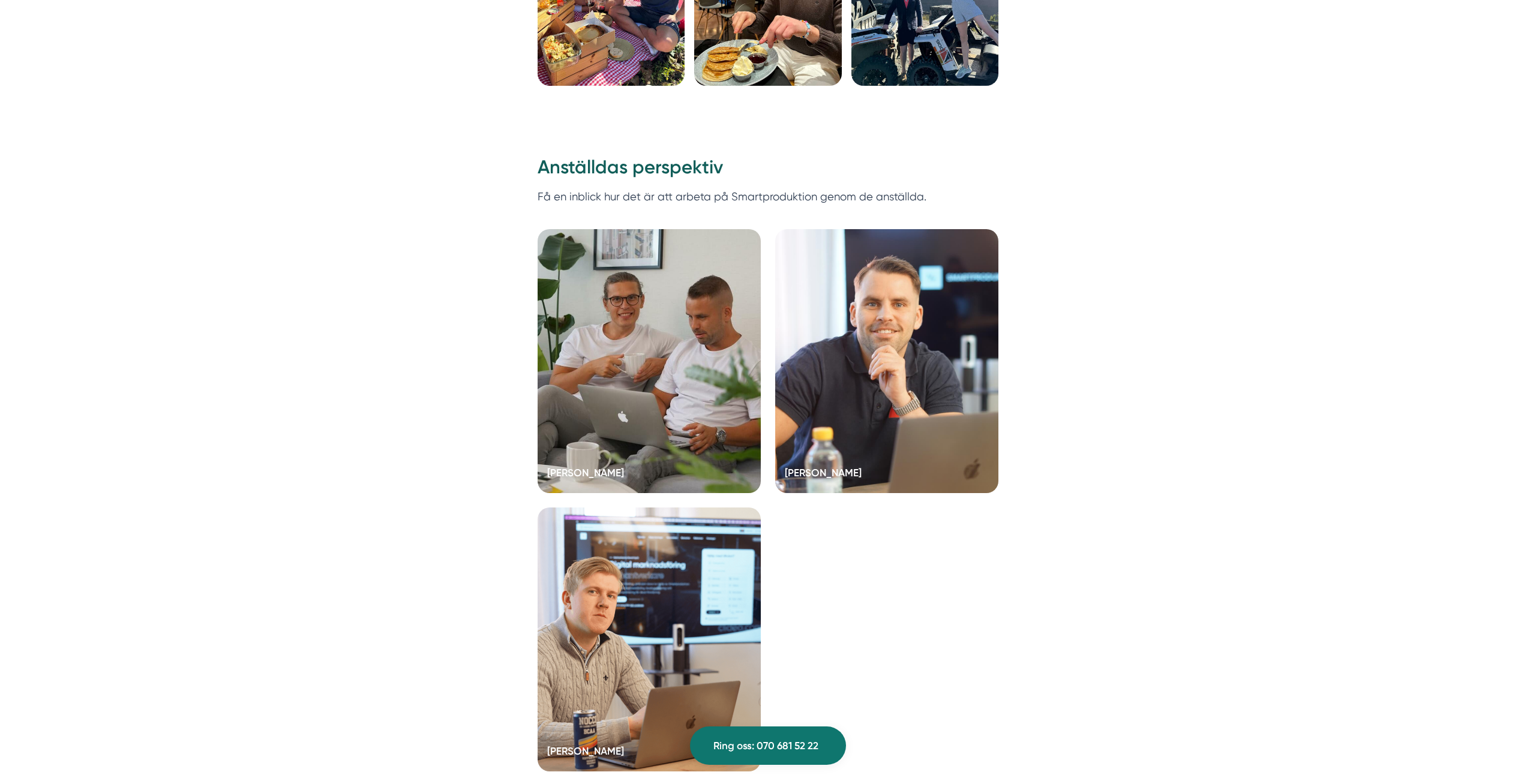
scroll to position [3425, 0]
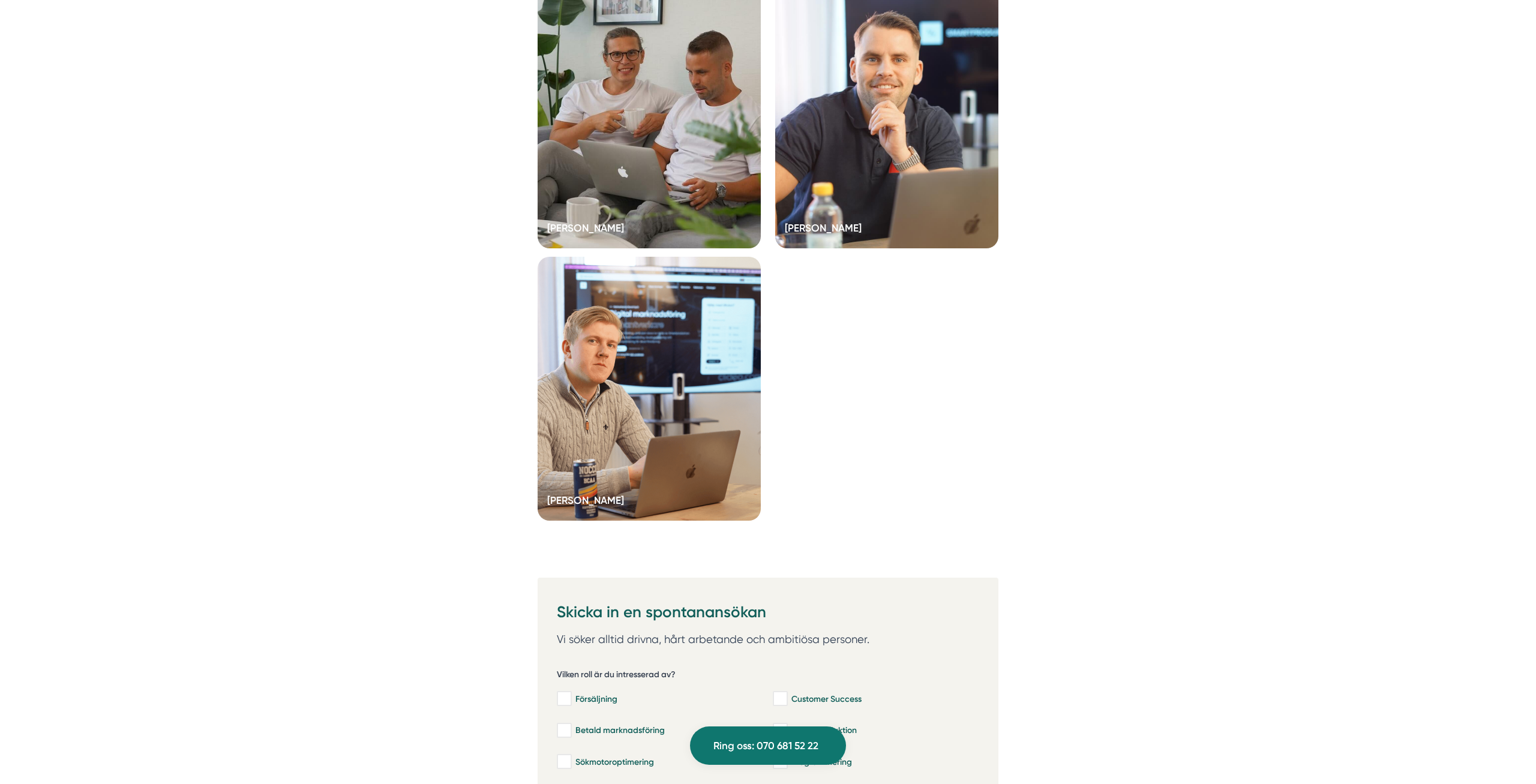
click at [684, 372] on div at bounding box center [649, 388] width 223 height 264
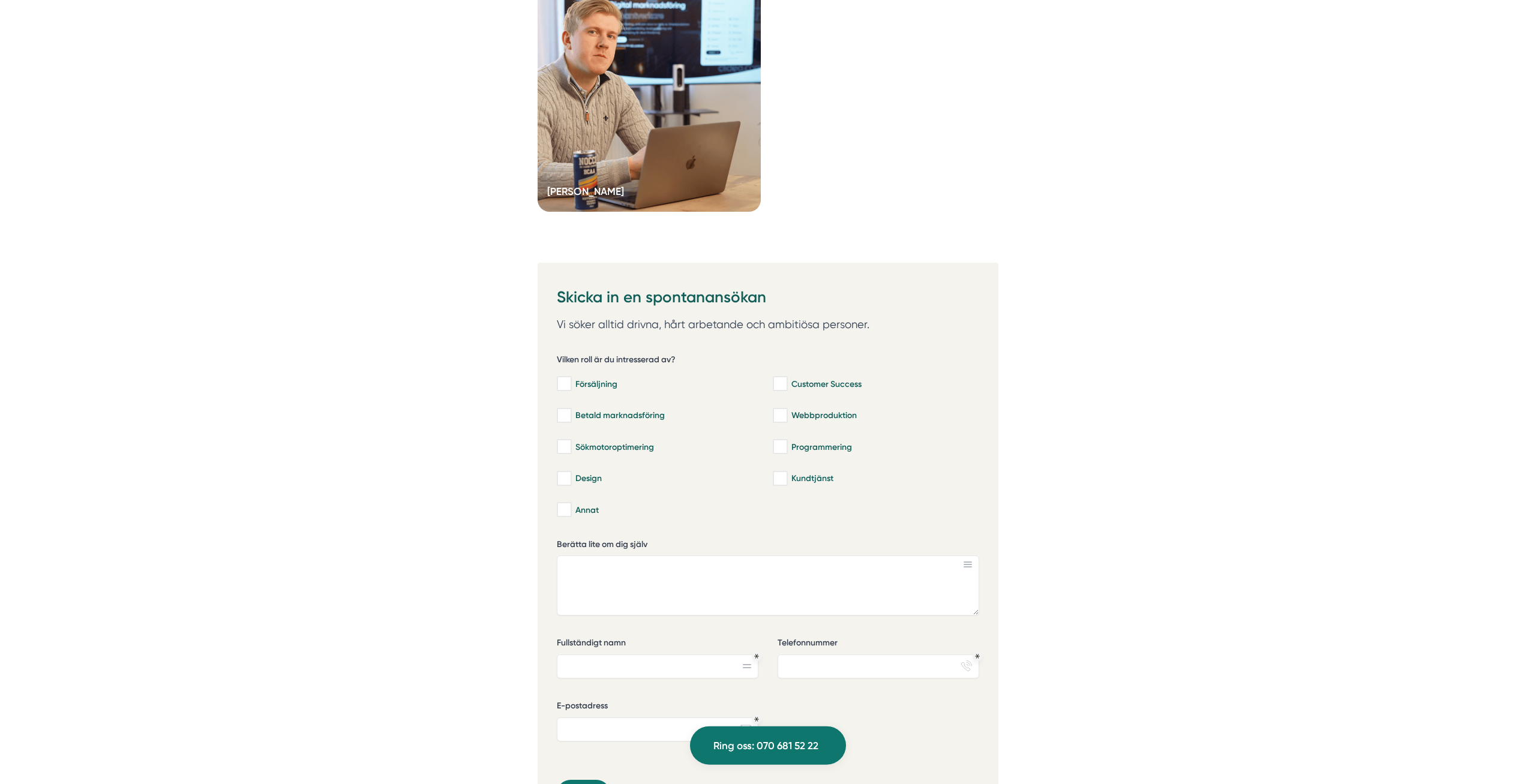
scroll to position [3792, 0]
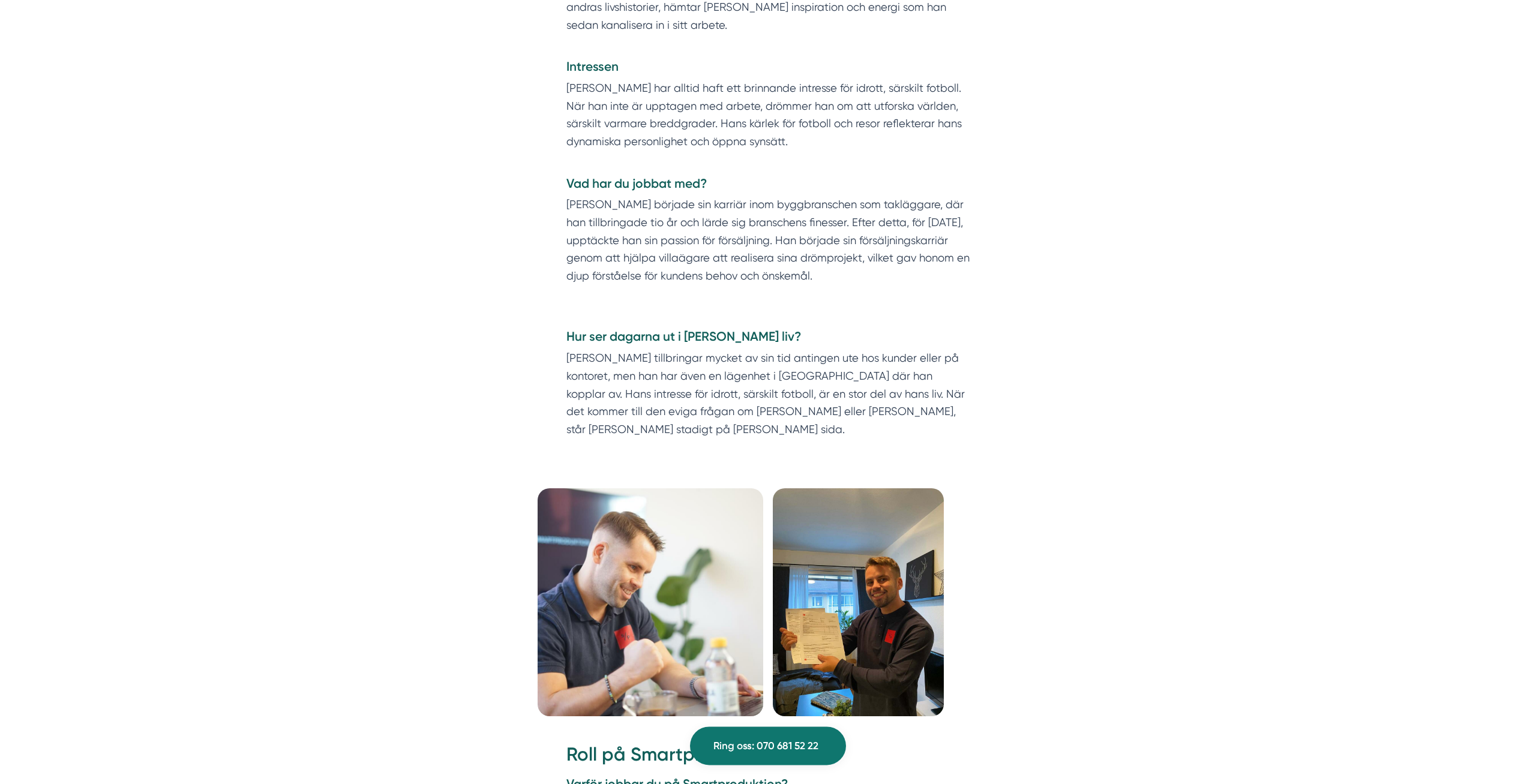
scroll to position [795, 0]
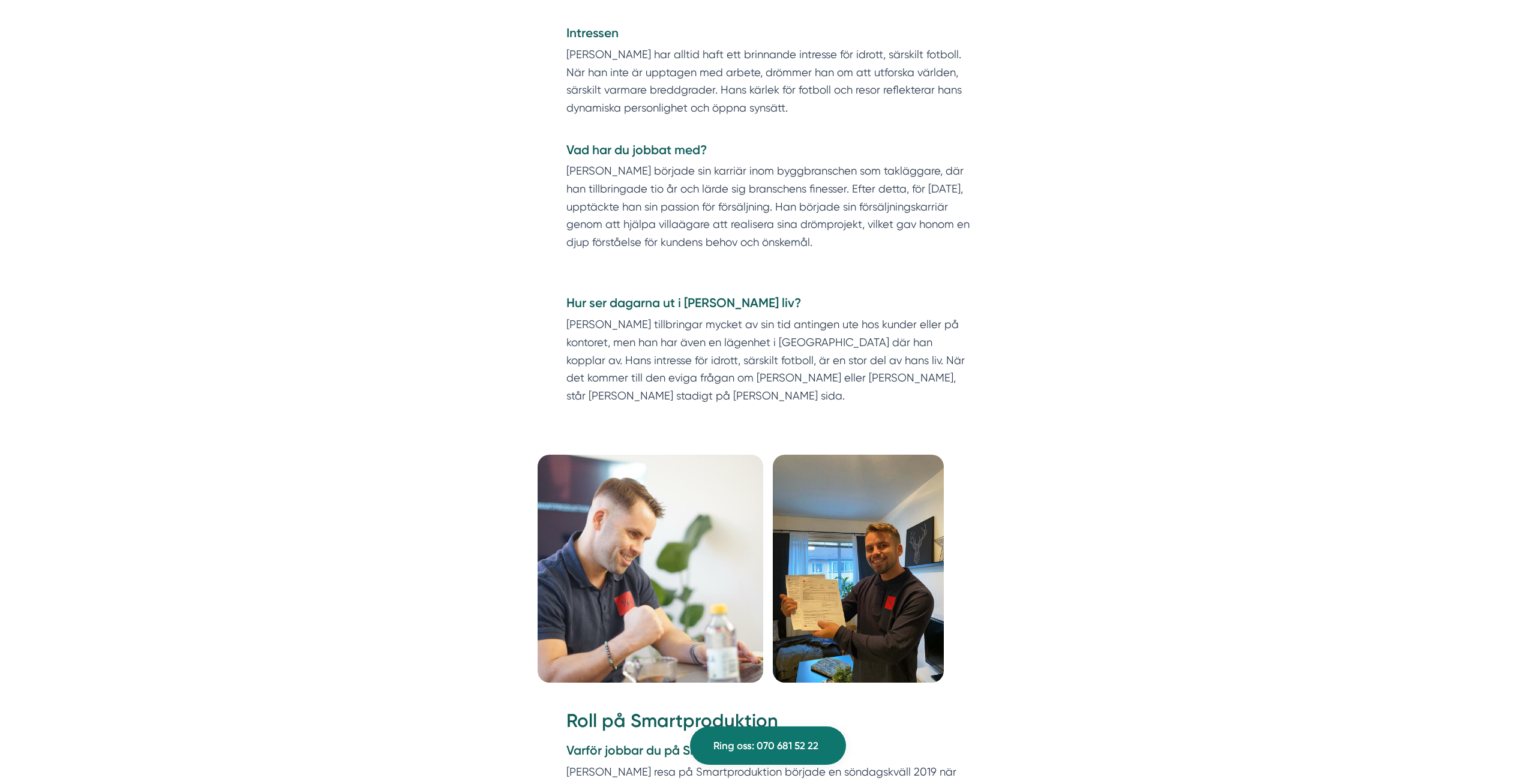
click at [690, 638] on img at bounding box center [651, 568] width 226 height 228
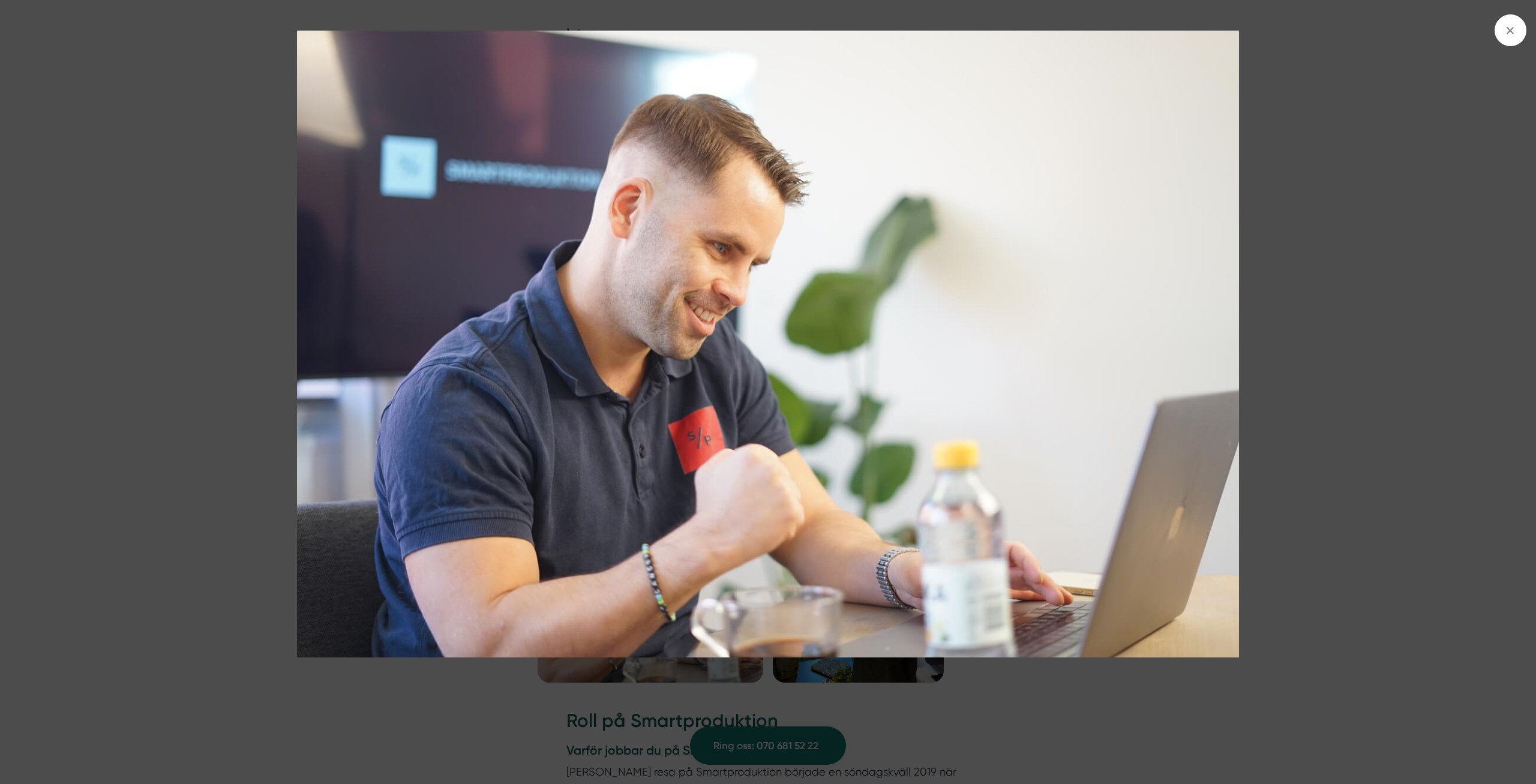
click at [883, 679] on div at bounding box center [768, 392] width 1536 height 784
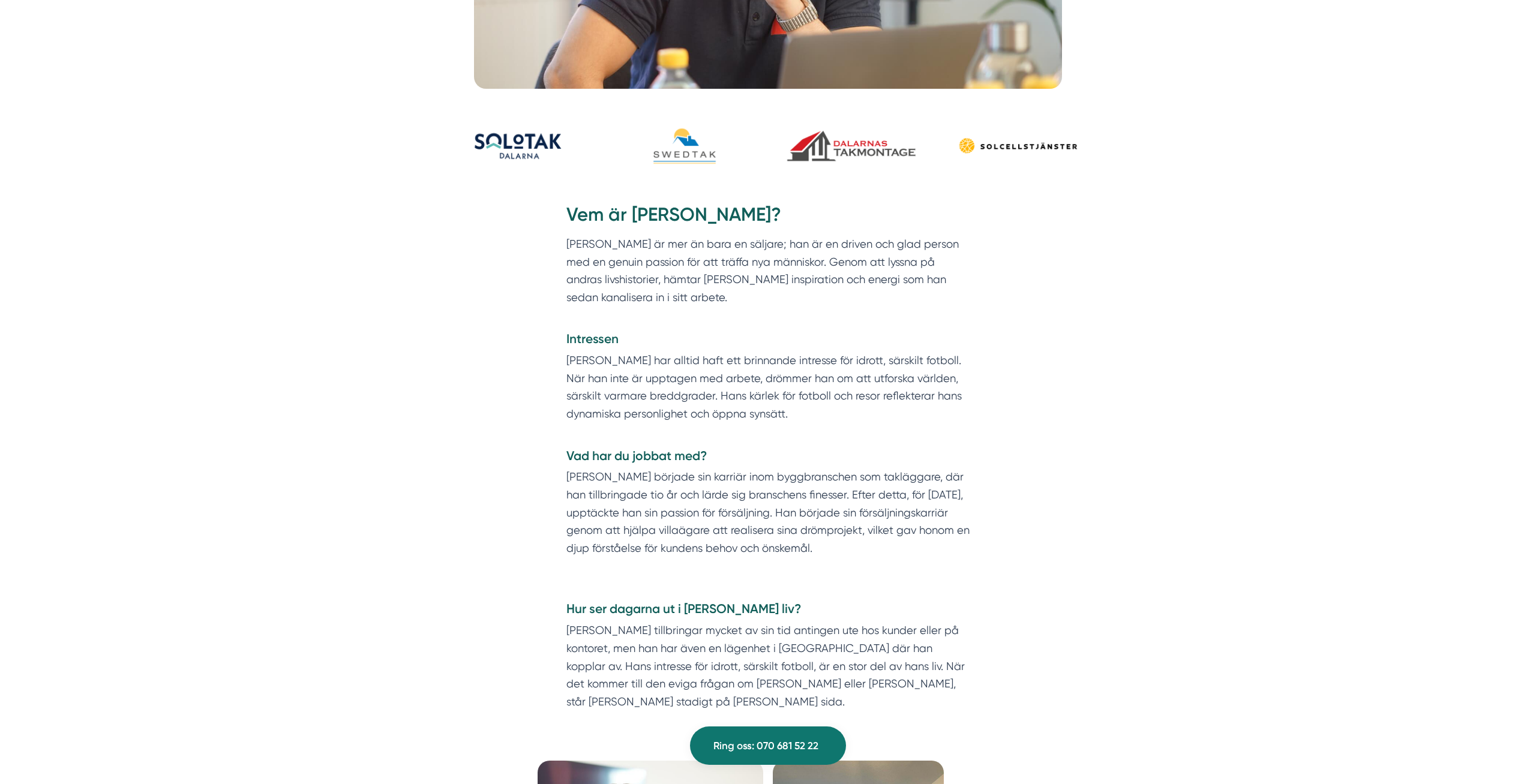
scroll to position [183, 0]
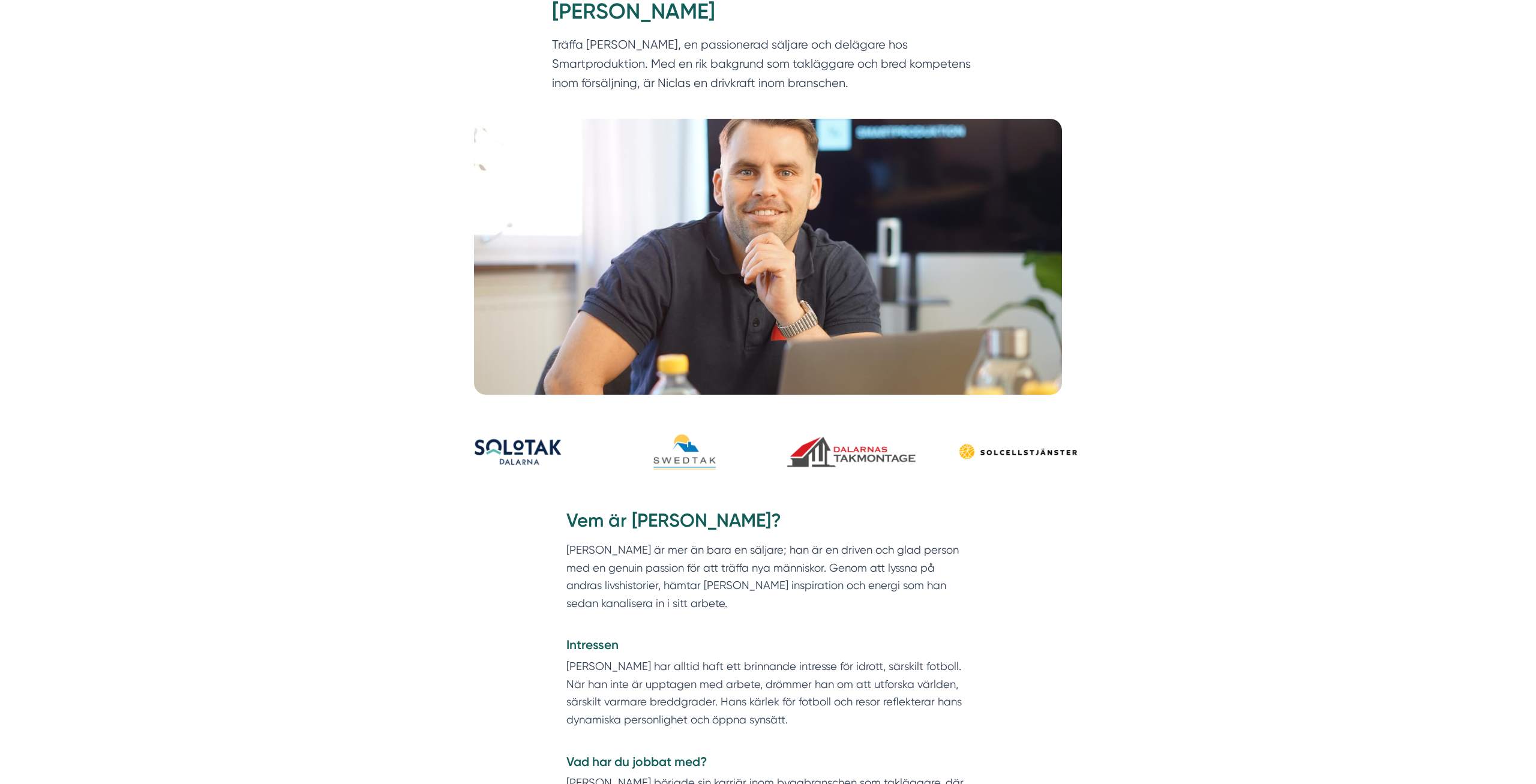
click at [800, 318] on img at bounding box center [768, 256] width 588 height 276
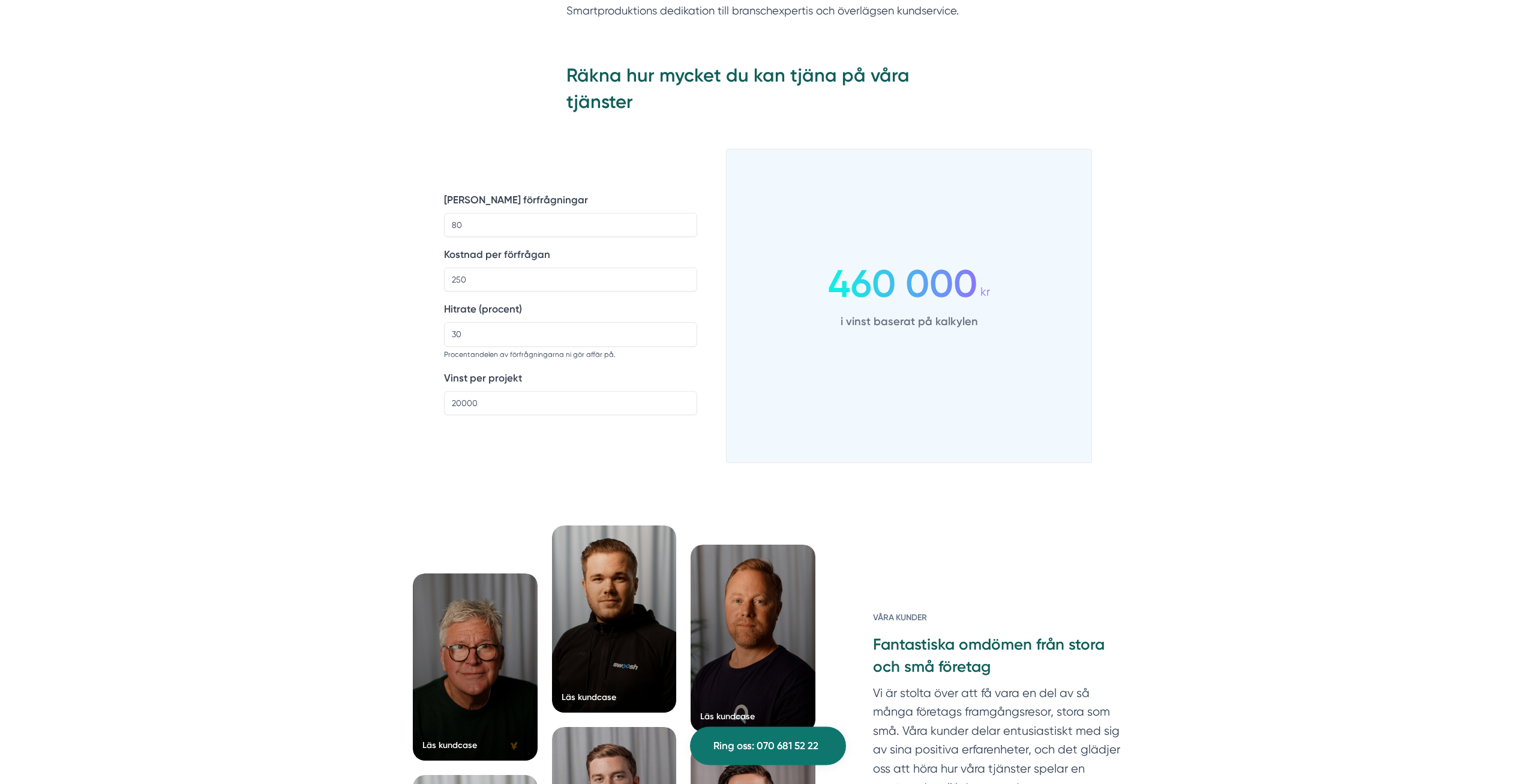
scroll to position [2080, 0]
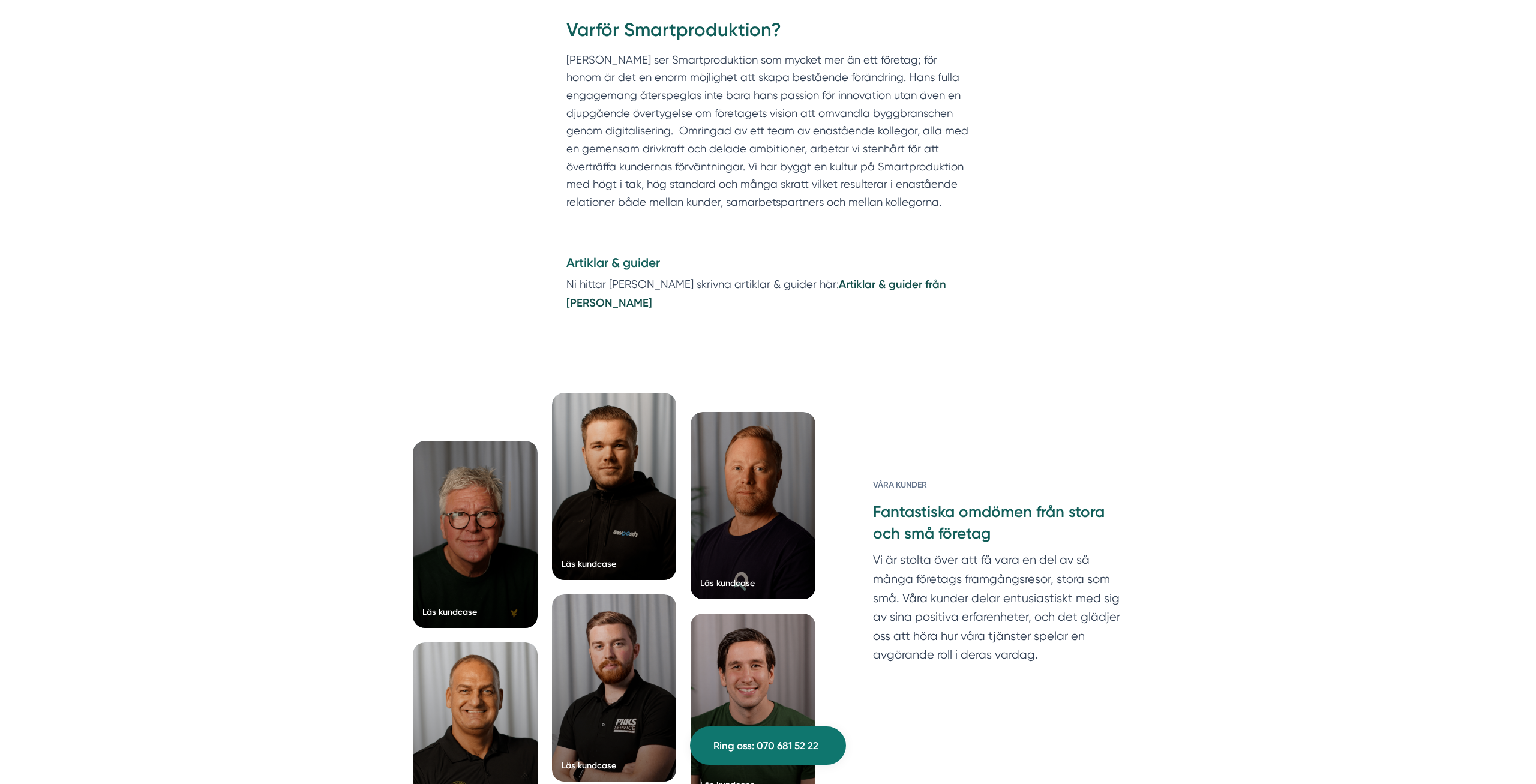
scroll to position [1406, 0]
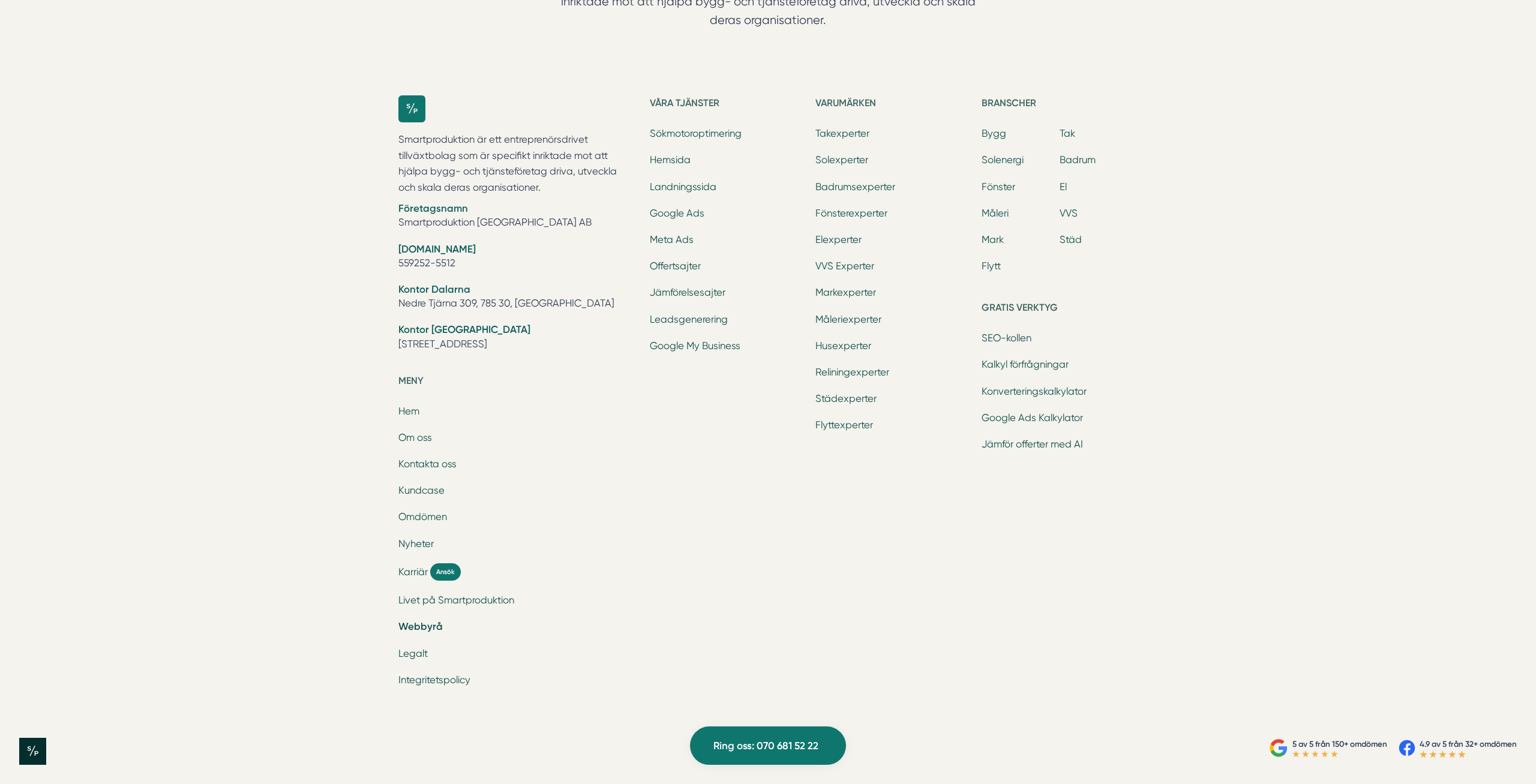
scroll to position [1780, 0]
click at [425, 492] on link "Kundcase" at bounding box center [421, 490] width 46 height 11
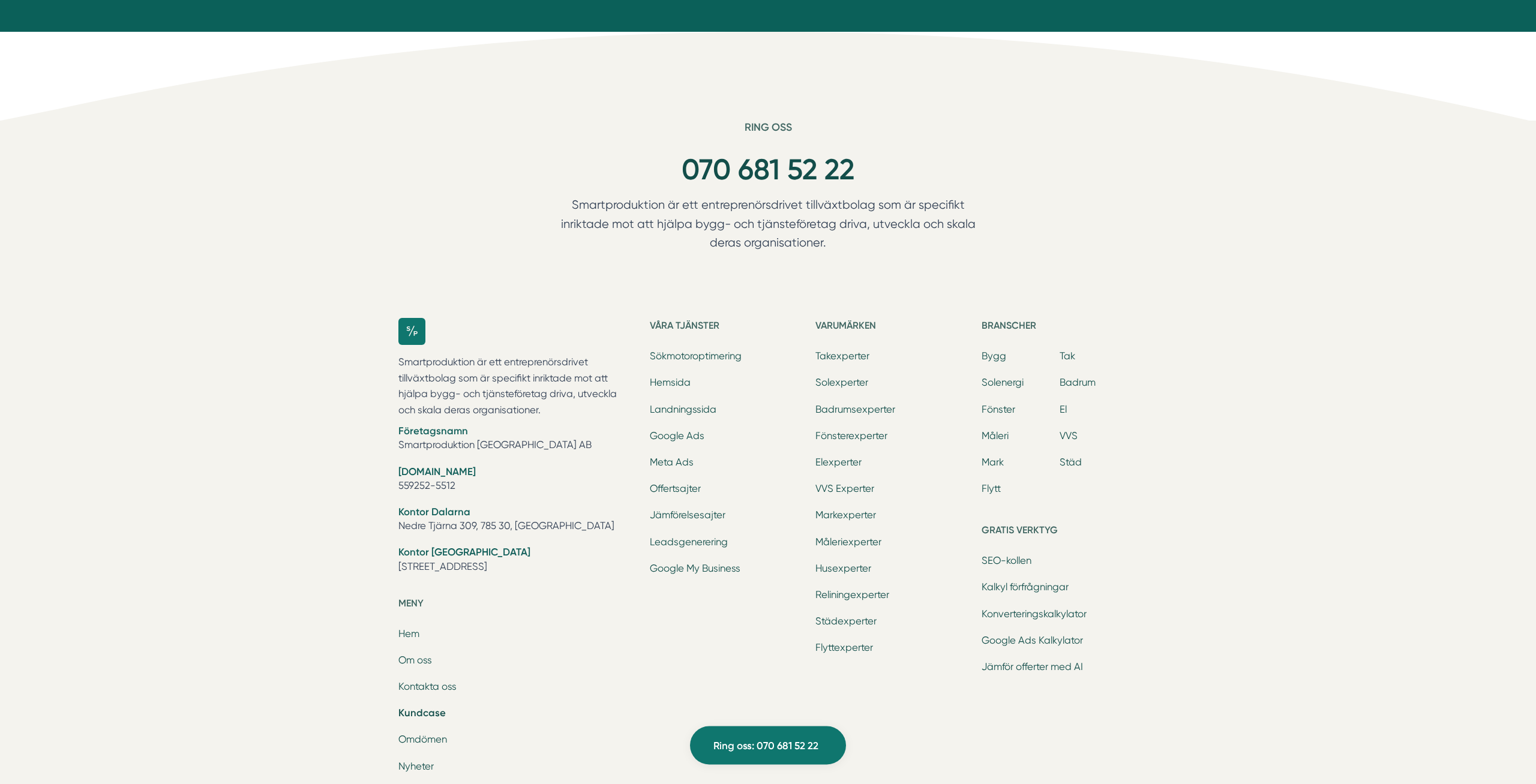
scroll to position [1590, 0]
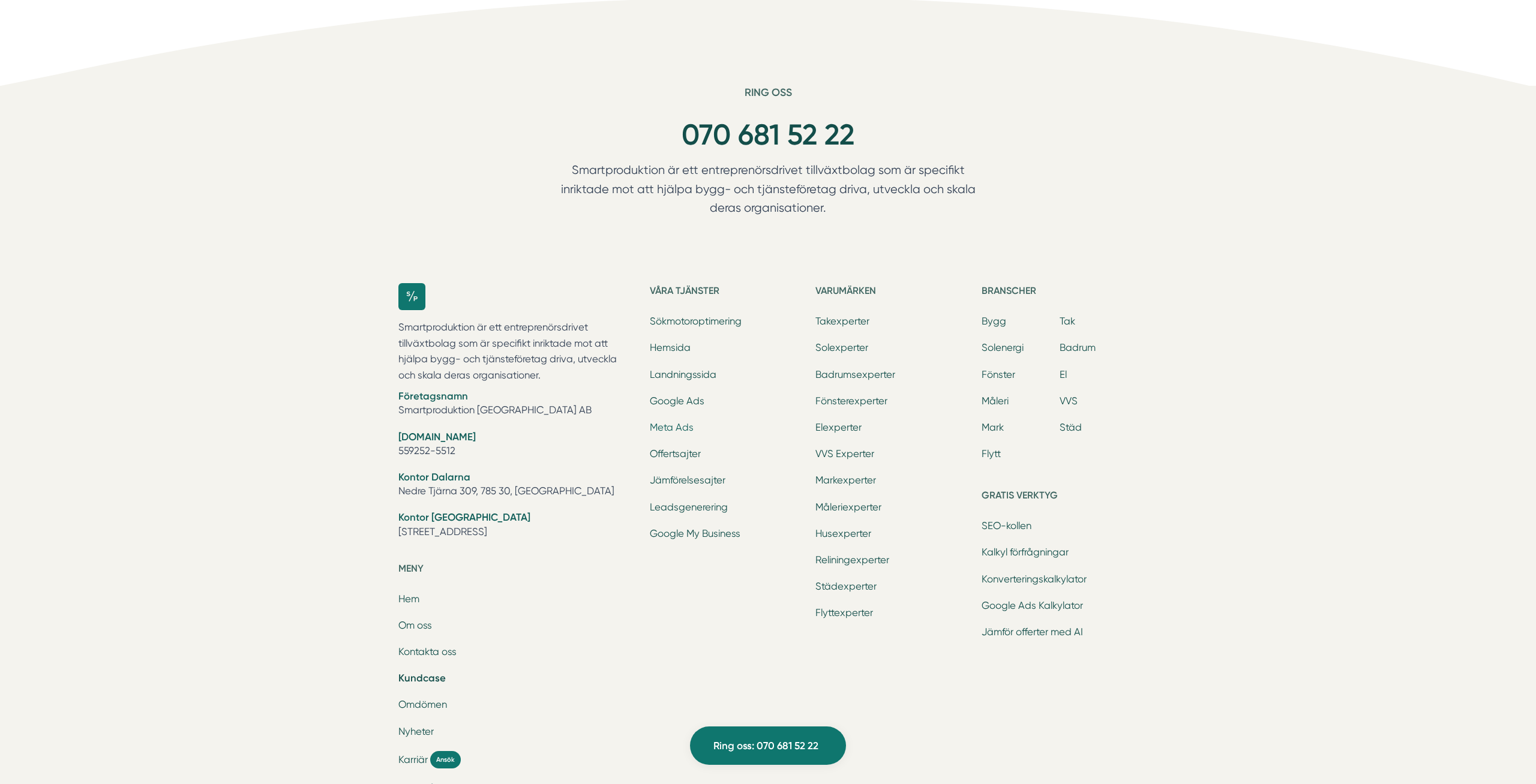
click at [681, 427] on link "Meta Ads" at bounding box center [671, 427] width 44 height 11
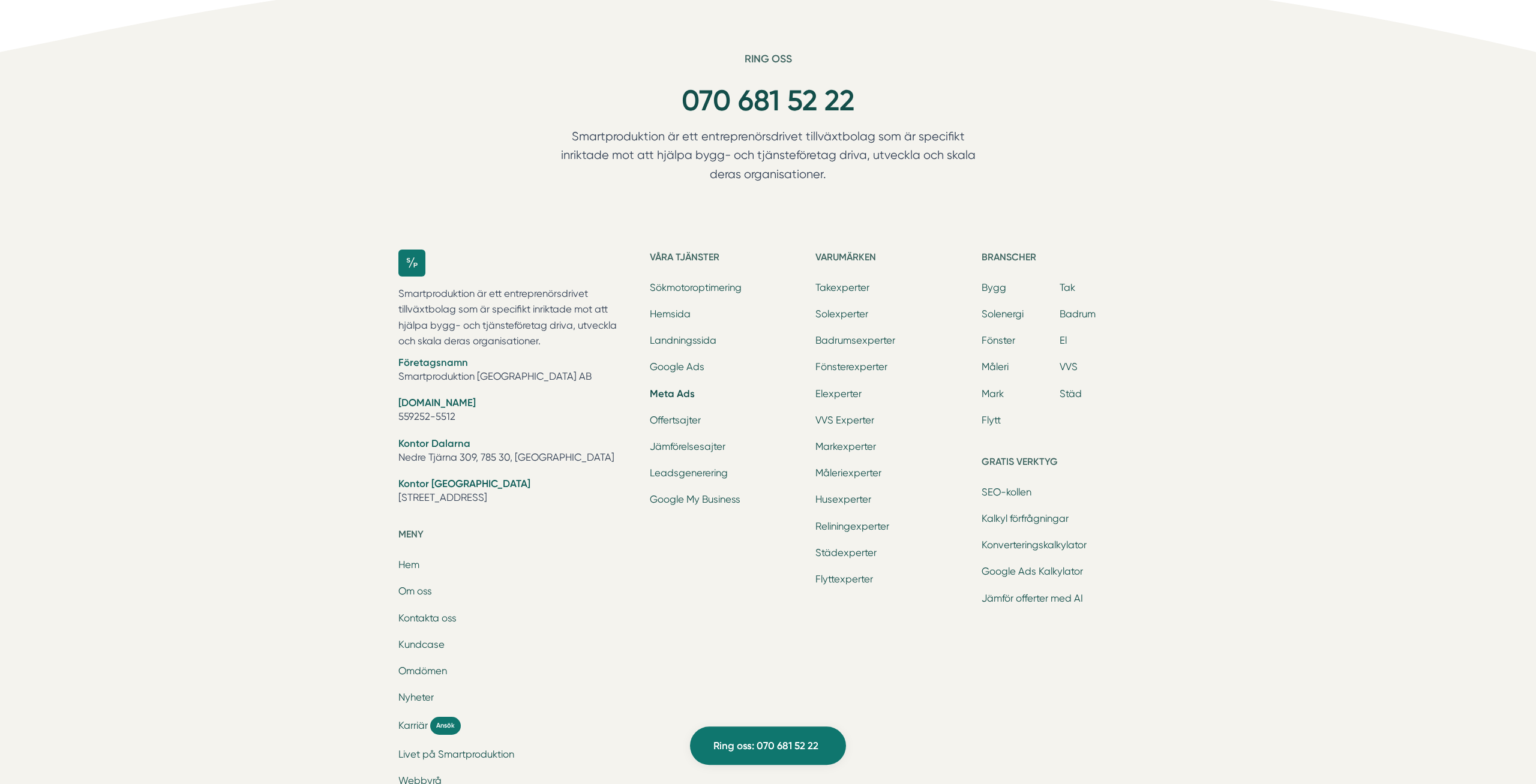
scroll to position [3949, 0]
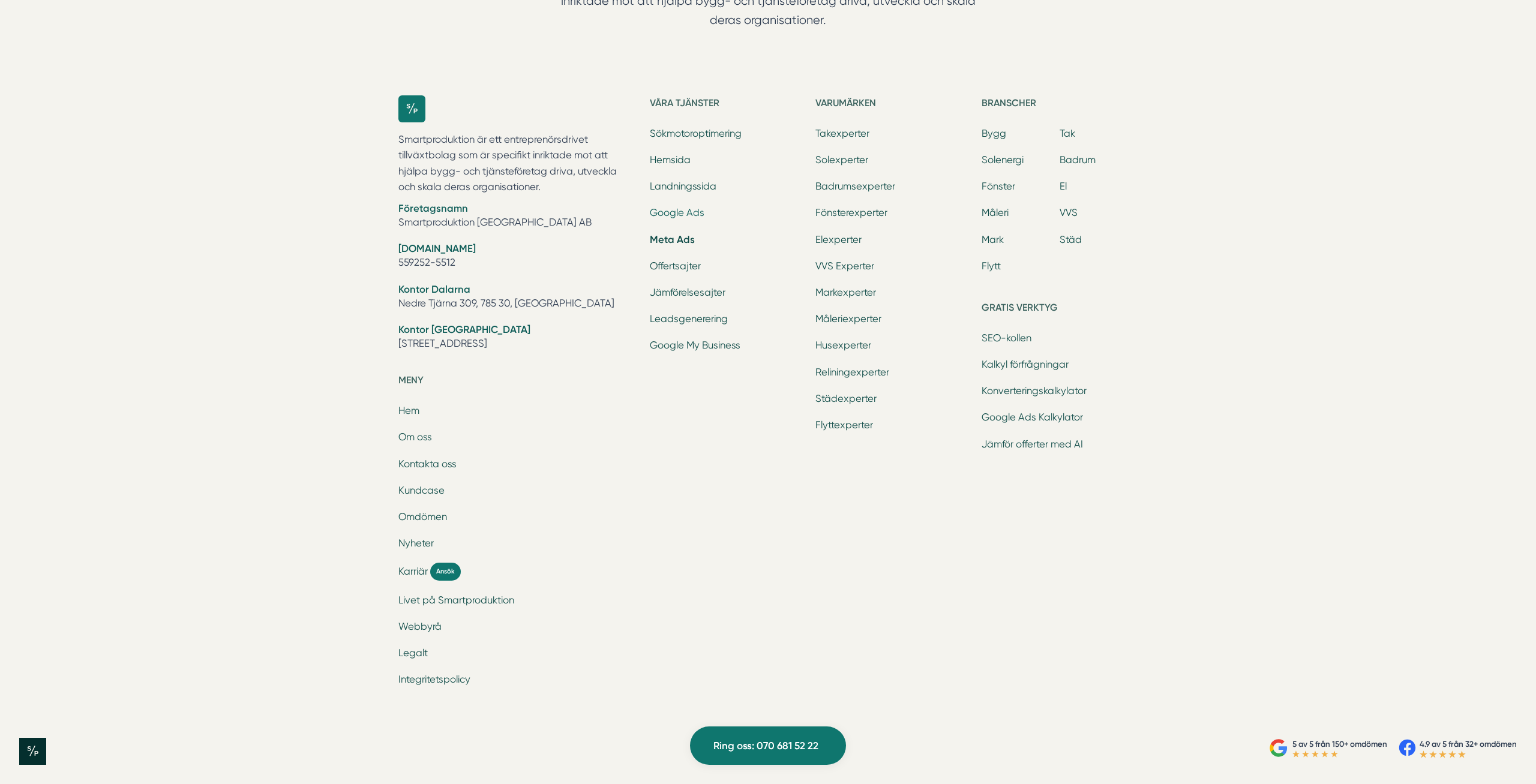
click at [673, 213] on link "Google Ads" at bounding box center [677, 213] width 54 height 11
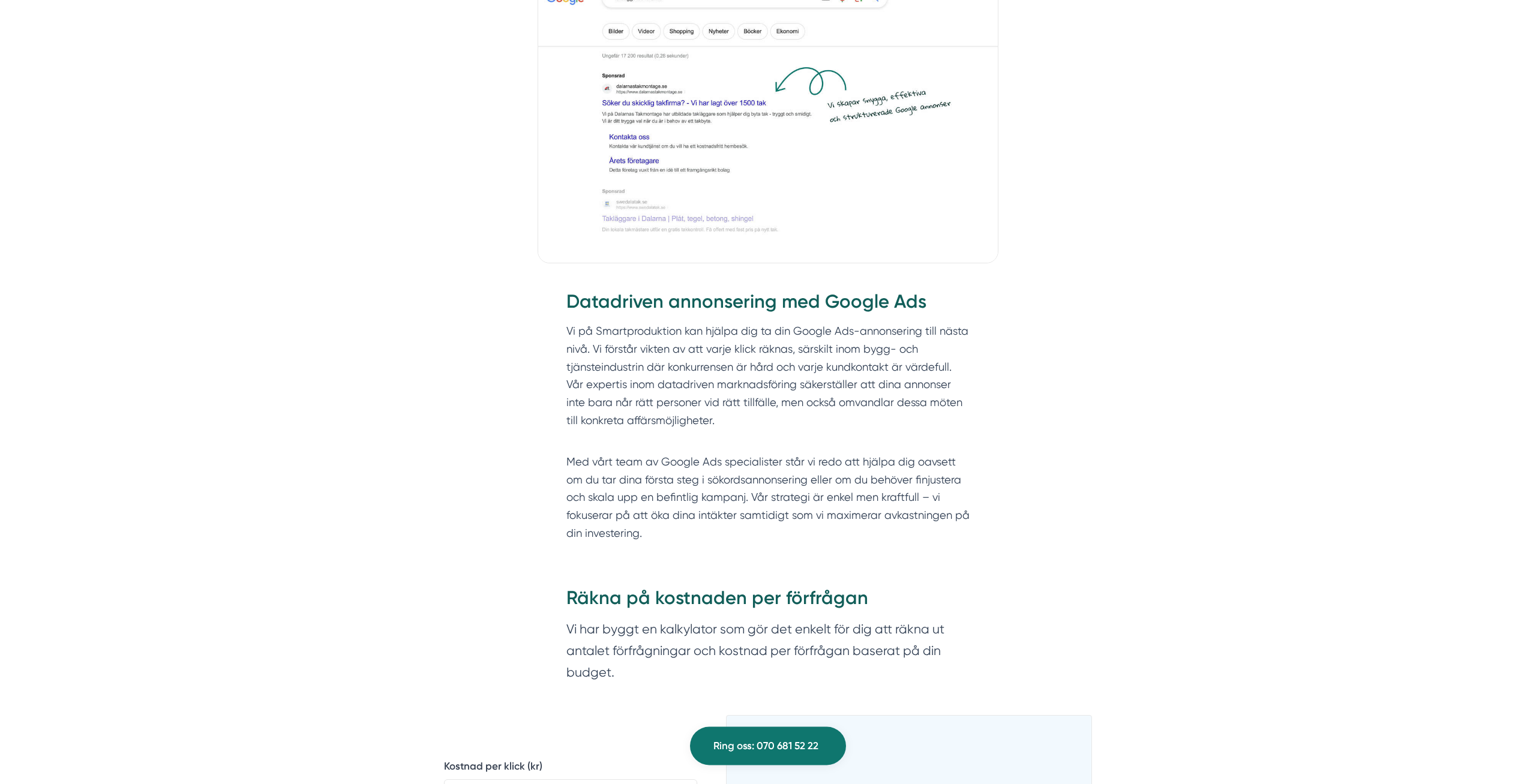
scroll to position [1101, 0]
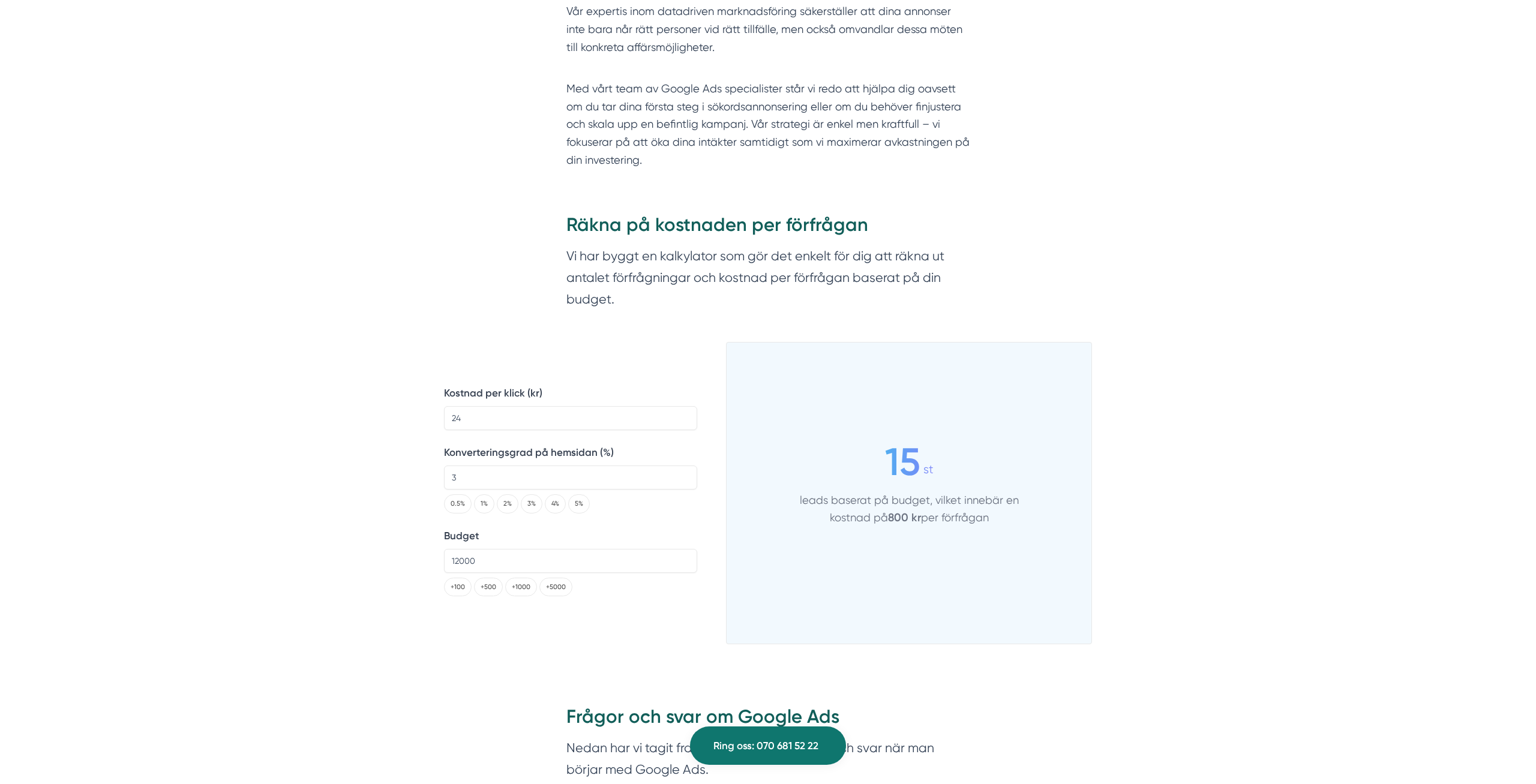
scroll to position [1590, 0]
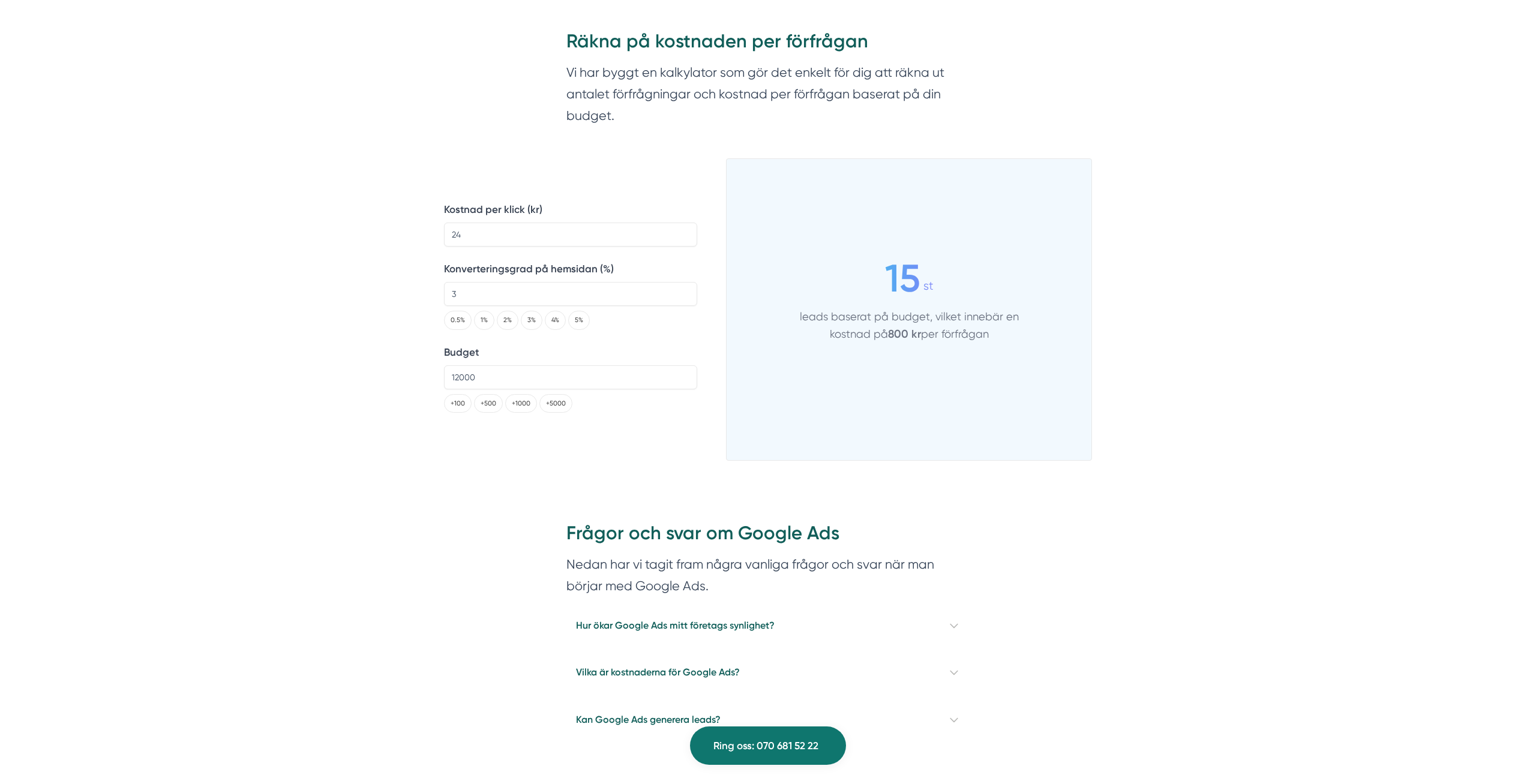
drag, startPoint x: 818, startPoint y: 316, endPoint x: 1031, endPoint y: 341, distance: 214.5
click at [1031, 341] on div "15 st leads baserat på budget, vilket innebär en kostnad på 800 kr per förfrågan" at bounding box center [908, 302] width 365 height 258
click at [1021, 345] on div "15 st leads baserat på budget, vilket innebär en kostnad på 800 kr per förfrågan" at bounding box center [908, 302] width 365 height 258
drag, startPoint x: 921, startPoint y: 341, endPoint x: 774, endPoint y: 314, distance: 149.5
click at [774, 314] on div "15 st leads baserat på budget, vilket innebär en kostnad på 800 kr per förfrågan" at bounding box center [908, 302] width 365 height 258
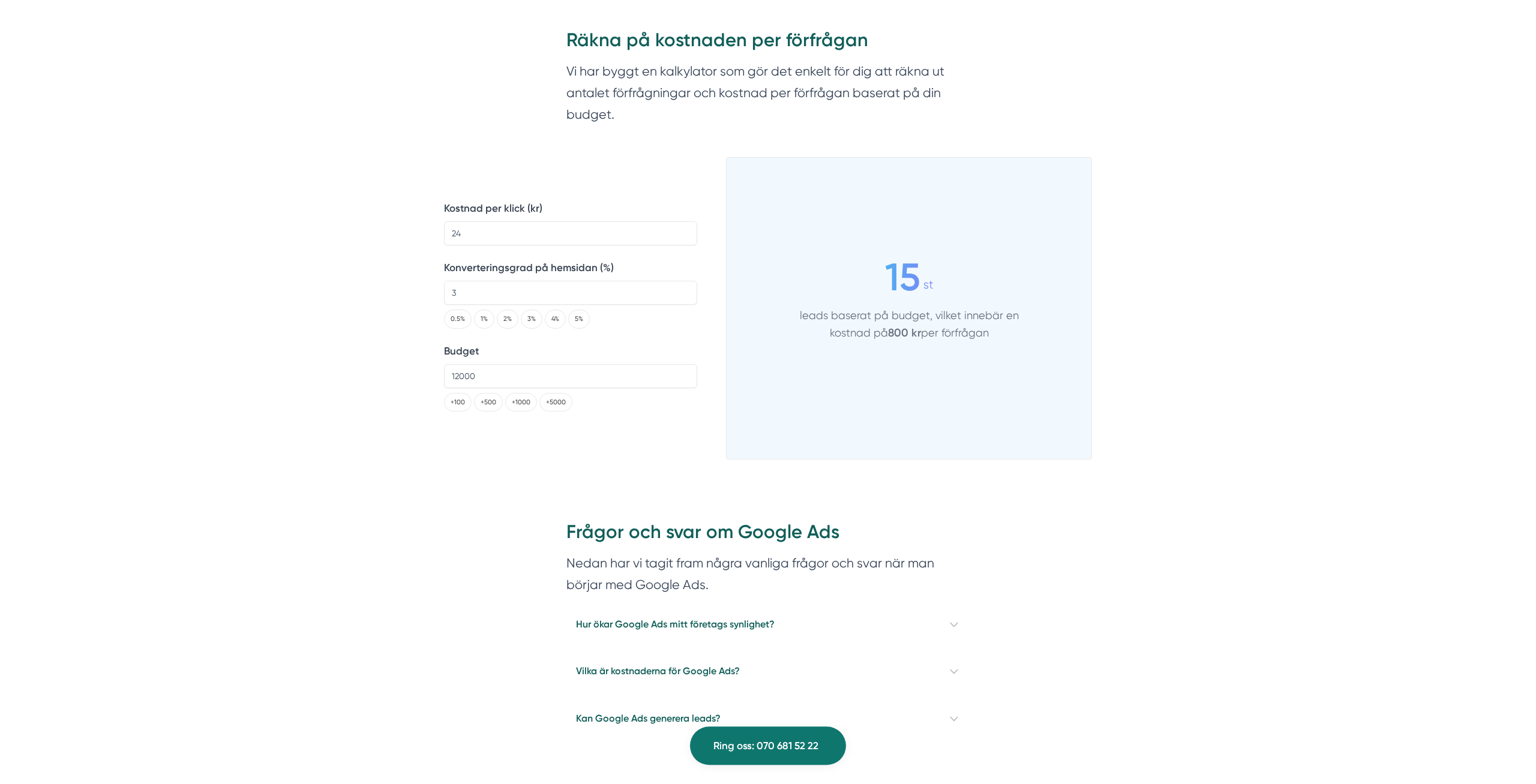
scroll to position [1957, 0]
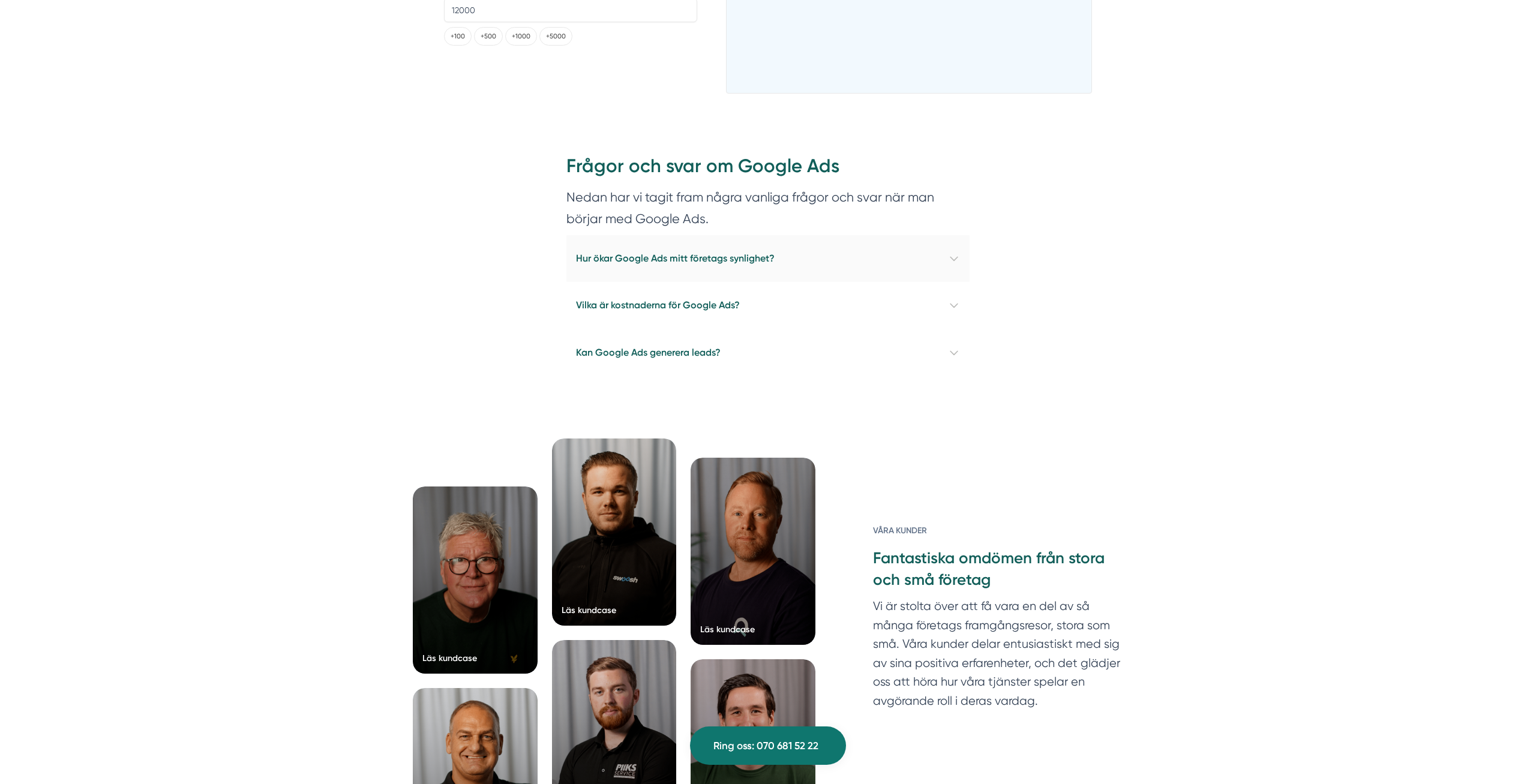
click at [756, 265] on h4 "Hur ökar Google Ads mitt företags synlighet?" at bounding box center [768, 258] width 403 height 47
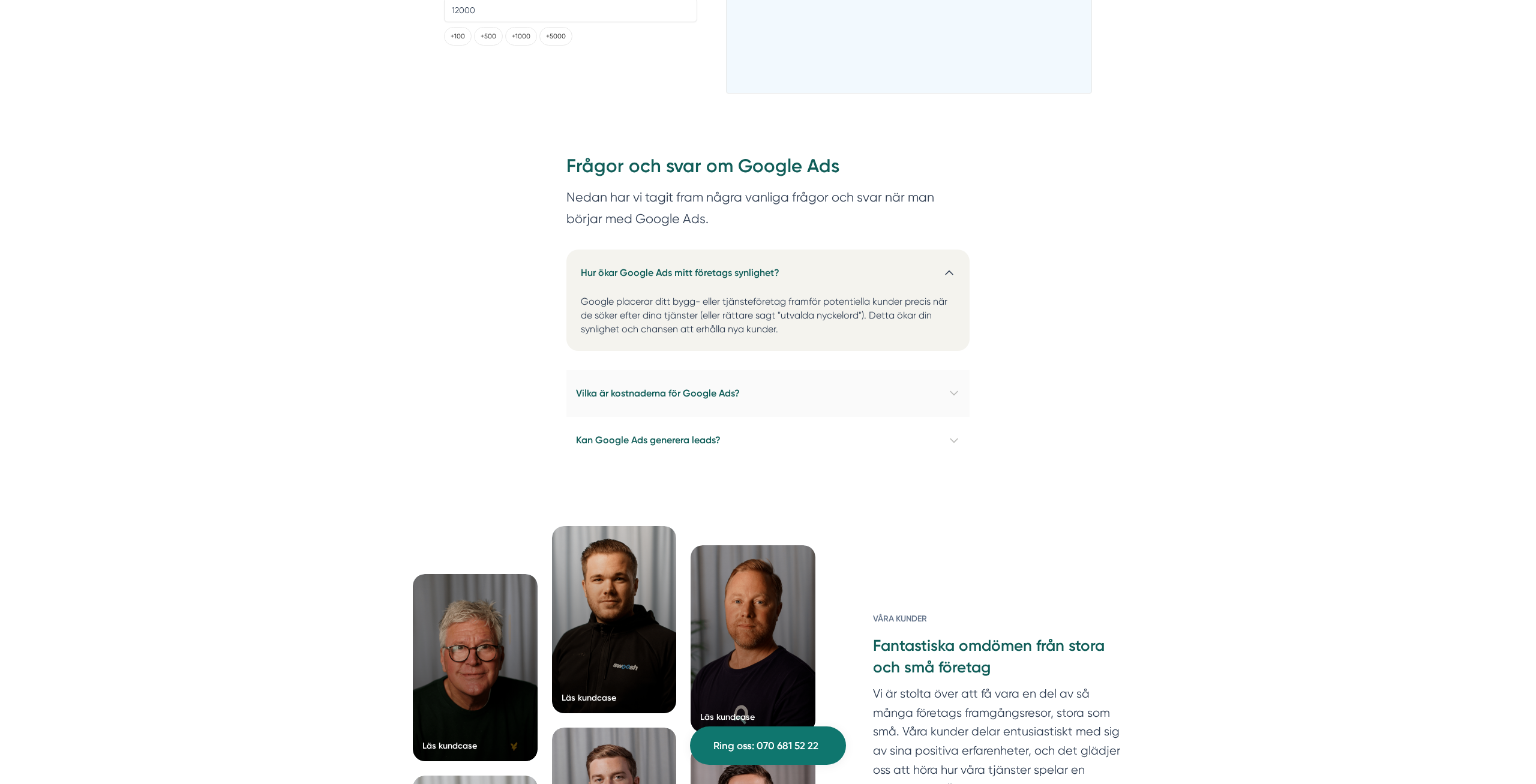
click at [675, 393] on h4 "Vilka är kostnaderna för Google Ads?" at bounding box center [768, 393] width 403 height 47
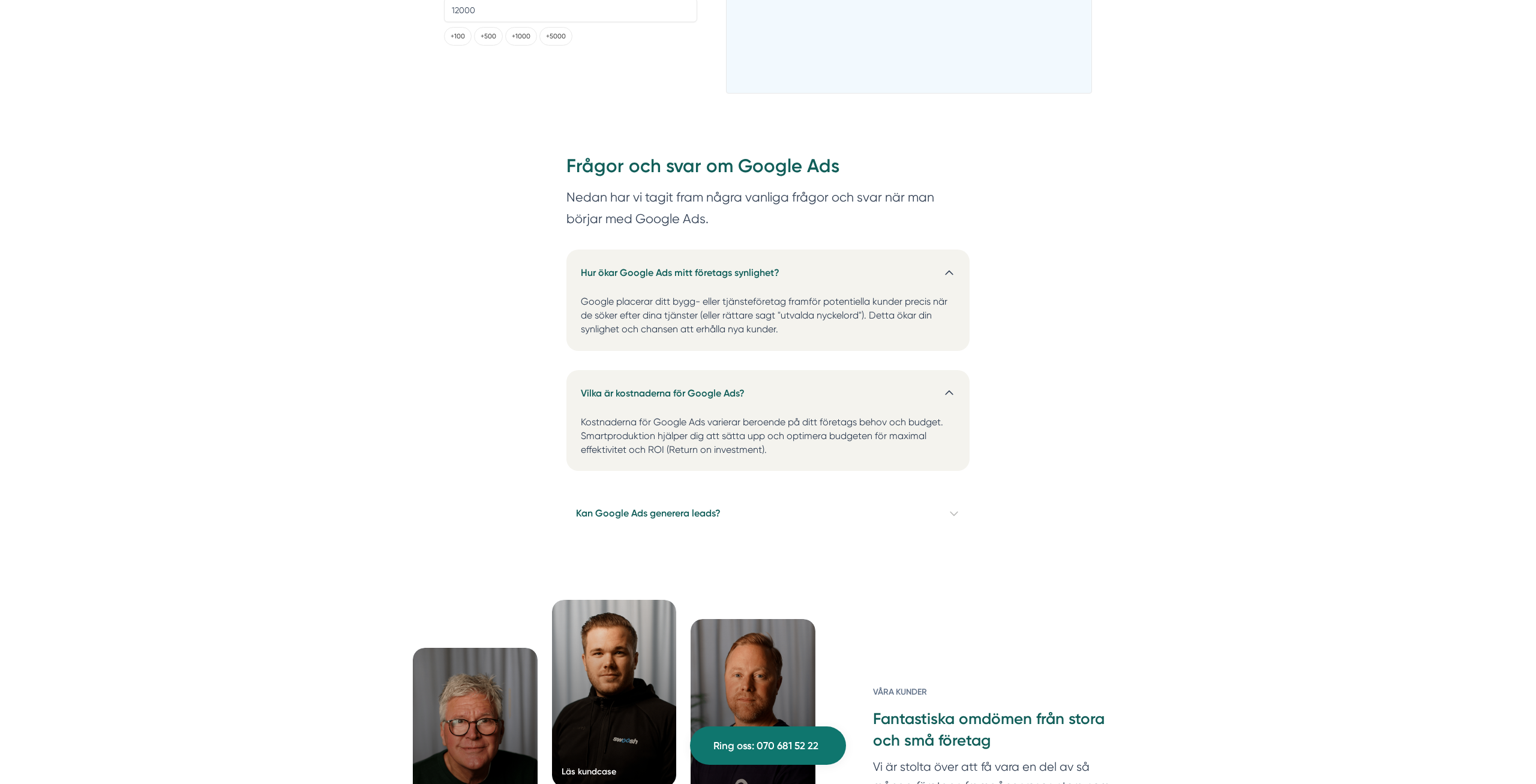
scroll to position [2201, 0]
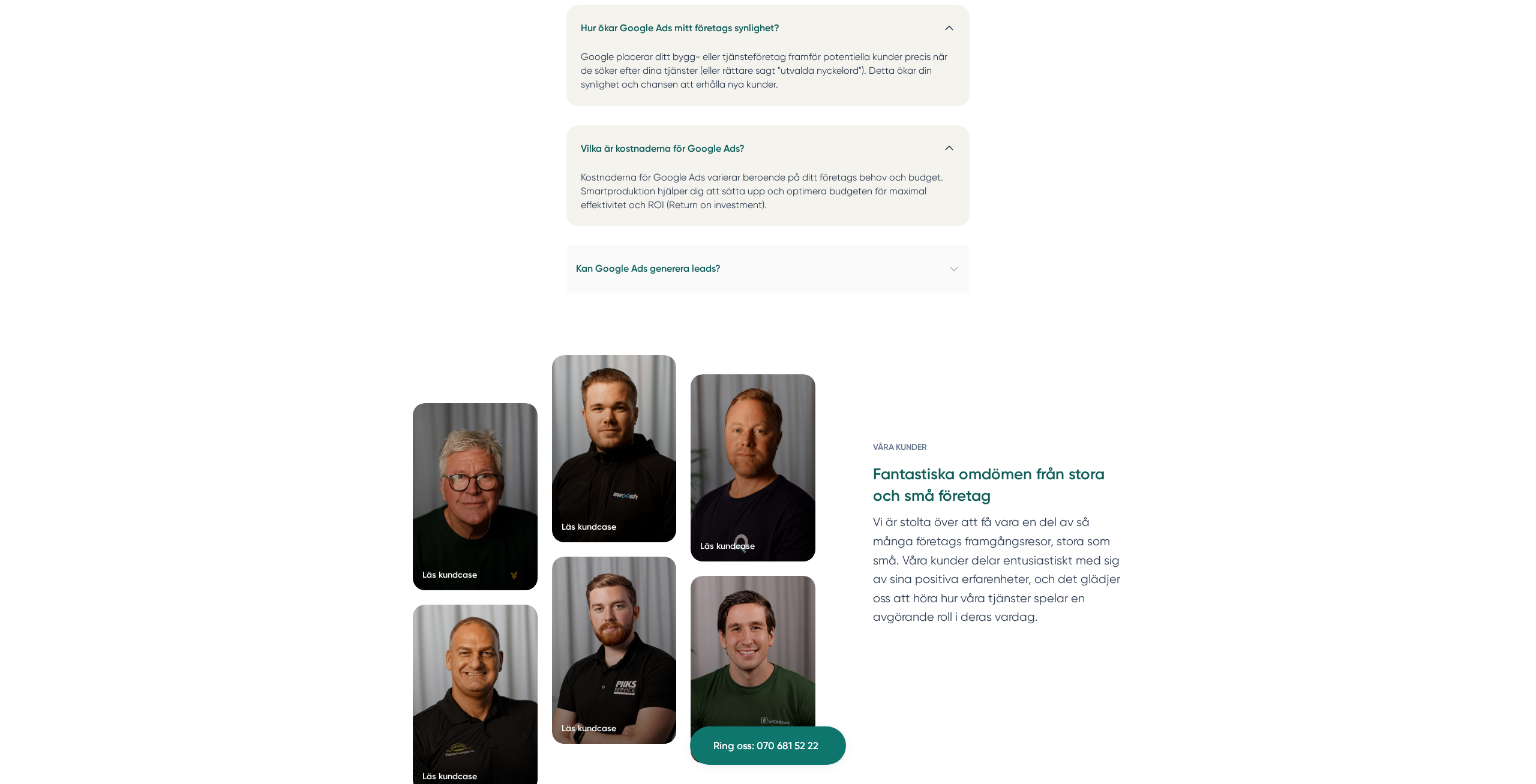
click at [660, 281] on h4 "Kan Google Ads generera leads?" at bounding box center [768, 268] width 403 height 47
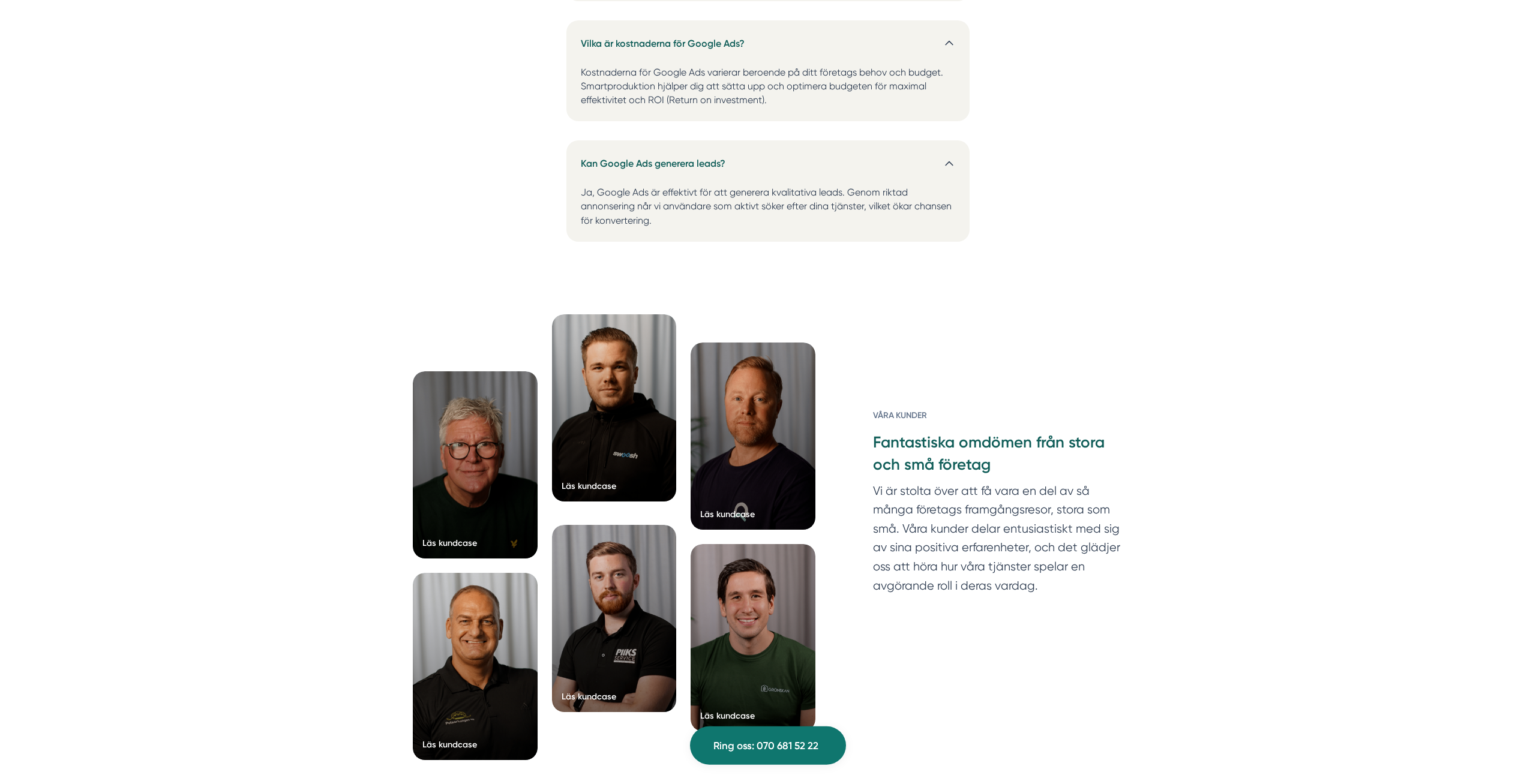
scroll to position [2507, 0]
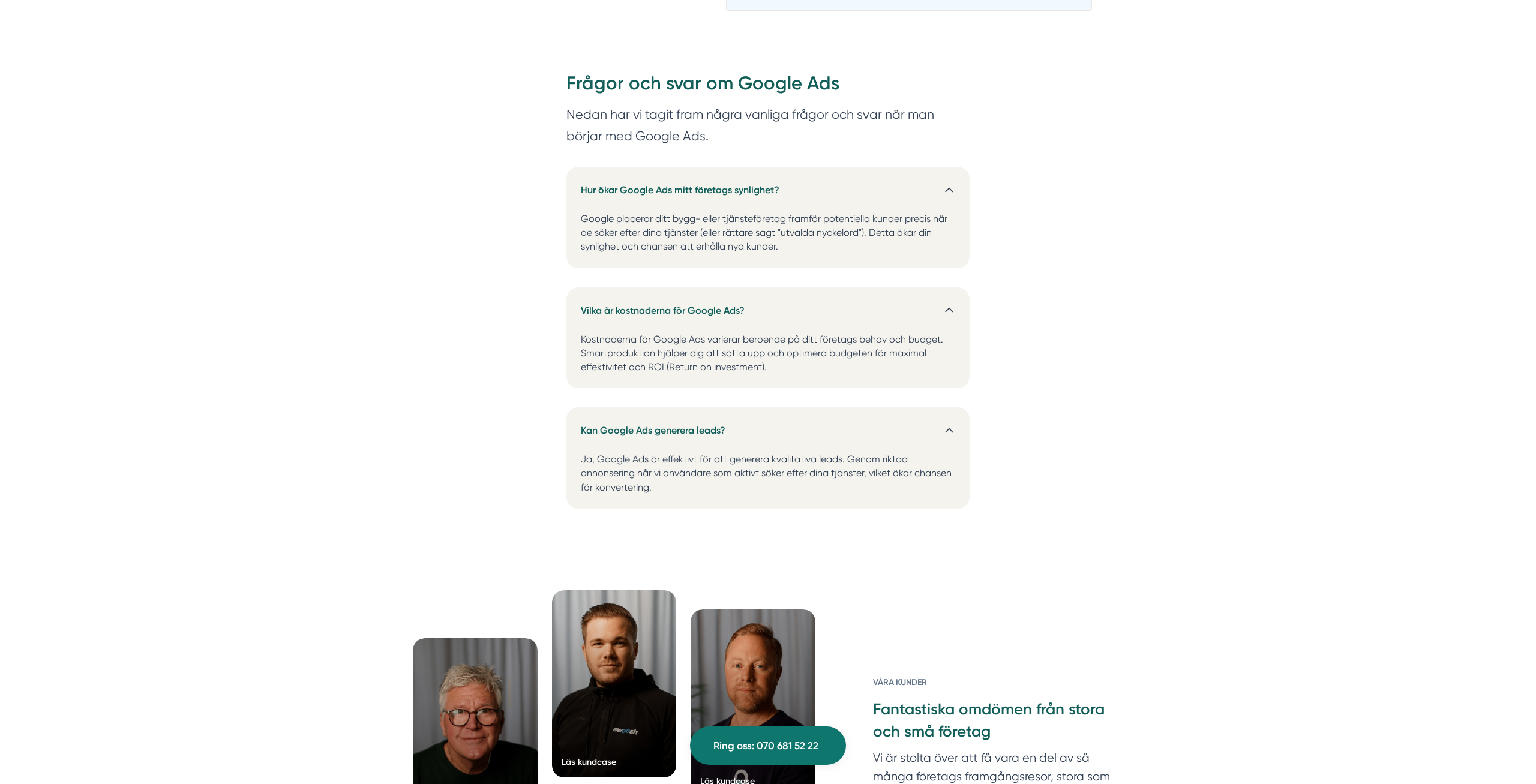
scroll to position [2018, 0]
